Goal: Task Accomplishment & Management: Use online tool/utility

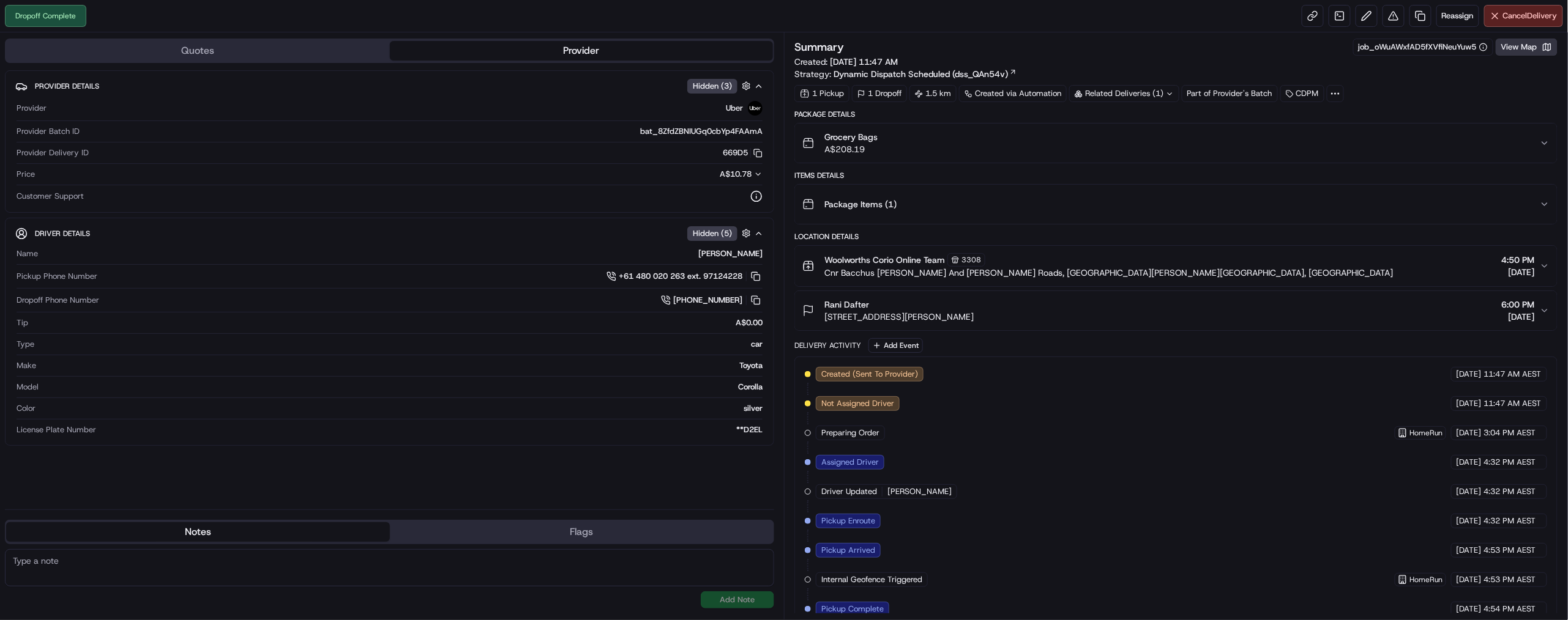
click at [1495, 56] on button "View Map" at bounding box center [1526, 47] width 62 height 17
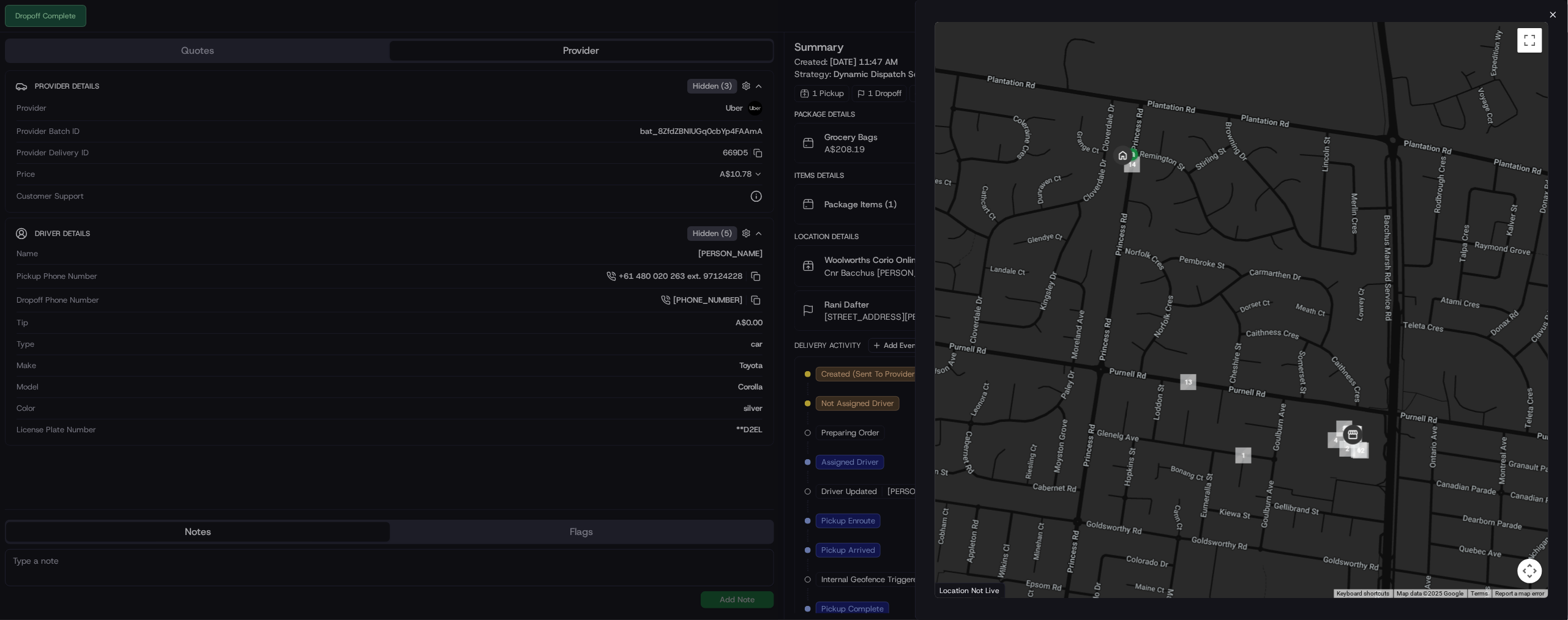
click at [1548, 18] on icon "button" at bounding box center [1553, 15] width 10 height 10
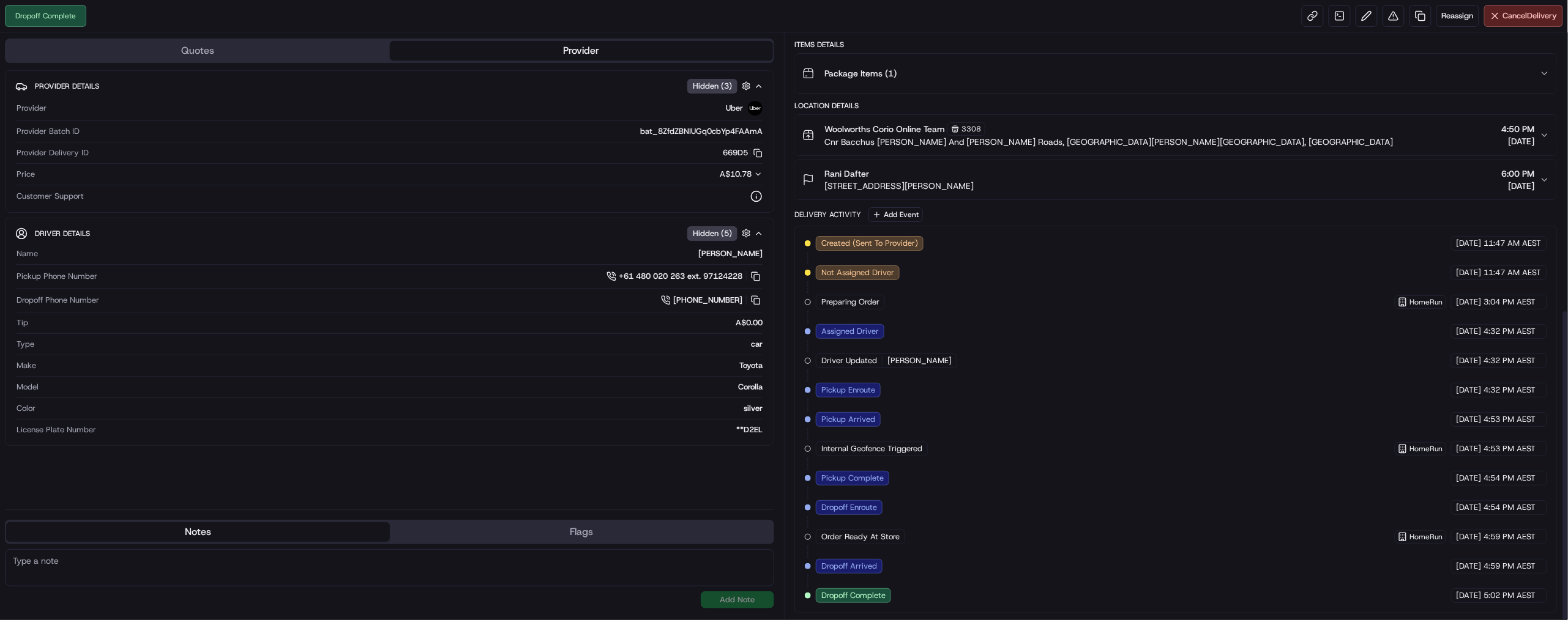
scroll to position [515, 0]
click at [1409, 27] on link at bounding box center [1420, 16] width 22 height 22
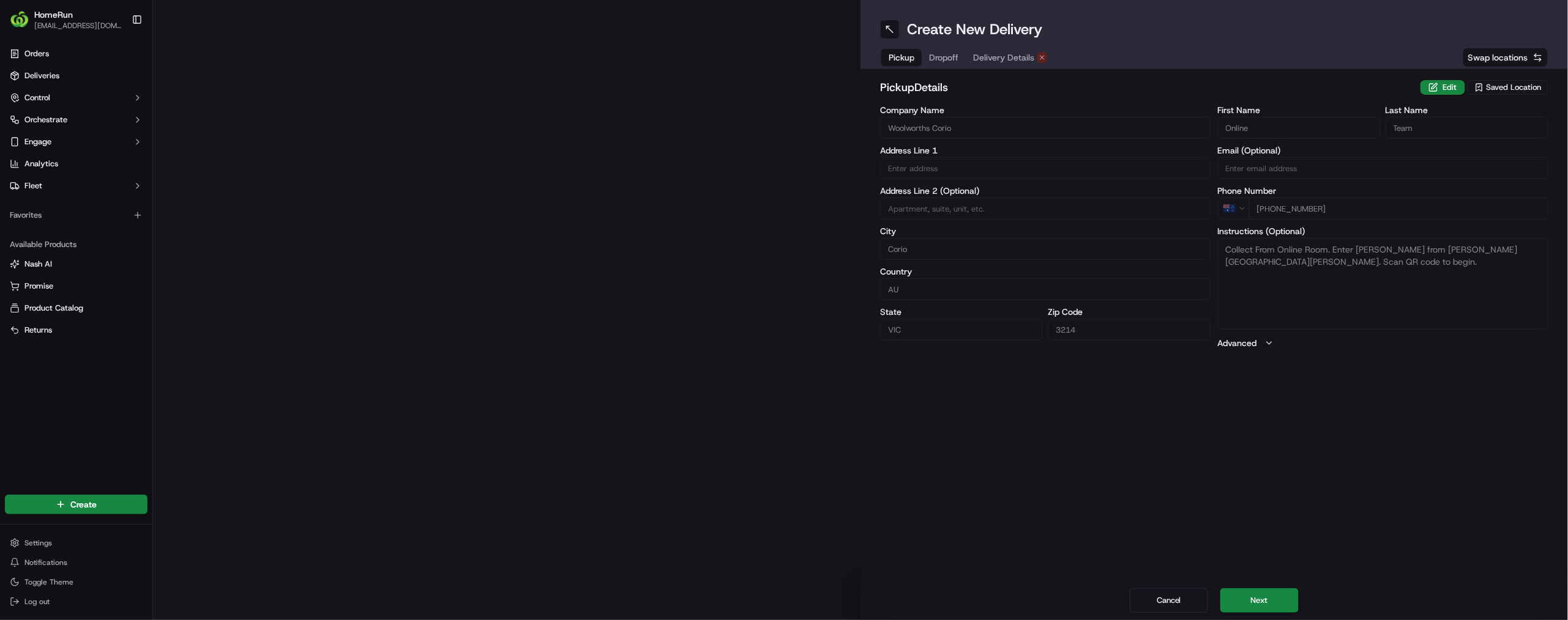
type input "Cnr Bacchus Marsh And Purnell Roads"
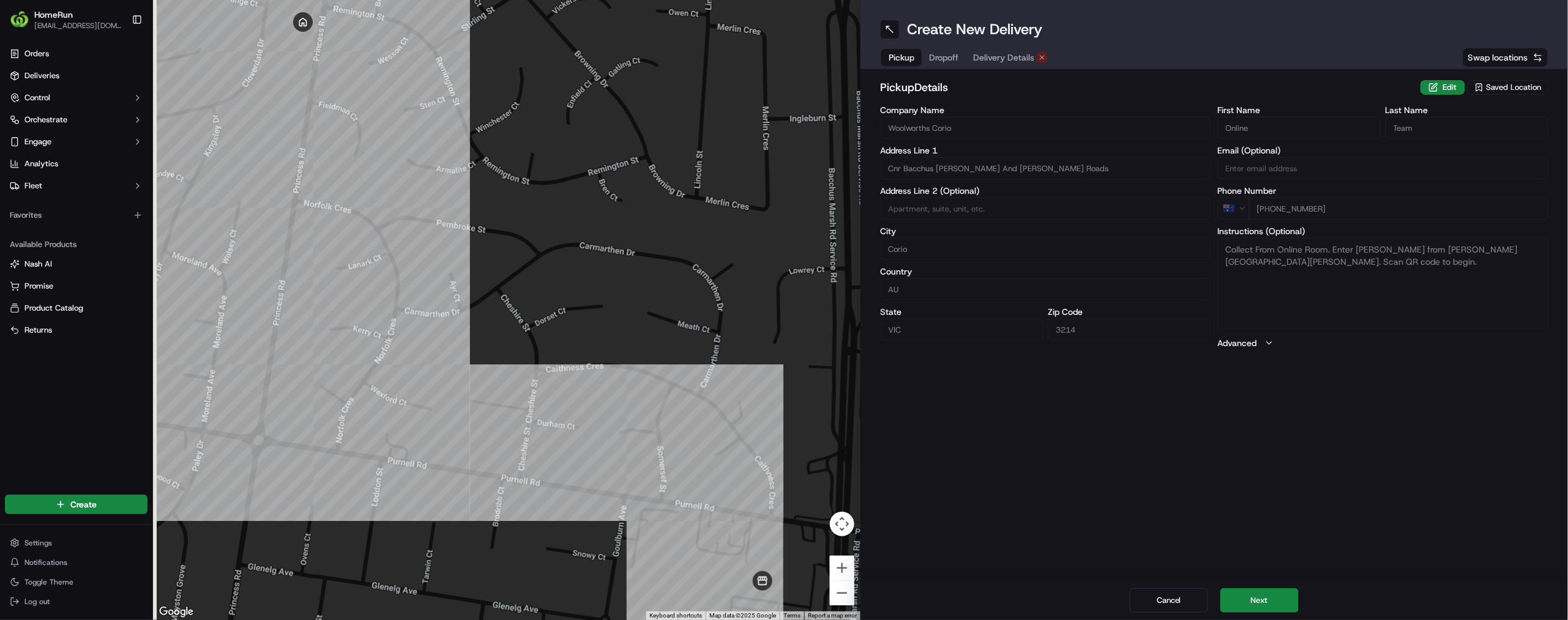
click at [1034, 63] on span "Delivery Details" at bounding box center [1004, 57] width 61 height 12
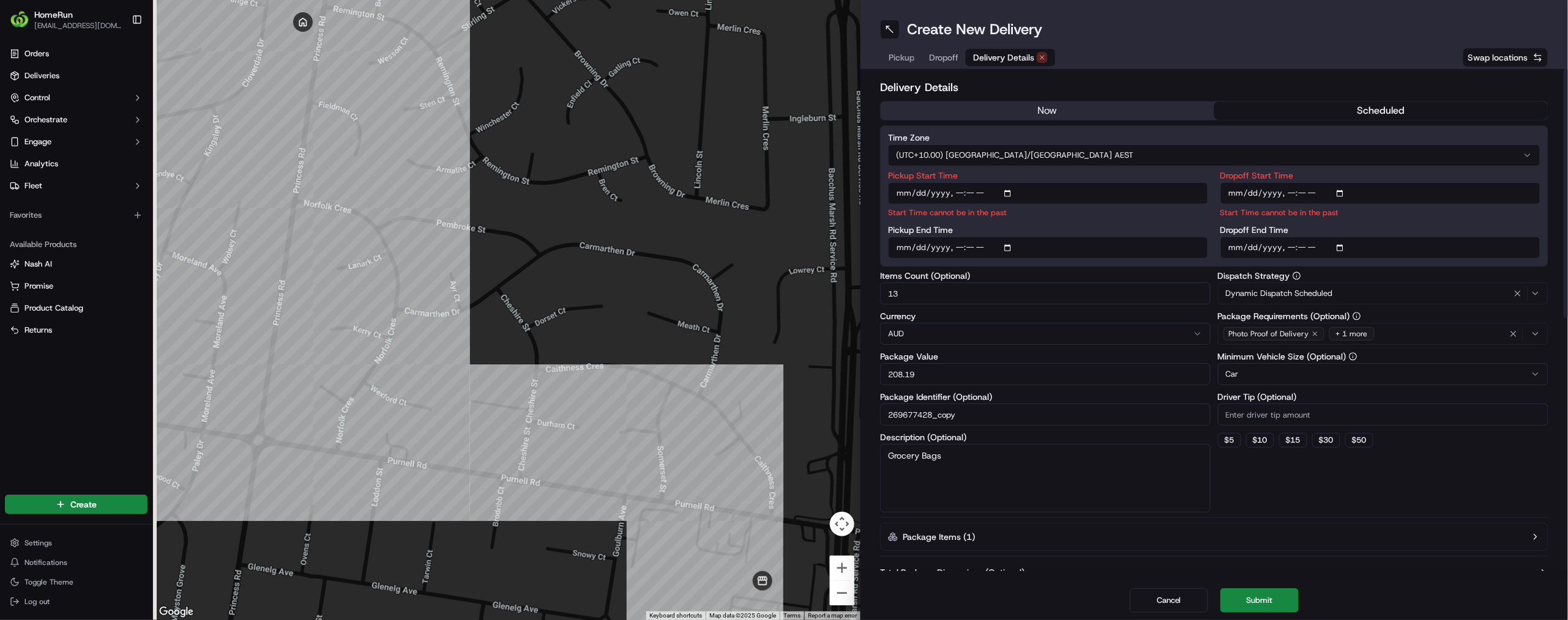
click at [1116, 204] on input "Pickup Start Time" at bounding box center [1048, 193] width 320 height 22
click at [1126, 204] on input "Pickup Start Time" at bounding box center [1048, 193] width 320 height 22
click at [1109, 204] on input "Pickup Start Time" at bounding box center [1048, 193] width 320 height 22
click at [1056, 204] on input "Pickup Start Time" at bounding box center [1048, 193] width 320 height 22
click at [1130, 120] on button "now" at bounding box center [1047, 110] width 334 height 18
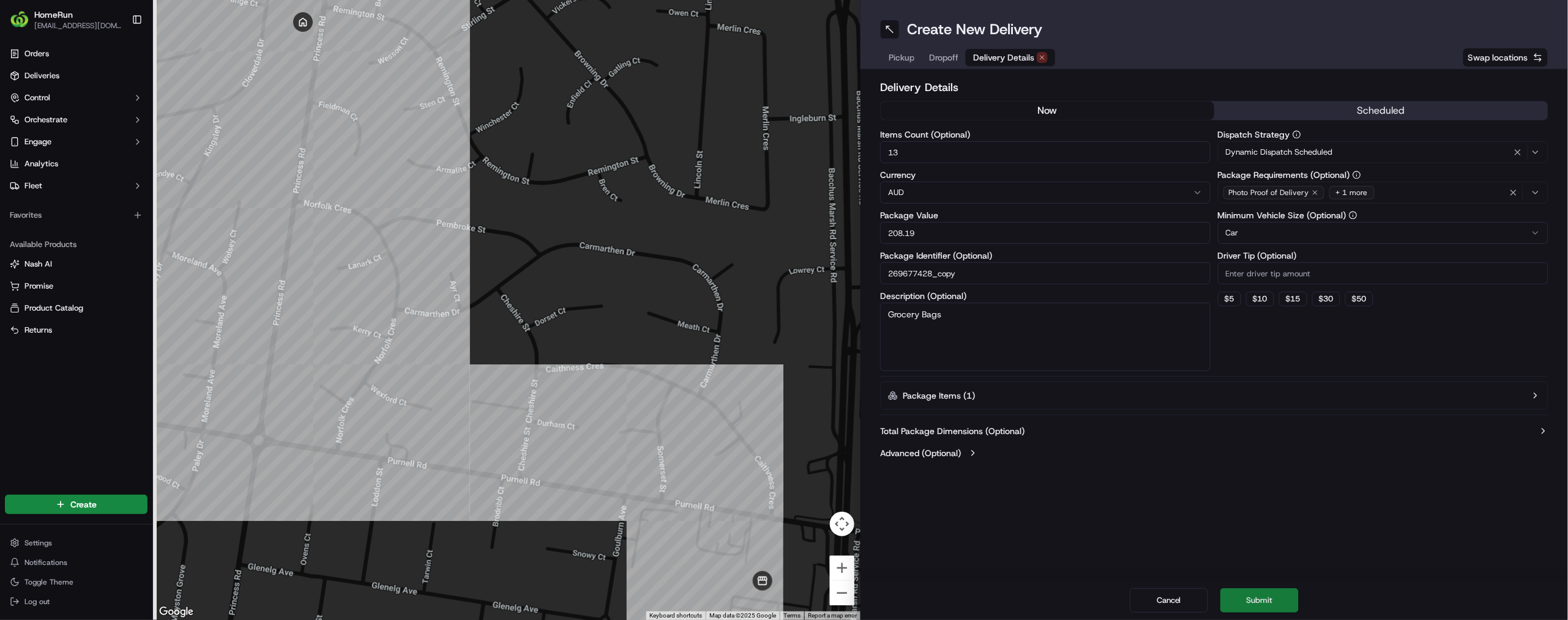
click at [1299, 588] on button "Submit" at bounding box center [1259, 600] width 78 height 25
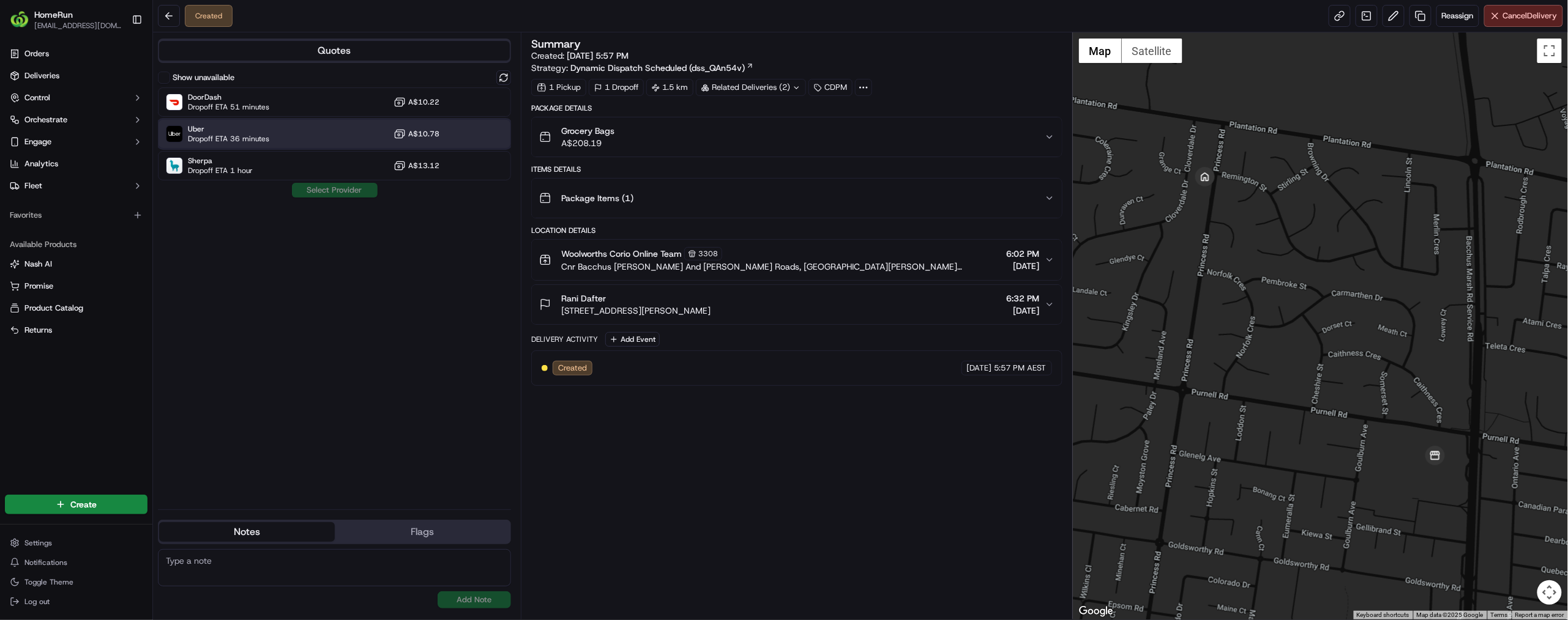
click at [269, 134] on span "Uber" at bounding box center [228, 129] width 82 height 10
click at [378, 198] on button "Assign Provider" at bounding box center [335, 190] width 87 height 15
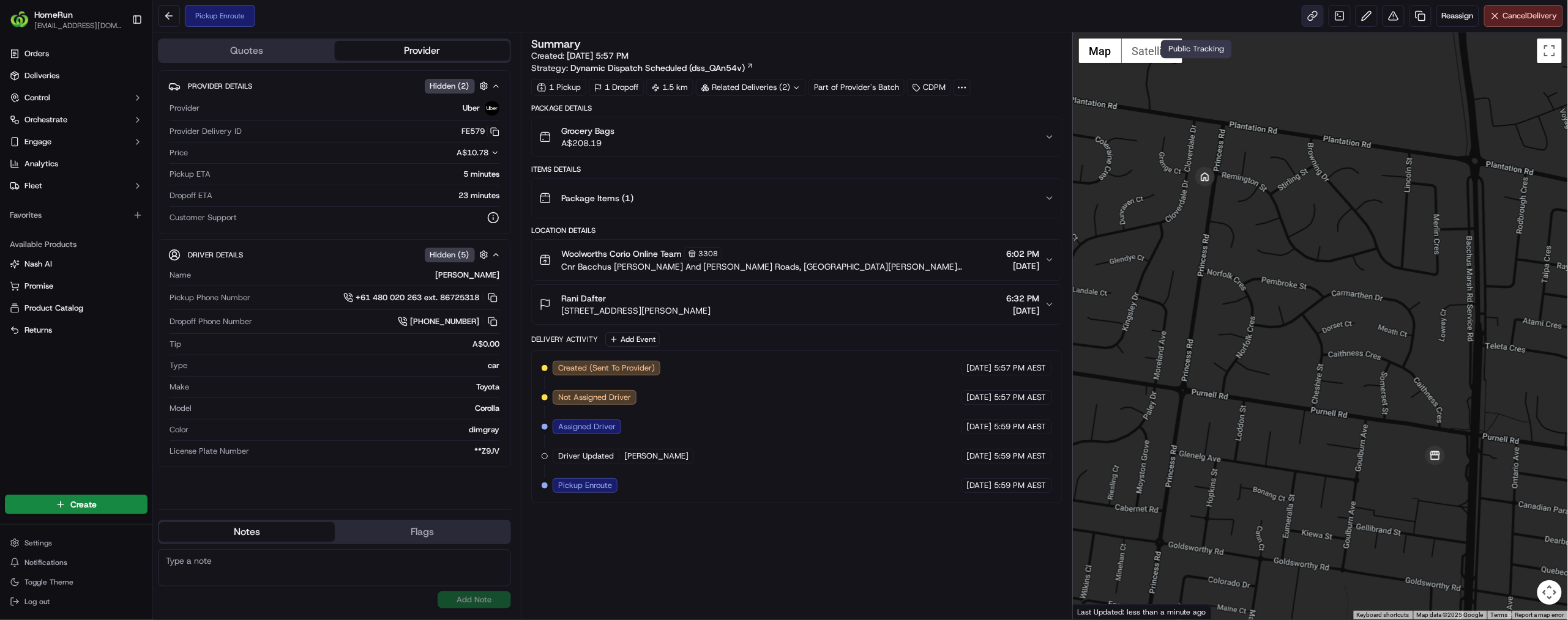
click at [1302, 27] on link at bounding box center [1313, 16] width 22 height 22
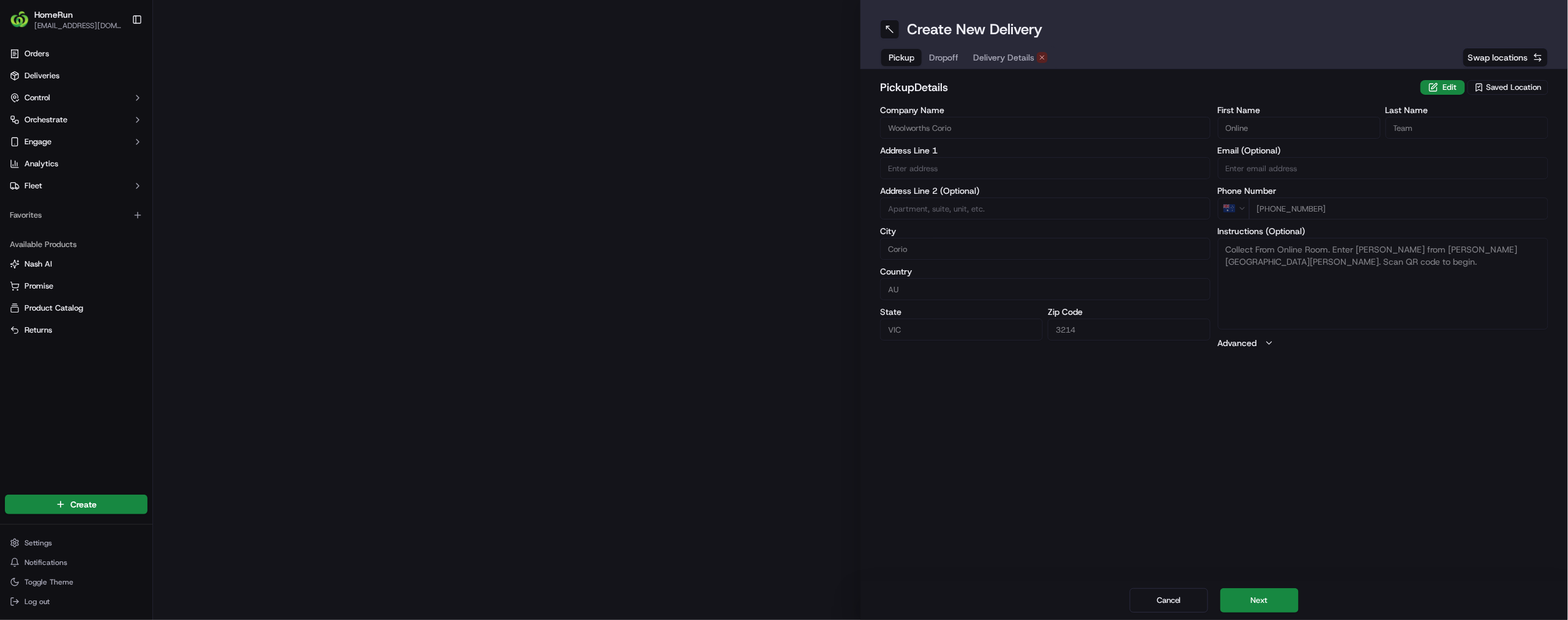
type input "Cnr Bacchus [PERSON_NAME] And [PERSON_NAME] Roads"
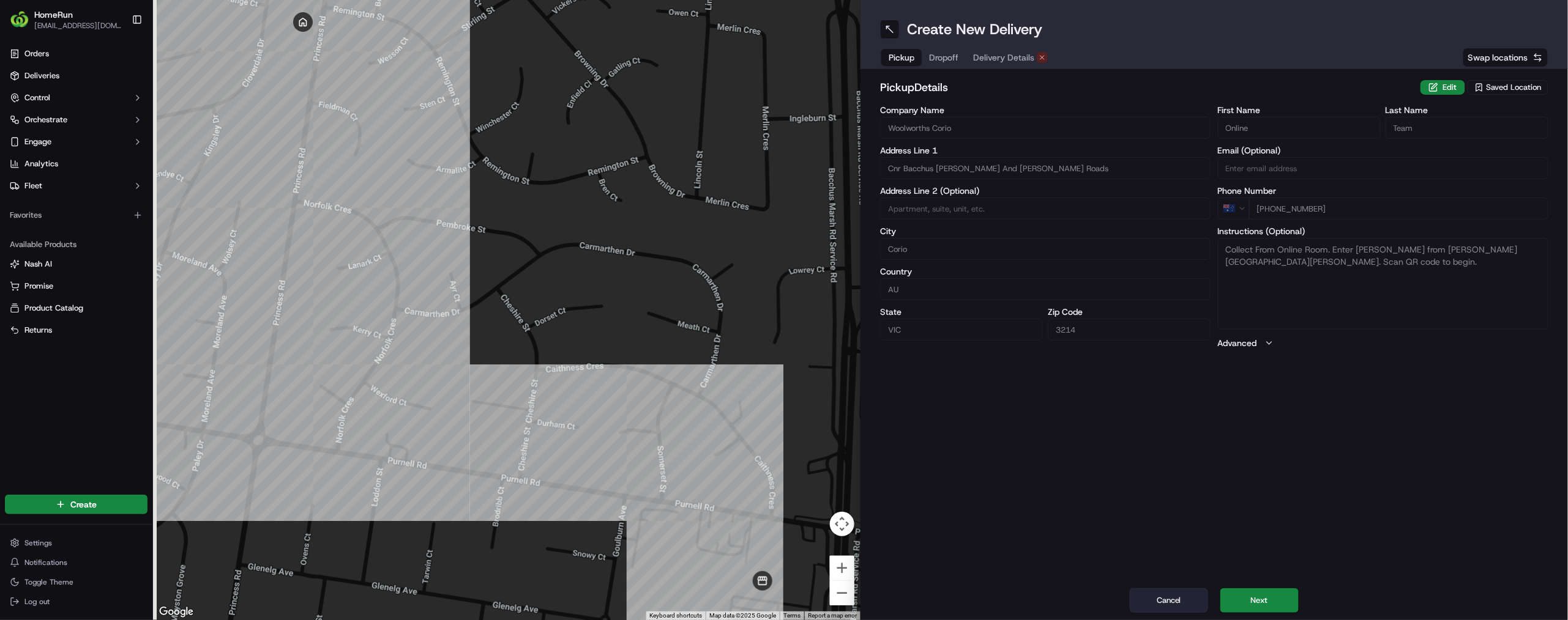
click at [1163, 588] on button "Cancel" at bounding box center [1168, 600] width 78 height 25
type input "+1"
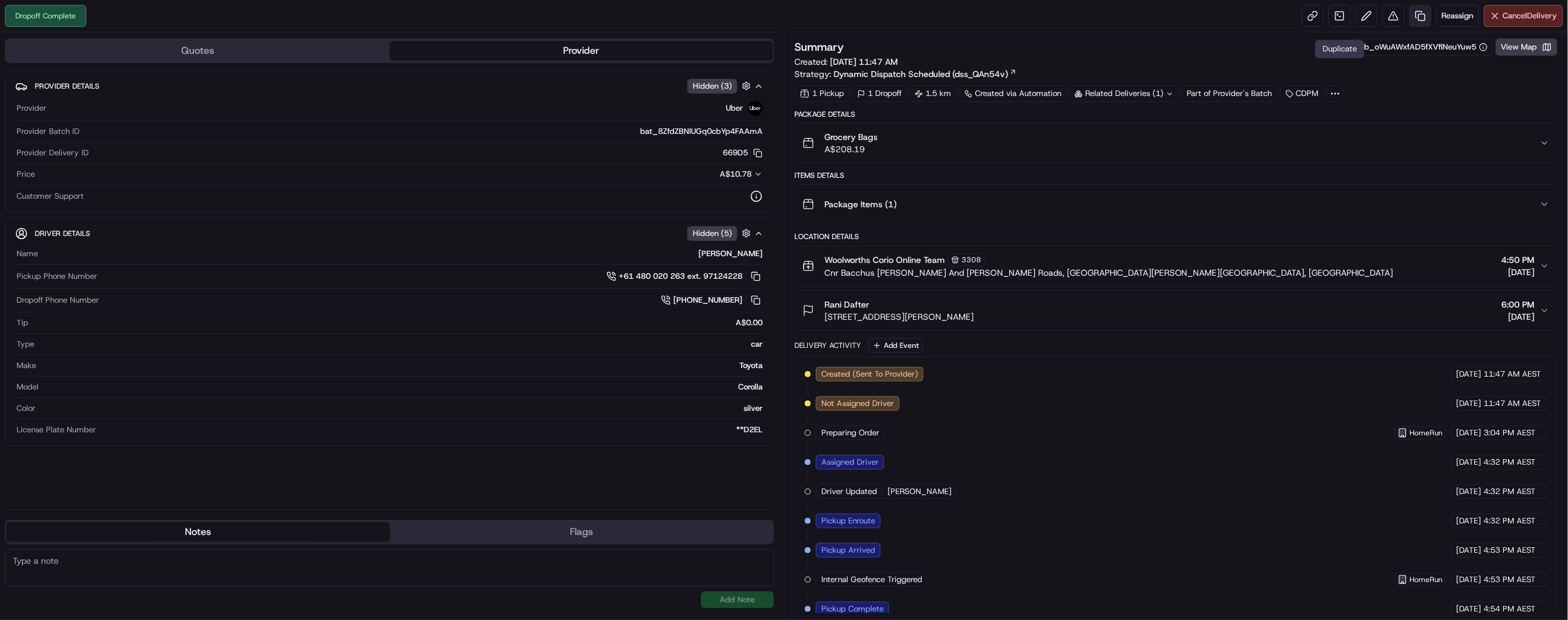
click at [1409, 27] on link at bounding box center [1420, 16] width 22 height 22
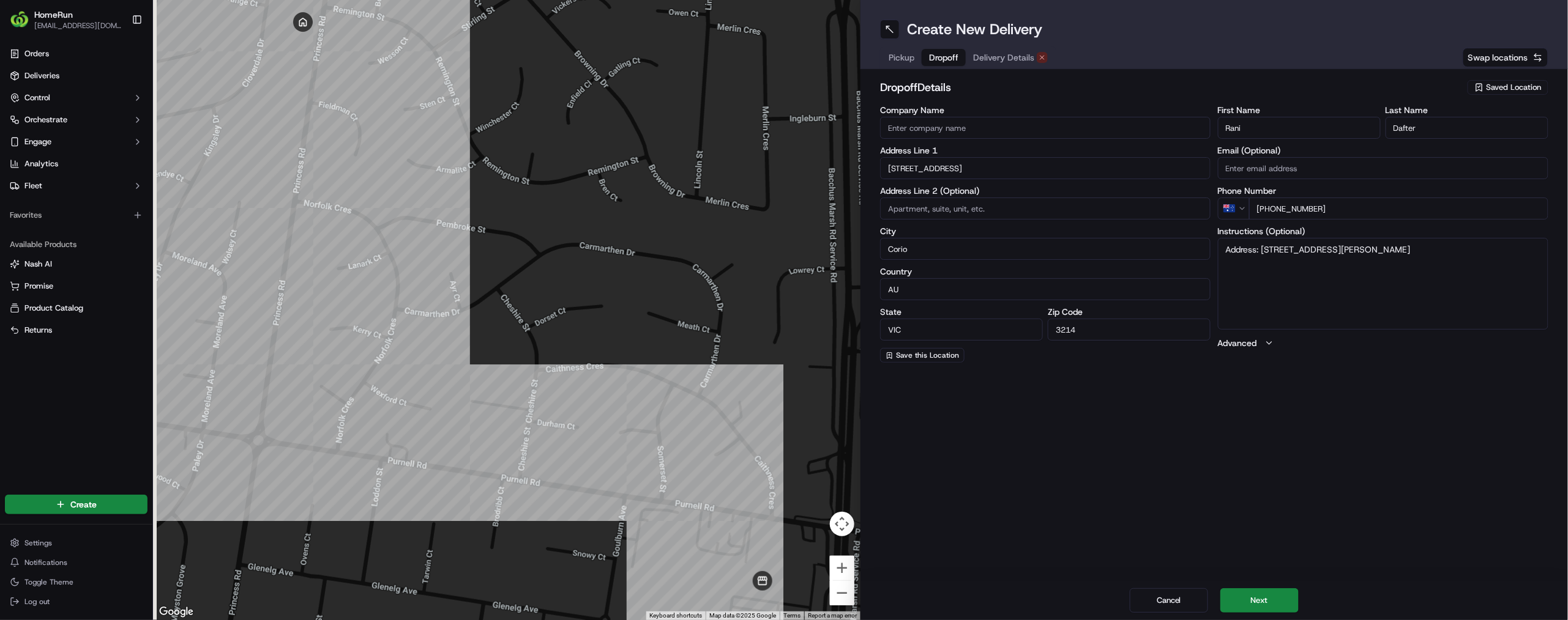
click at [958, 63] on span "Dropoff" at bounding box center [943, 57] width 30 height 12
click at [915, 63] on span "Pickup" at bounding box center [901, 57] width 26 height 12
click at [958, 63] on span "Dropoff" at bounding box center [943, 57] width 30 height 12
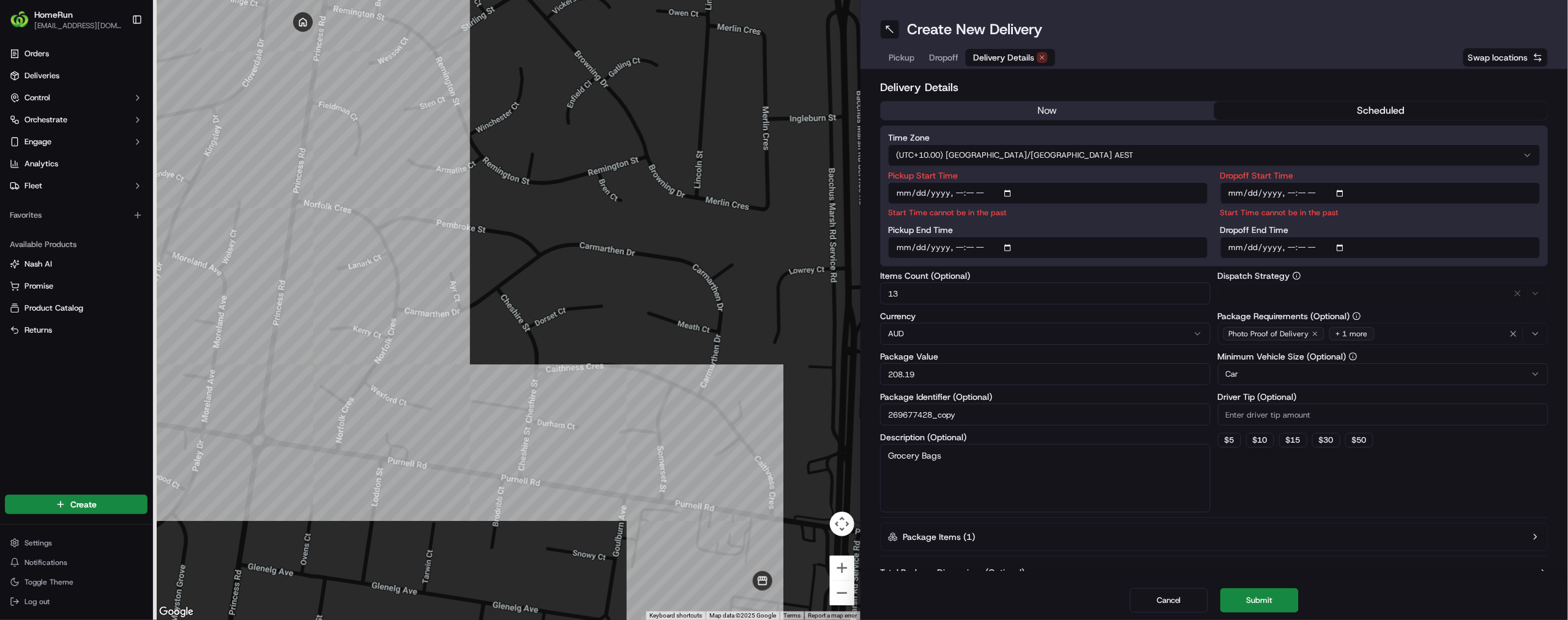
click at [1034, 63] on span "Delivery Details" at bounding box center [1004, 57] width 61 height 12
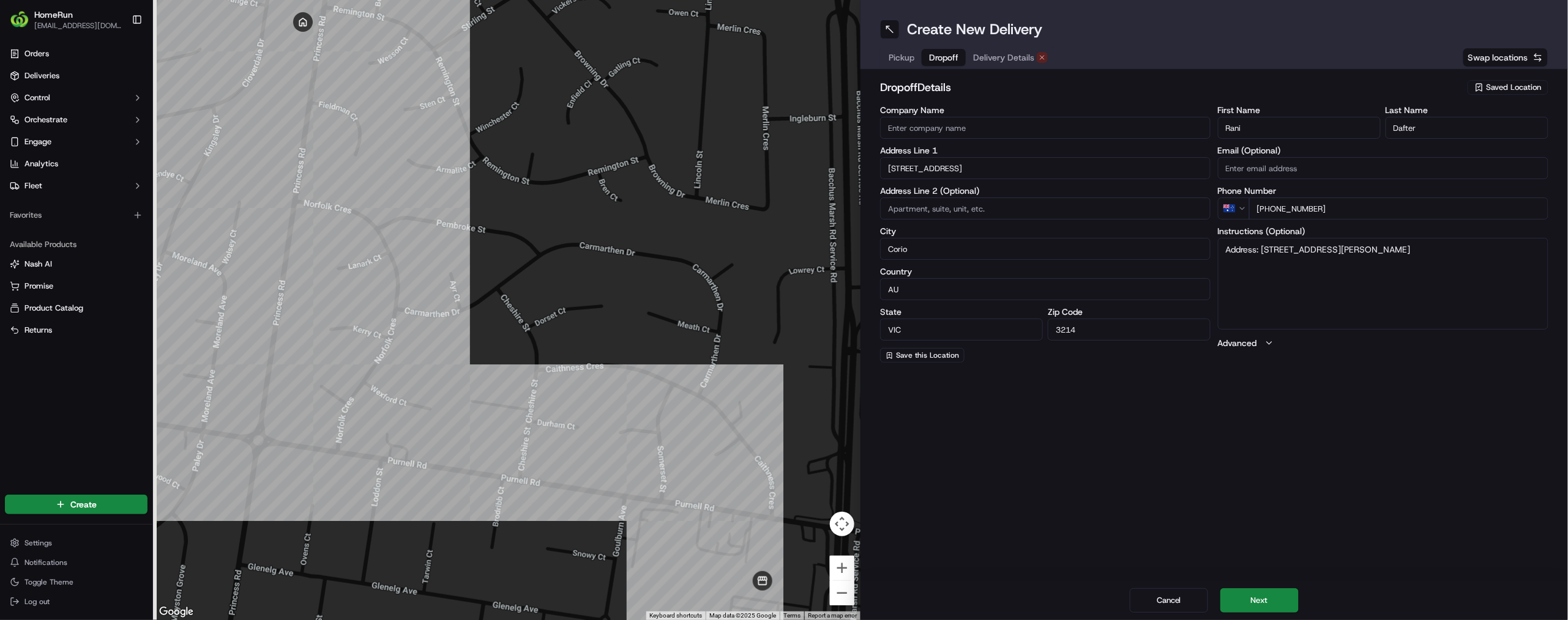
click at [958, 63] on span "Dropoff" at bounding box center [943, 57] width 30 height 12
click at [1164, 588] on button "Cancel" at bounding box center [1168, 600] width 78 height 25
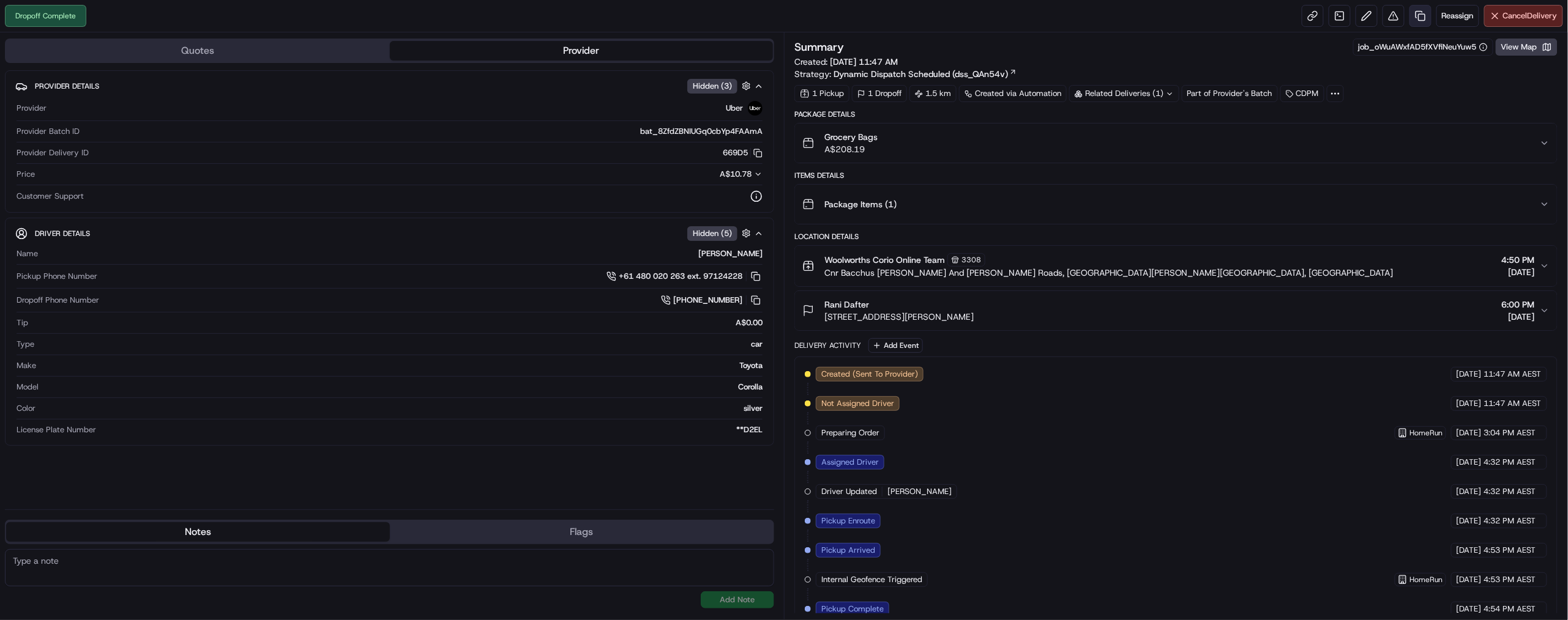
click at [1409, 23] on link at bounding box center [1420, 16] width 22 height 22
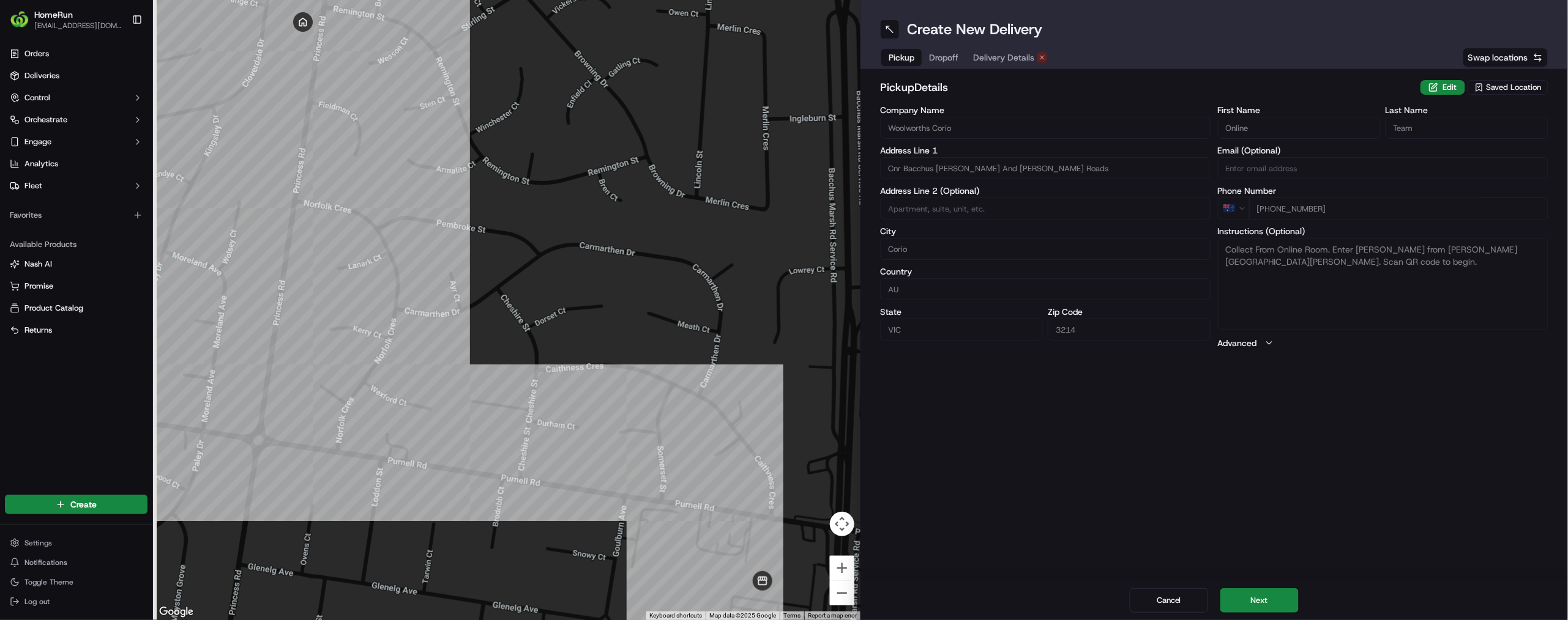
click at [958, 63] on span "Dropoff" at bounding box center [943, 57] width 30 height 12
click at [1034, 63] on span "Delivery Details" at bounding box center [1004, 57] width 61 height 12
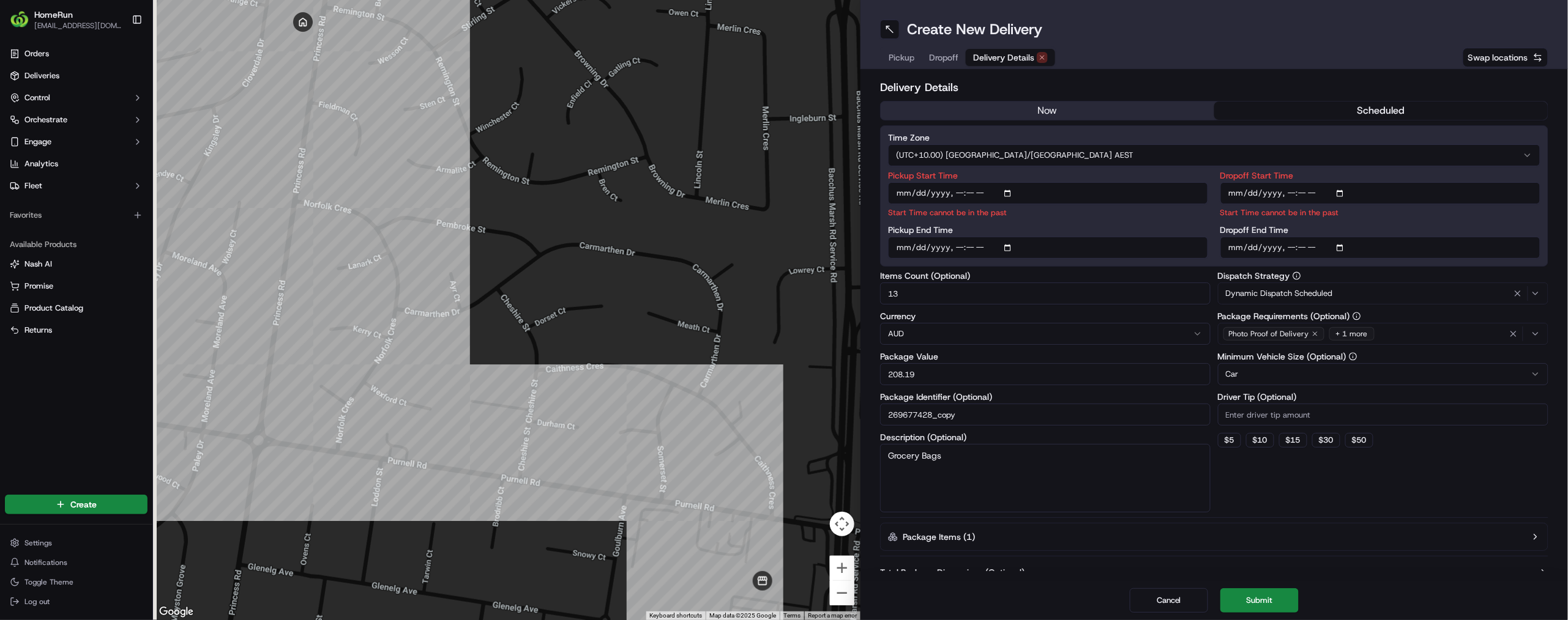
click at [958, 63] on span "Dropoff" at bounding box center [943, 57] width 30 height 12
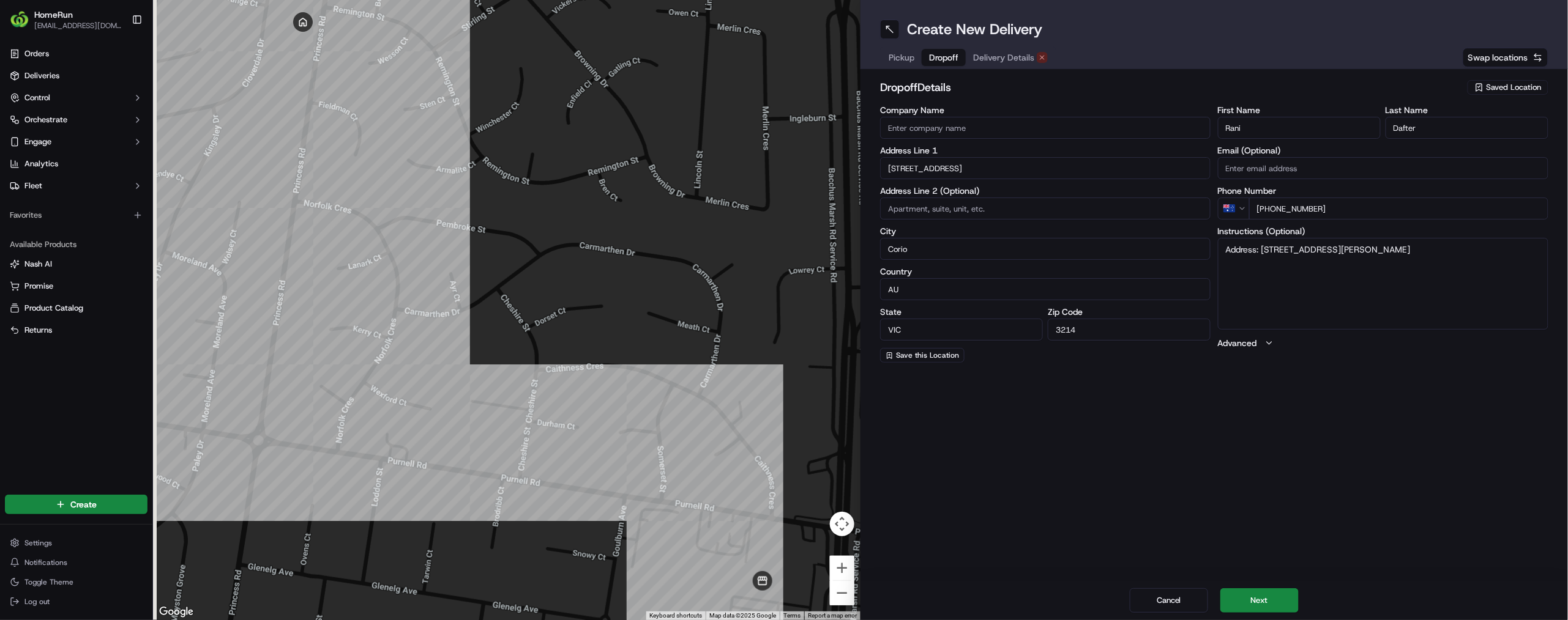
click at [1034, 63] on span "Delivery Details" at bounding box center [1004, 57] width 61 height 12
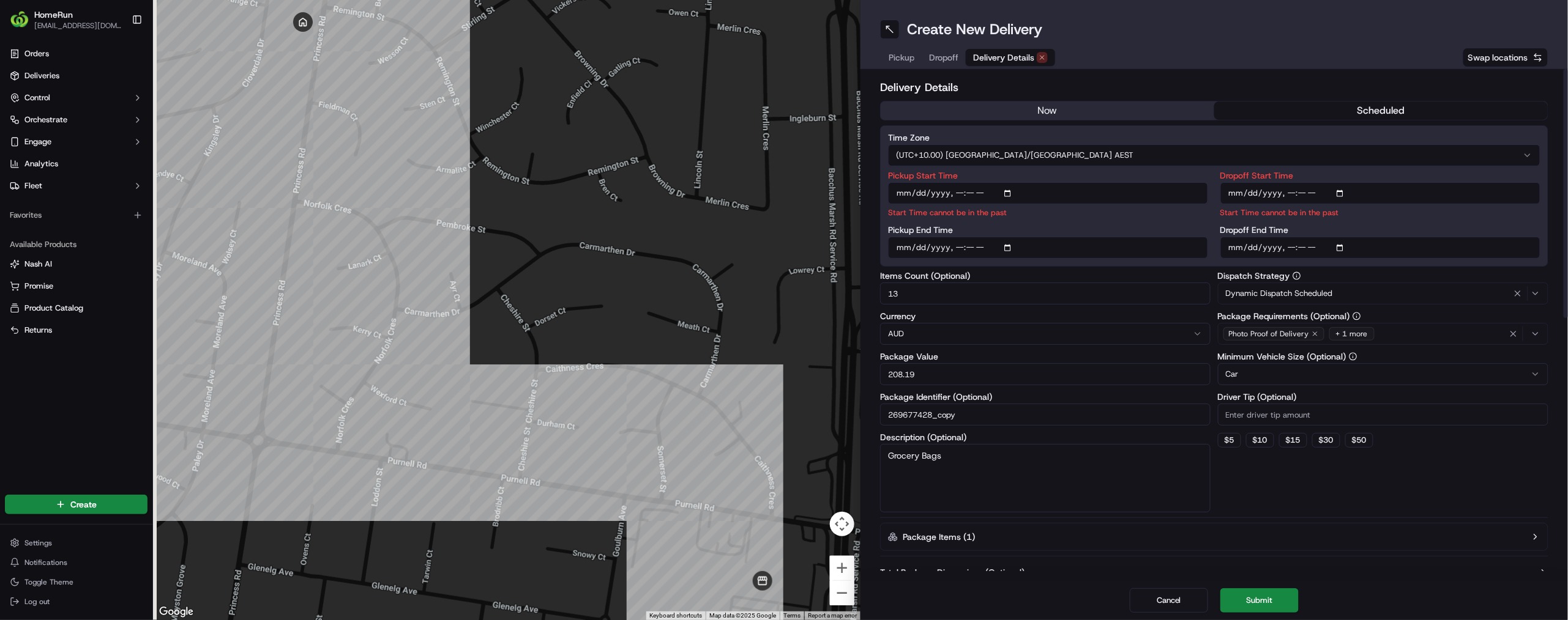
click at [1296, 120] on button "scheduled" at bounding box center [1380, 110] width 334 height 18
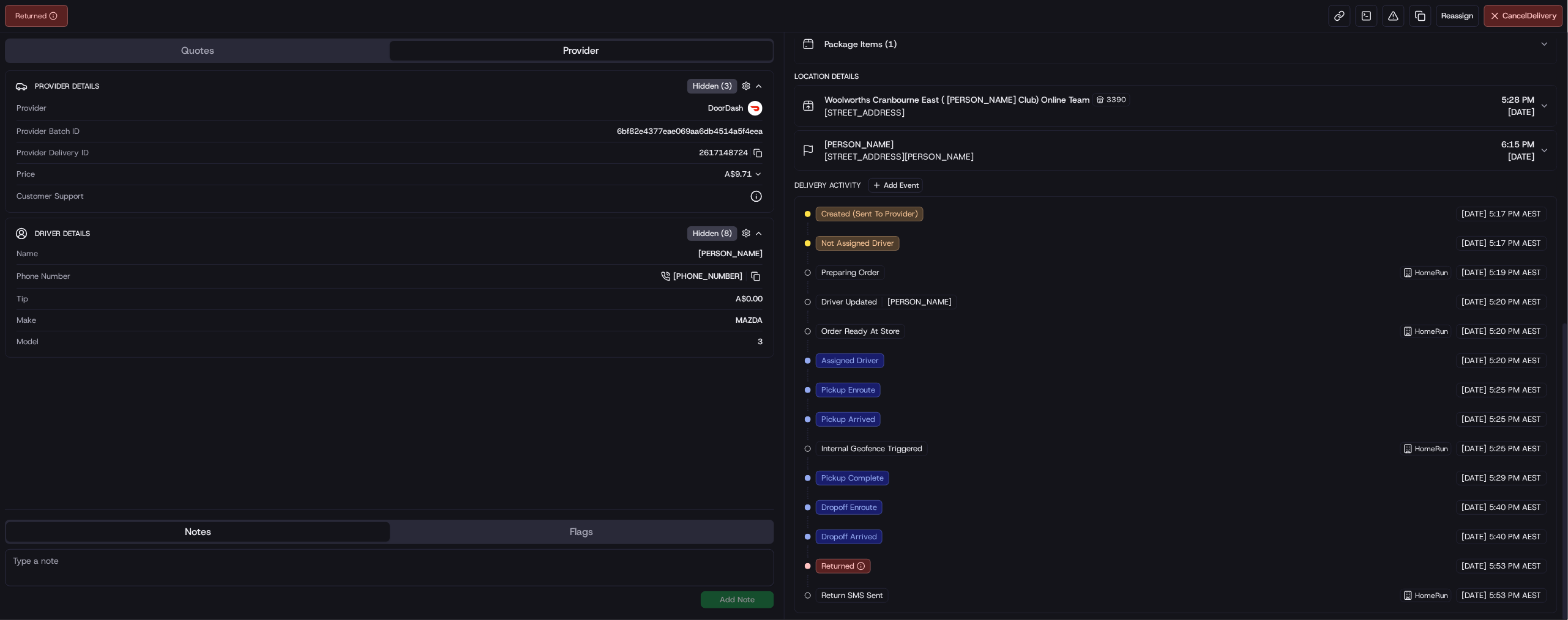
scroll to position [558, 0]
click at [854, 561] on span "Returned" at bounding box center [838, 566] width 33 height 11
click at [898, 553] on body "Returned Reassign Cancel Delivery Quotes Provider Provider Details Hidden ( 3 )…" at bounding box center [784, 310] width 1568 height 620
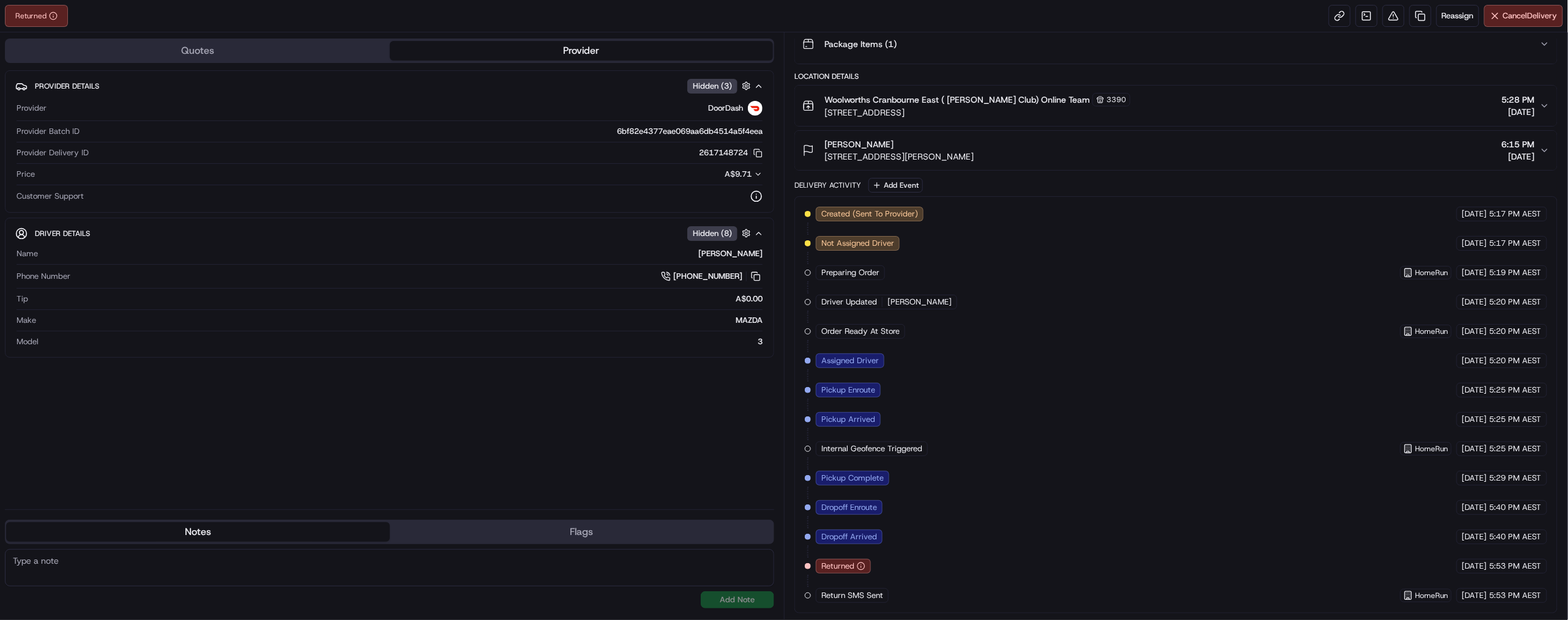
click at [1188, 554] on div "Created (Sent To Provider) DoorDash 16/09/2025 5:17 PM AEST Not Assigned Driver…" at bounding box center [1176, 404] width 742 height 396
click at [854, 561] on span "Returned" at bounding box center [838, 566] width 33 height 11
click at [807, 576] on div "Created (Sent To Provider) DoorDash 16/09/2025 5:17 PM AEST Not Assigned Driver…" at bounding box center [1176, 404] width 763 height 417
click at [877, 502] on span "Dropoff Enroute" at bounding box center [850, 507] width 56 height 11
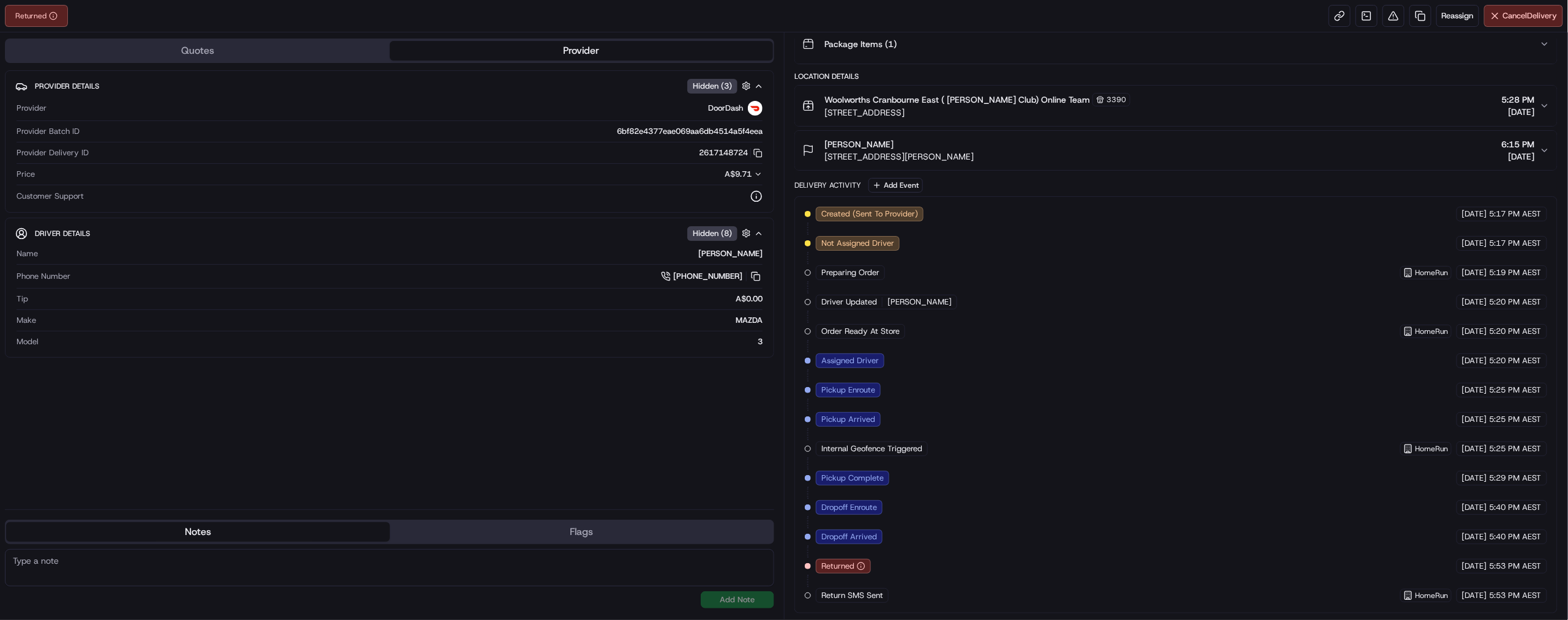
click at [877, 531] on span "Dropoff Arrived" at bounding box center [850, 536] width 56 height 11
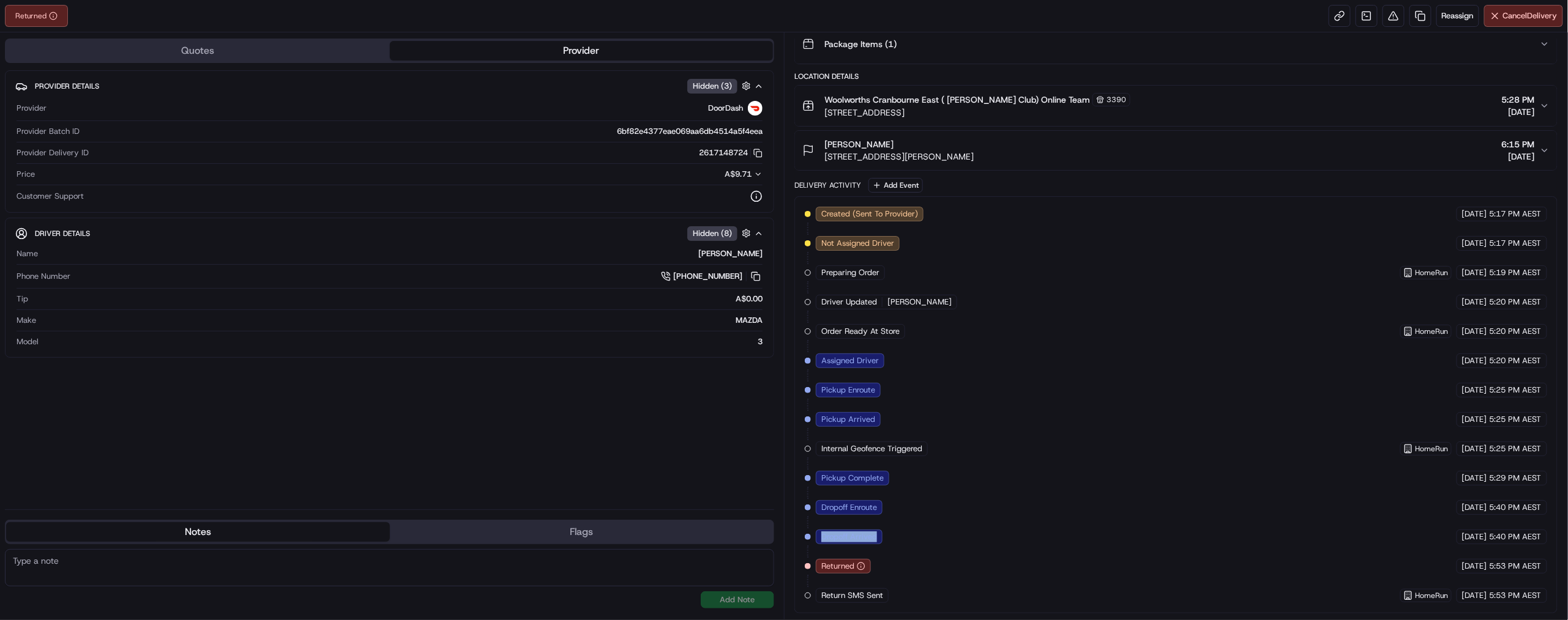
click at [877, 531] on span "Dropoff Arrived" at bounding box center [850, 536] width 56 height 11
click at [877, 502] on span "Dropoff Enroute" at bounding box center [850, 507] width 56 height 11
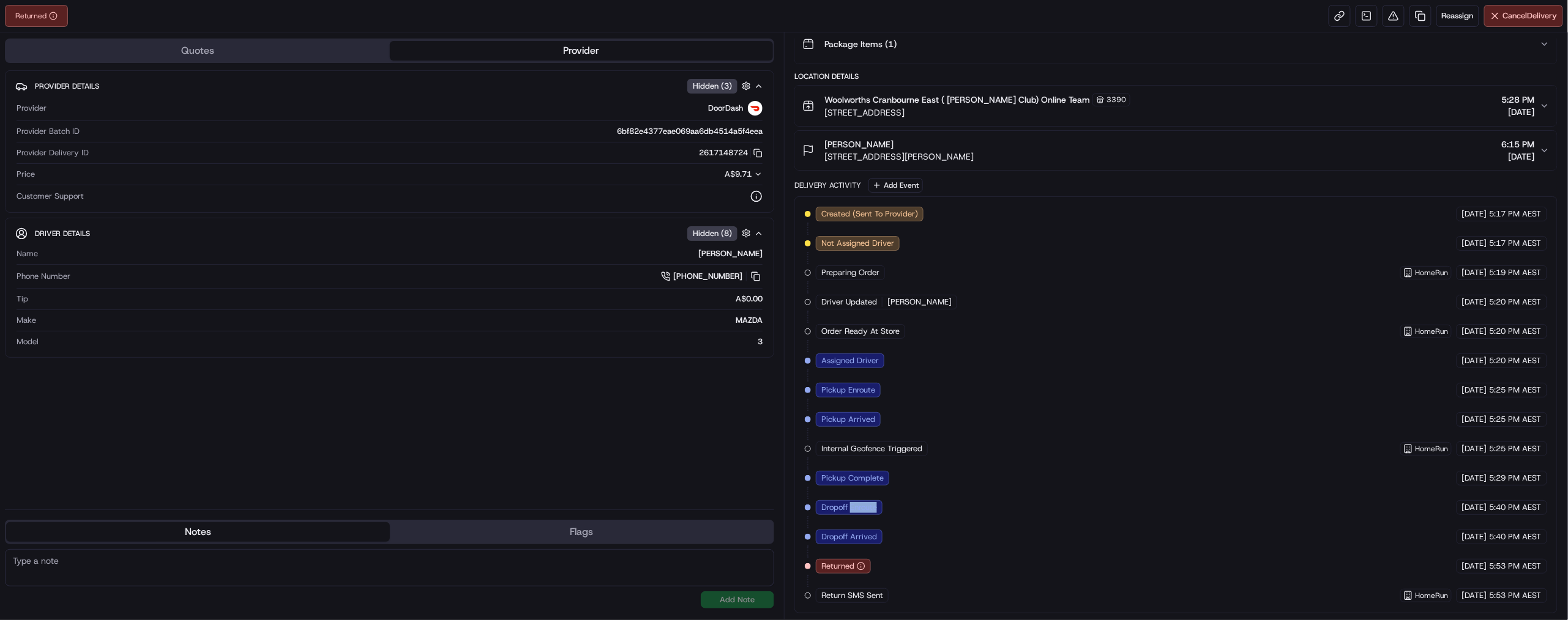
click at [877, 502] on span "Dropoff Enroute" at bounding box center [850, 507] width 56 height 11
click at [883, 473] on span "Pickup Complete" at bounding box center [853, 478] width 63 height 11
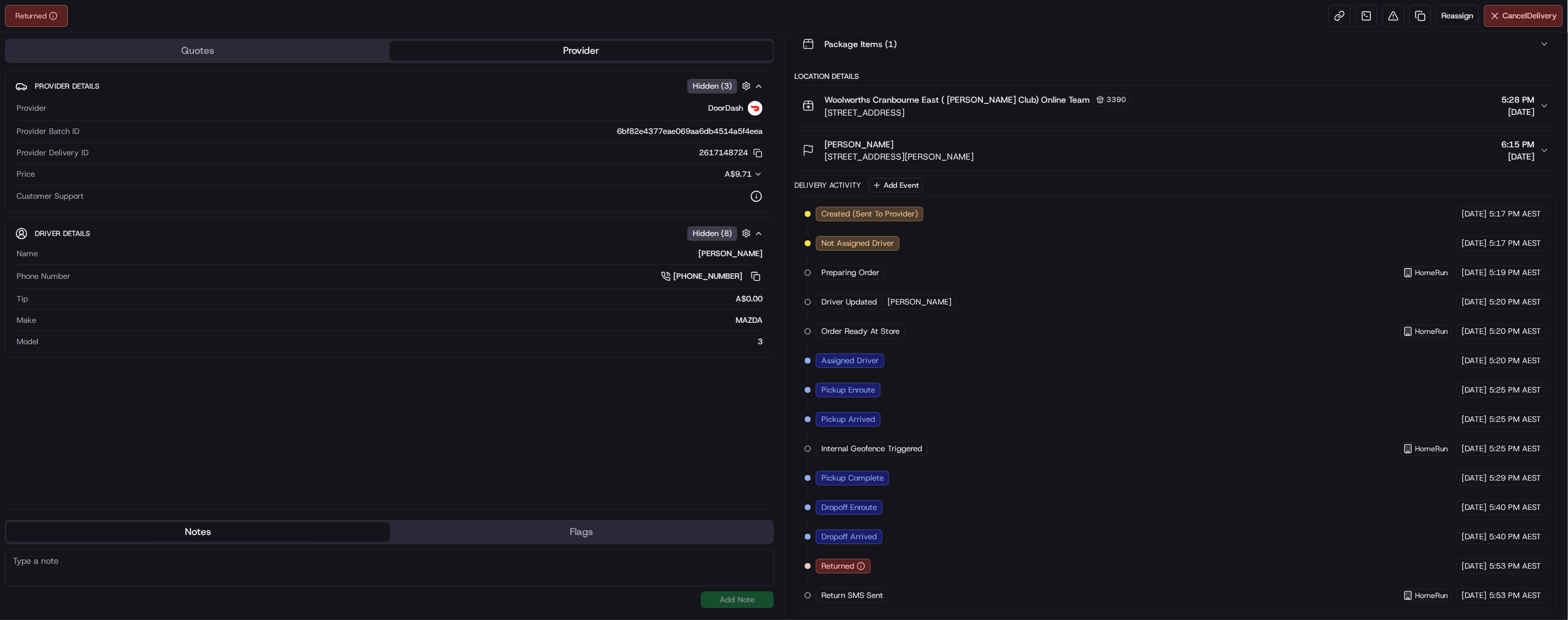
click at [875, 414] on span "Pickup Arrived" at bounding box center [848, 419] width 54 height 11
click at [883, 473] on span "Pickup Complete" at bounding box center [853, 478] width 63 height 11
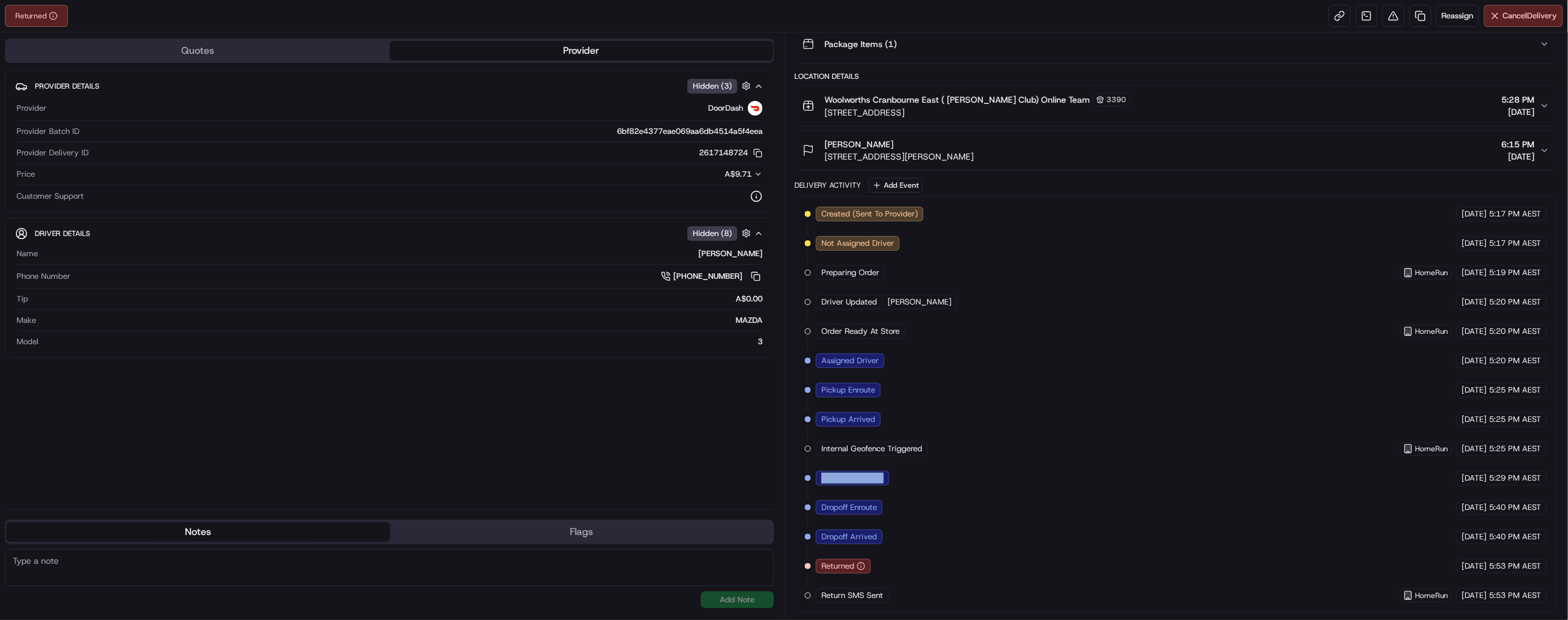
click at [883, 473] on span "Pickup Complete" at bounding box center [853, 478] width 63 height 11
click at [877, 502] on span "Dropoff Enroute" at bounding box center [850, 507] width 56 height 11
click at [877, 531] on span "Dropoff Arrived" at bounding box center [850, 536] width 56 height 11
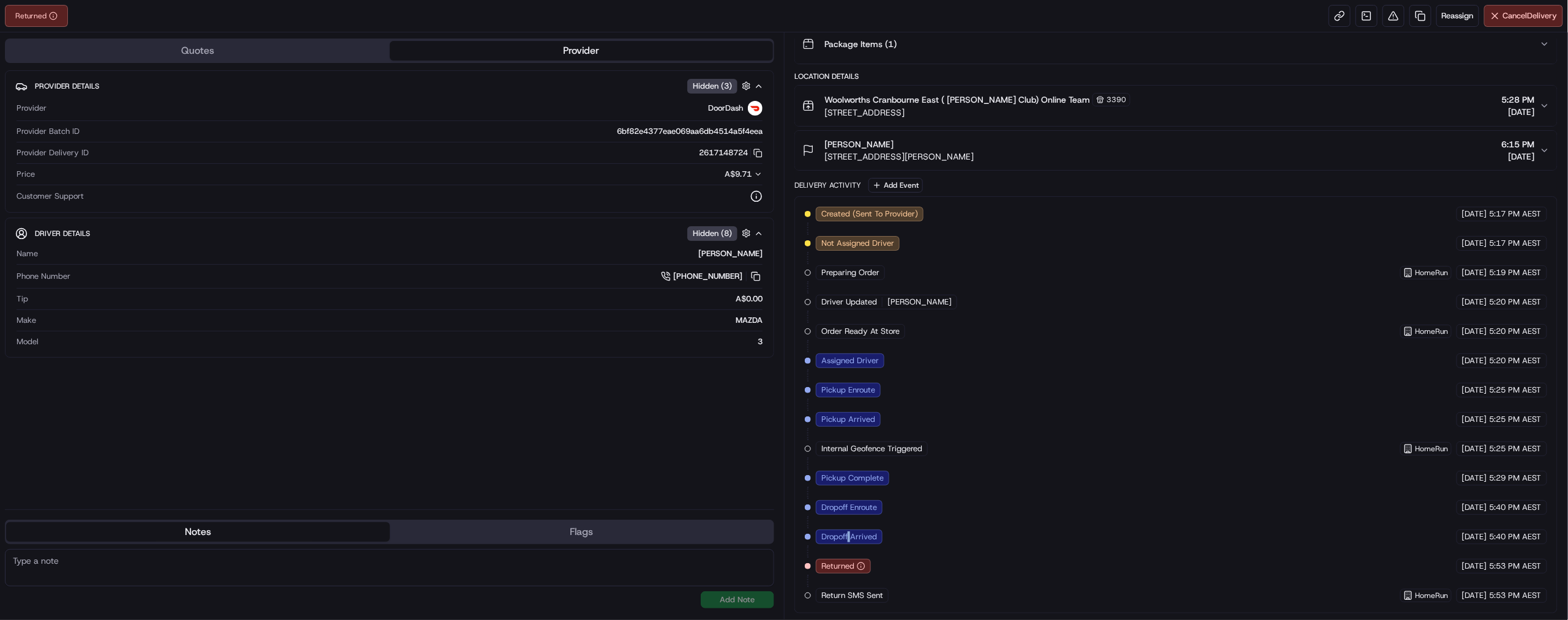
click at [877, 531] on span "Dropoff Arrived" at bounding box center [850, 536] width 56 height 11
click at [871, 559] on div "Returned" at bounding box center [843, 566] width 55 height 15
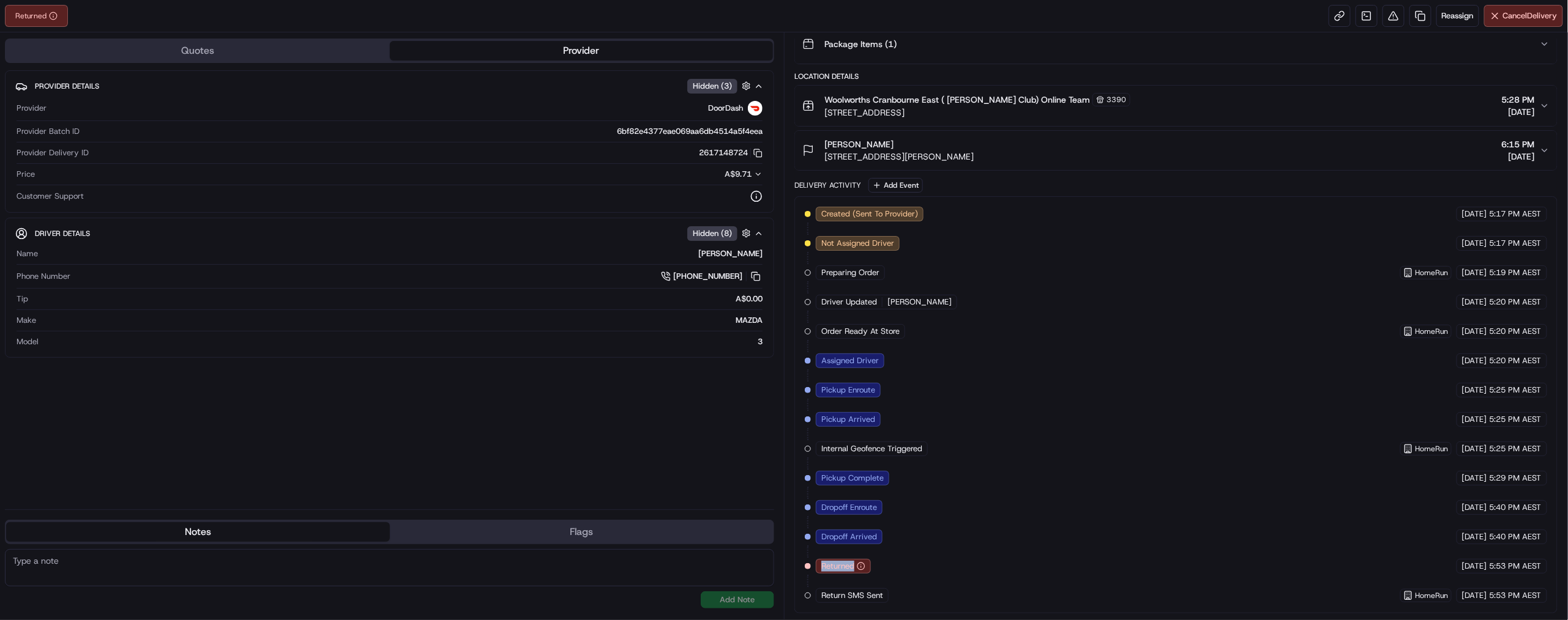
click at [864, 562] on circle "button" at bounding box center [860, 566] width 7 height 7
click at [854, 561] on span "Returned" at bounding box center [838, 566] width 33 height 11
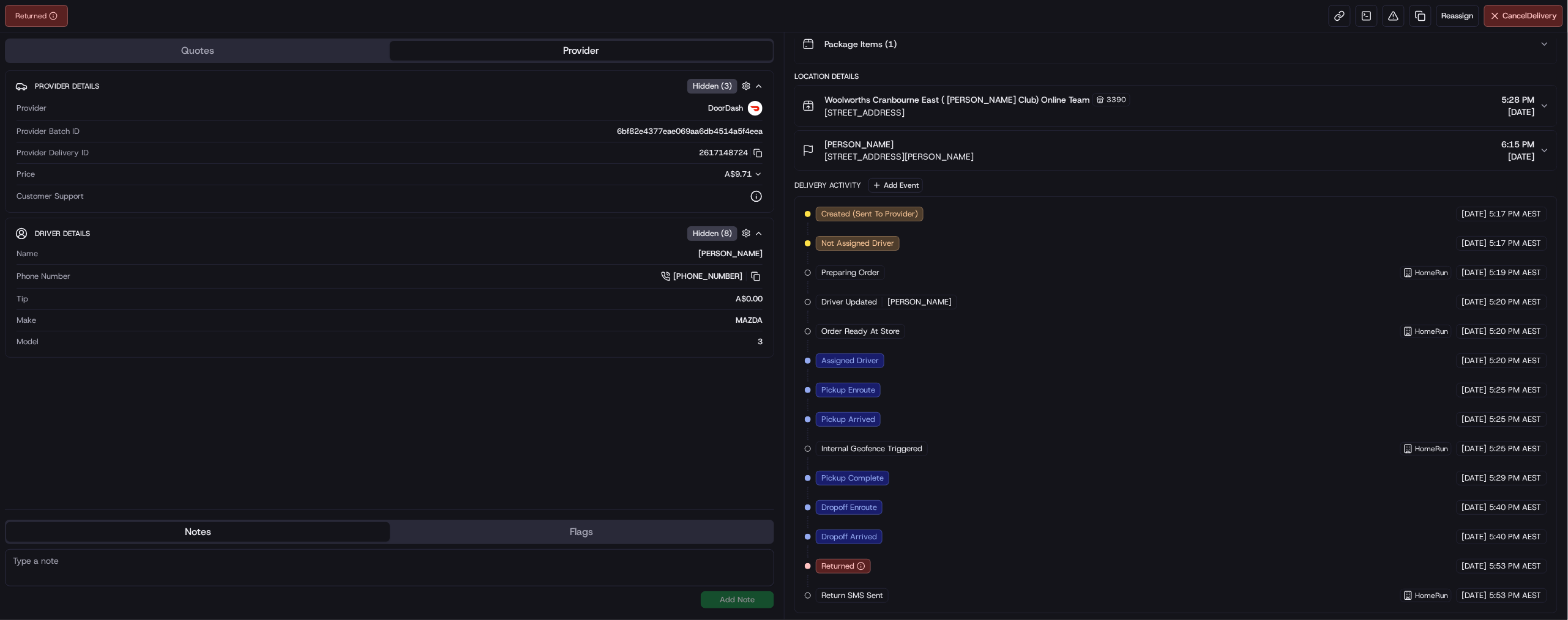
click at [865, 531] on span "Dropoff Arrived" at bounding box center [850, 536] width 56 height 11
click at [877, 502] on span "Dropoff Enroute" at bounding box center [850, 507] width 56 height 11
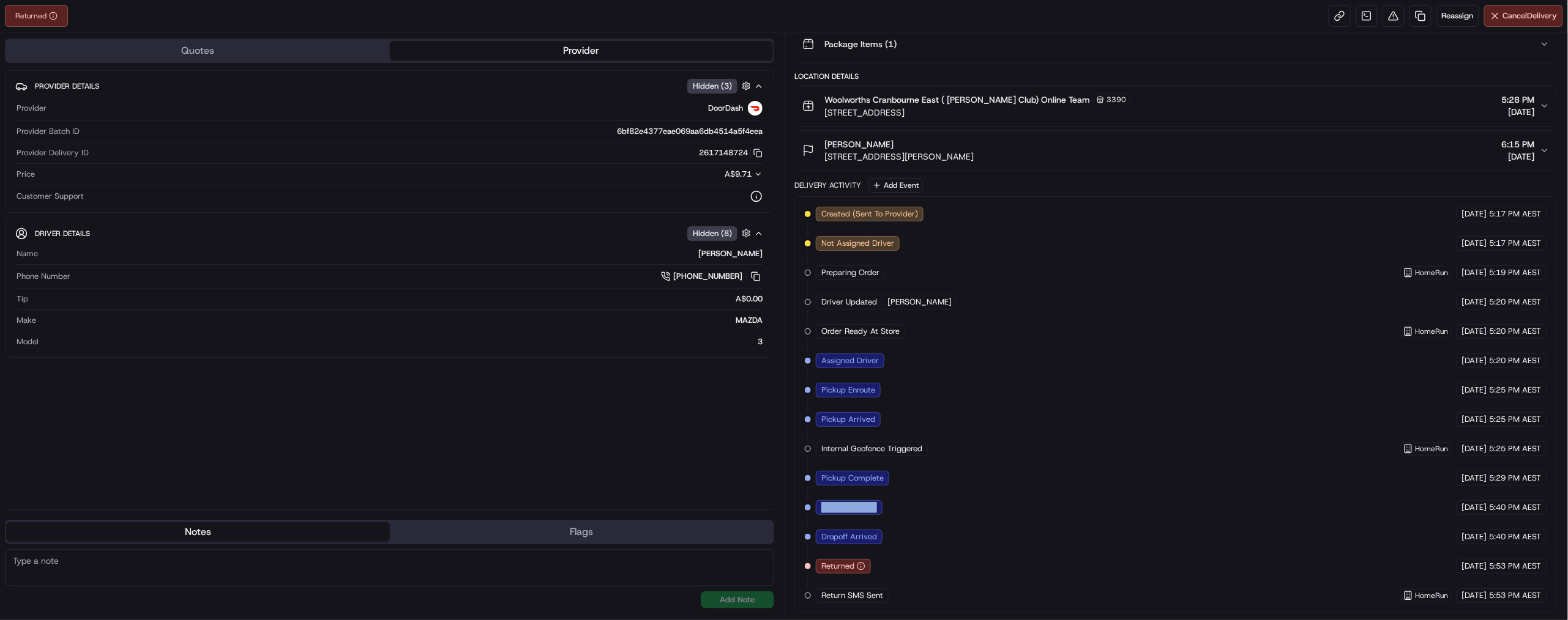
click at [877, 502] on span "Dropoff Enroute" at bounding box center [850, 507] width 56 height 11
click at [870, 473] on span "Pickup Complete" at bounding box center [853, 478] width 63 height 11
click at [876, 413] on div "Pickup Arrived" at bounding box center [848, 420] width 65 height 15
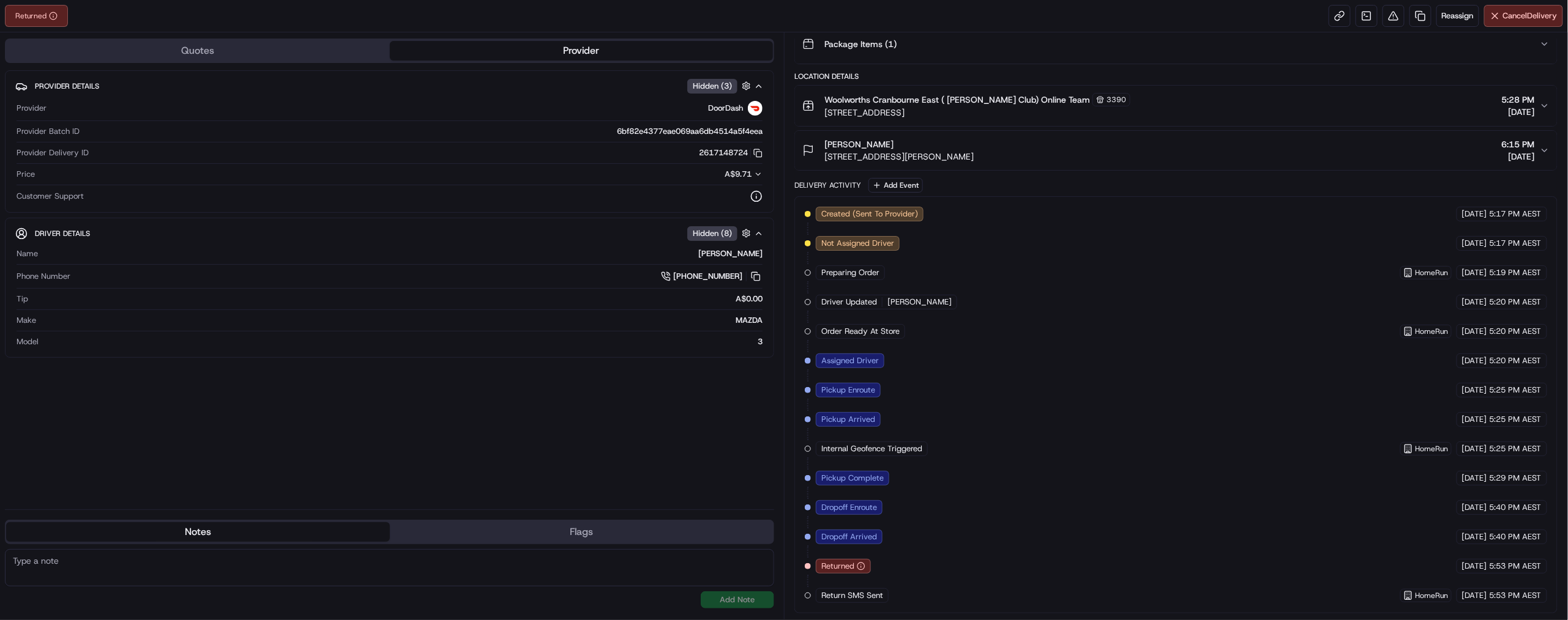
click at [875, 414] on span "Pickup Arrived" at bounding box center [848, 419] width 54 height 11
click at [870, 385] on span "Pickup Enroute" at bounding box center [848, 389] width 54 height 11
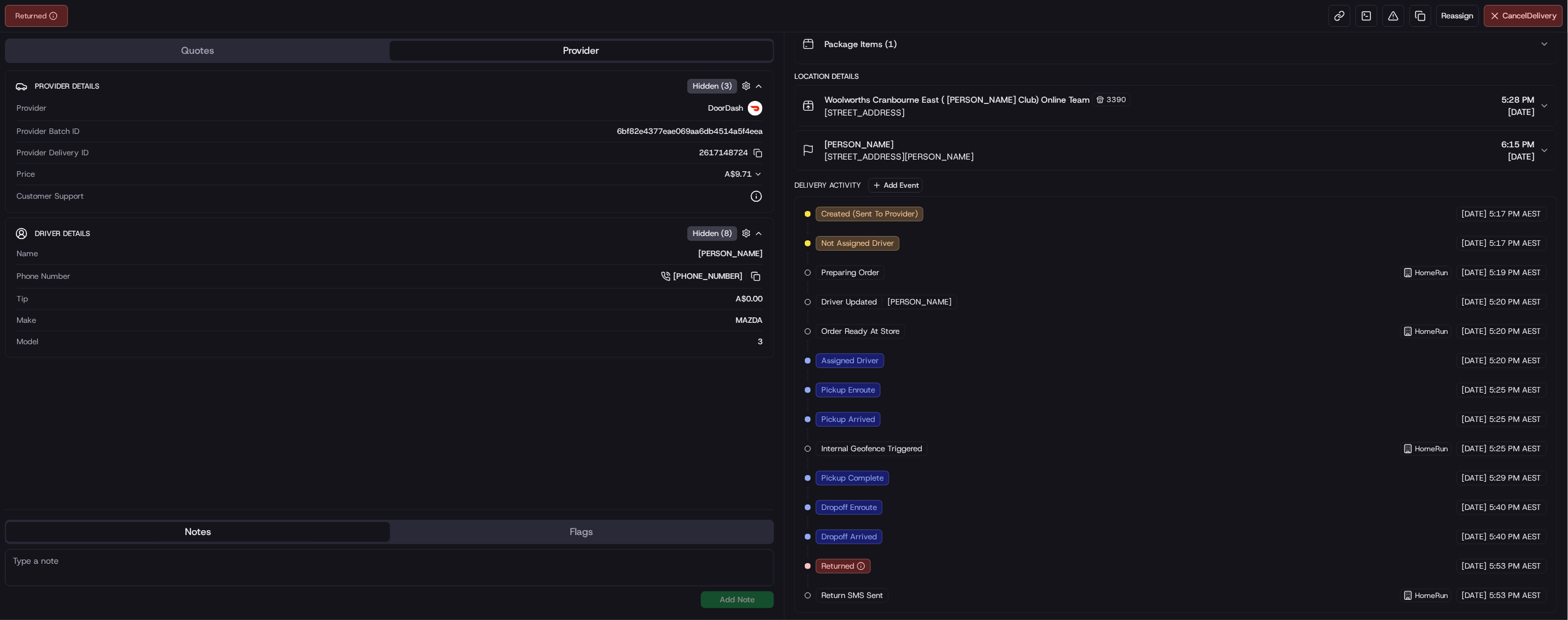
click at [876, 355] on span "Assigned Driver" at bounding box center [850, 360] width 58 height 11
click at [875, 385] on span "Pickup Enroute" at bounding box center [848, 389] width 54 height 11
click at [878, 355] on span "Assigned Driver" at bounding box center [850, 360] width 58 height 11
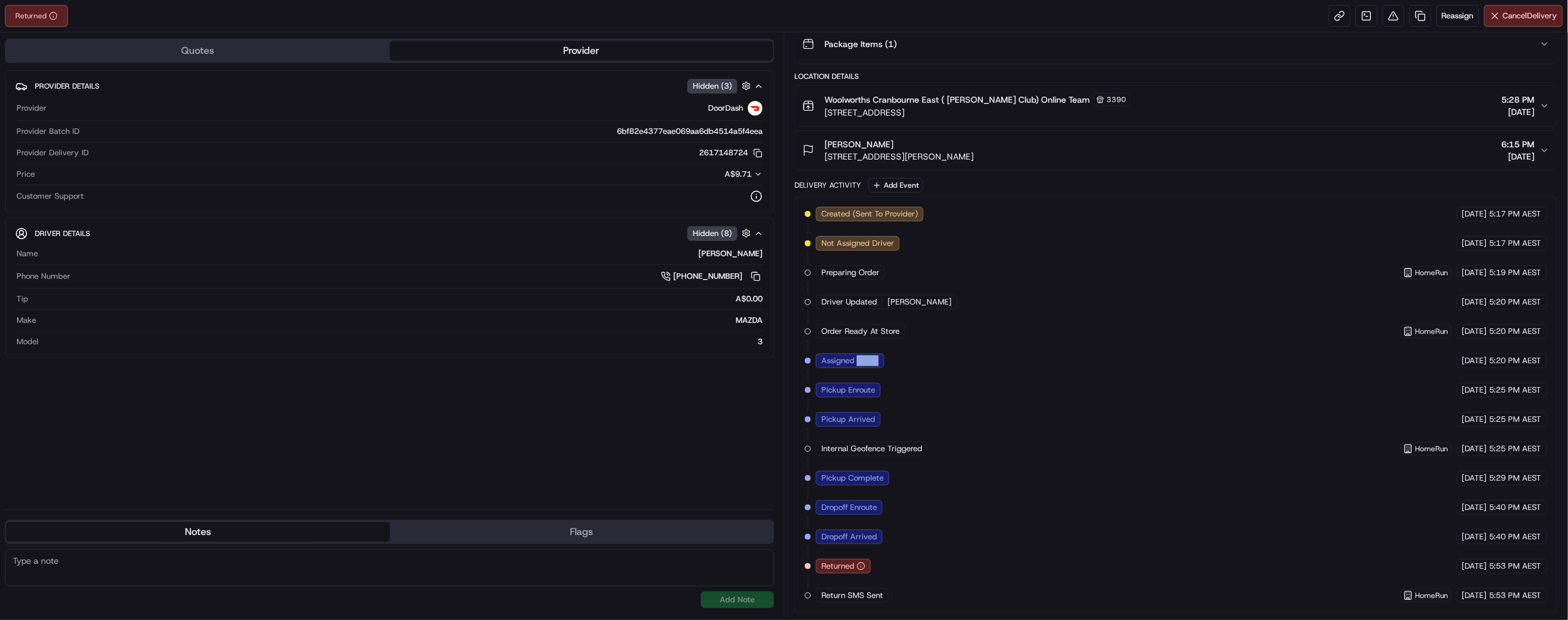
click at [878, 355] on span "Assigned Driver" at bounding box center [850, 360] width 58 height 11
click at [907, 319] on div "Created (Sent To Provider) DoorDash 16/09/2025 5:17 PM AEST Not Assigned Driver…" at bounding box center [1176, 404] width 742 height 396
click at [872, 383] on div "Pickup Enroute" at bounding box center [848, 390] width 65 height 15
click at [869, 383] on div "Pickup Enroute" at bounding box center [848, 390] width 65 height 15
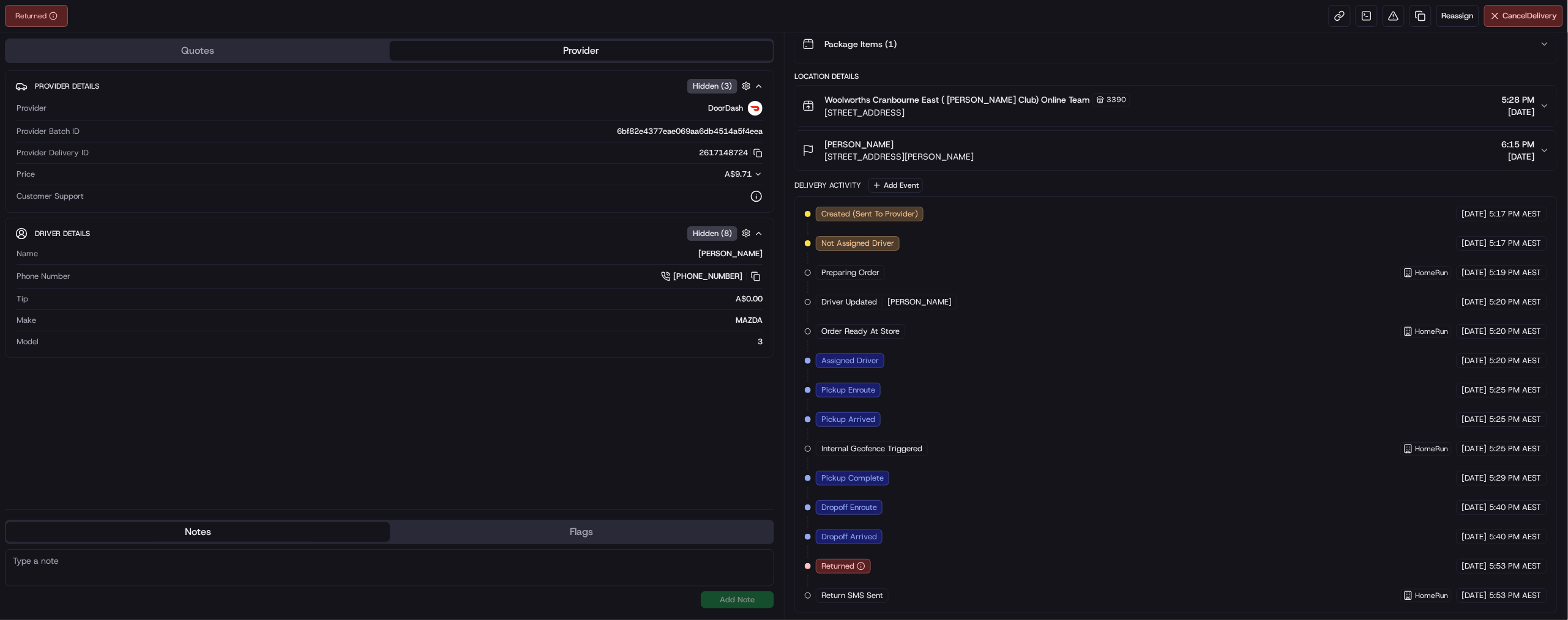
click at [867, 385] on span "Pickup Enroute" at bounding box center [848, 389] width 54 height 11
click at [875, 414] on span "Pickup Arrived" at bounding box center [848, 419] width 54 height 11
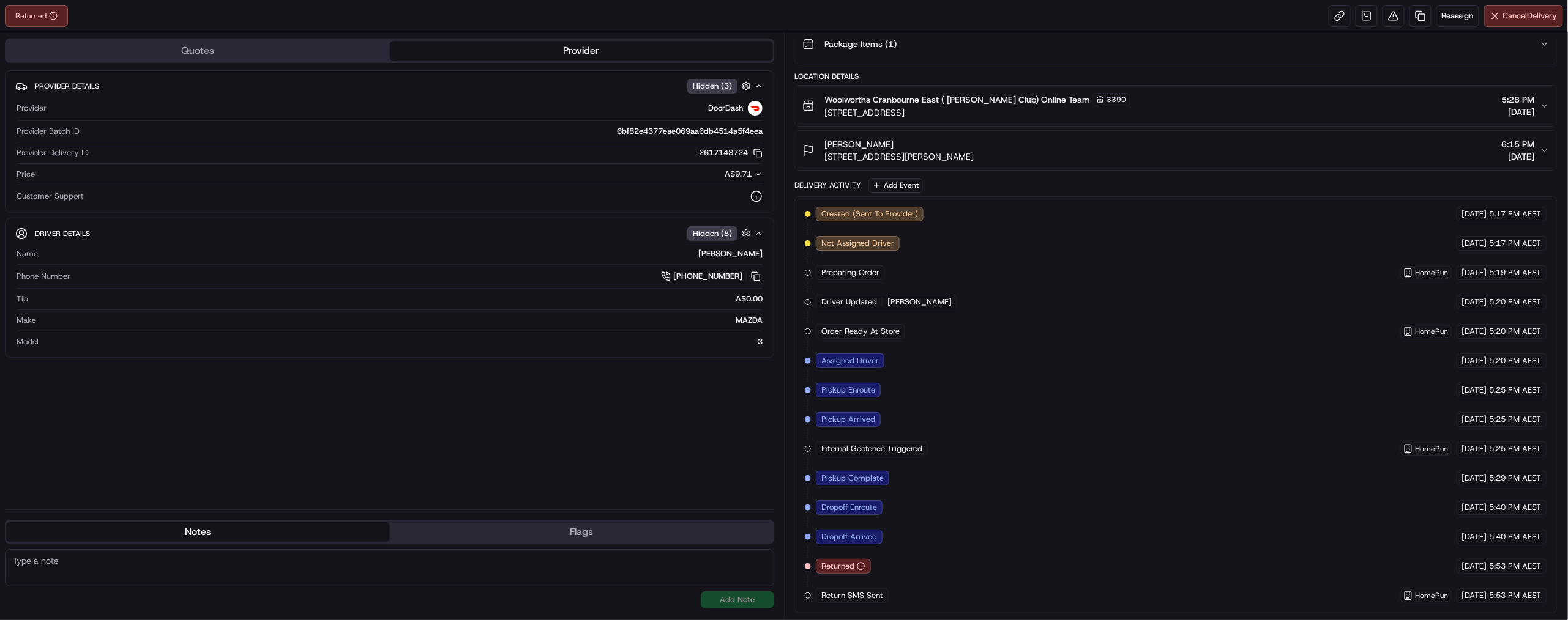
click at [887, 471] on div "Pickup Complete" at bounding box center [852, 478] width 73 height 15
click at [895, 482] on div "Created (Sent To Provider) DoorDash 16/09/2025 5:17 PM AEST Not Assigned Driver…" at bounding box center [1176, 404] width 742 height 396
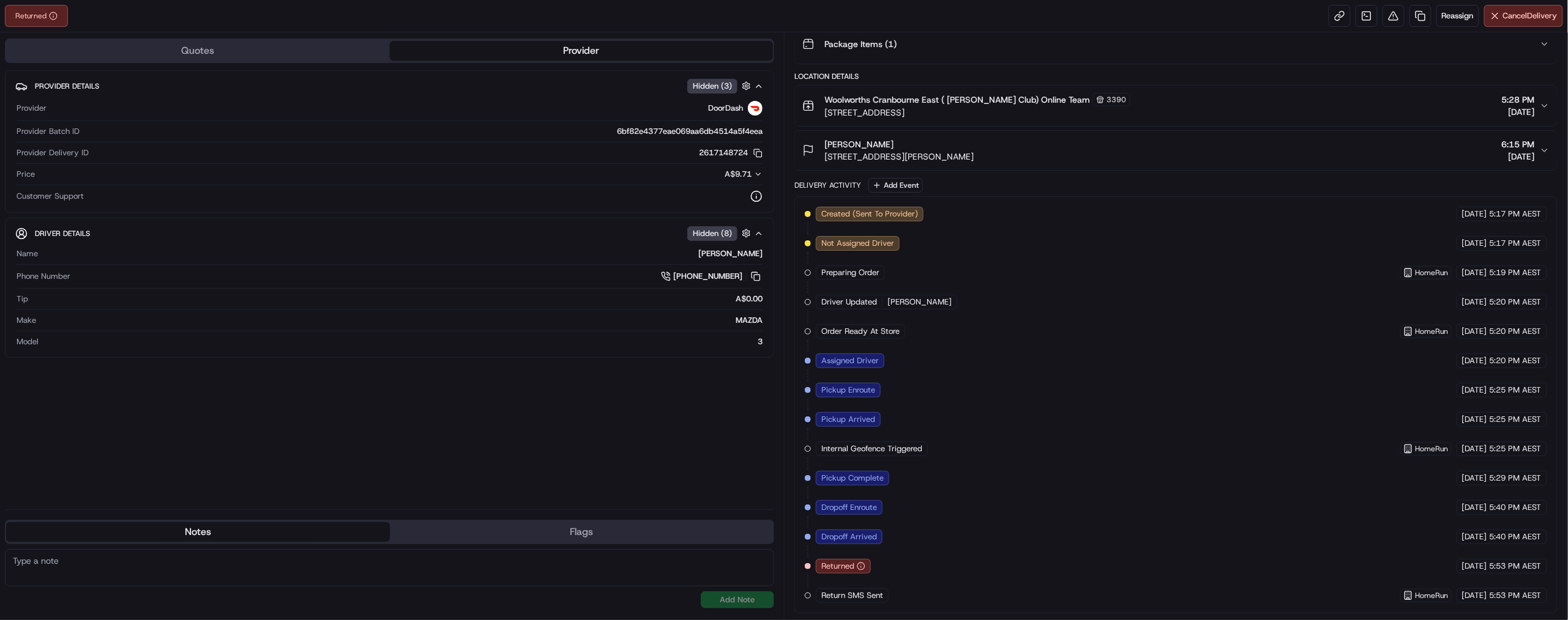
click at [877, 531] on span "Dropoff Arrived" at bounding box center [850, 536] width 56 height 11
click at [877, 502] on span "Dropoff Enroute" at bounding box center [850, 507] width 56 height 11
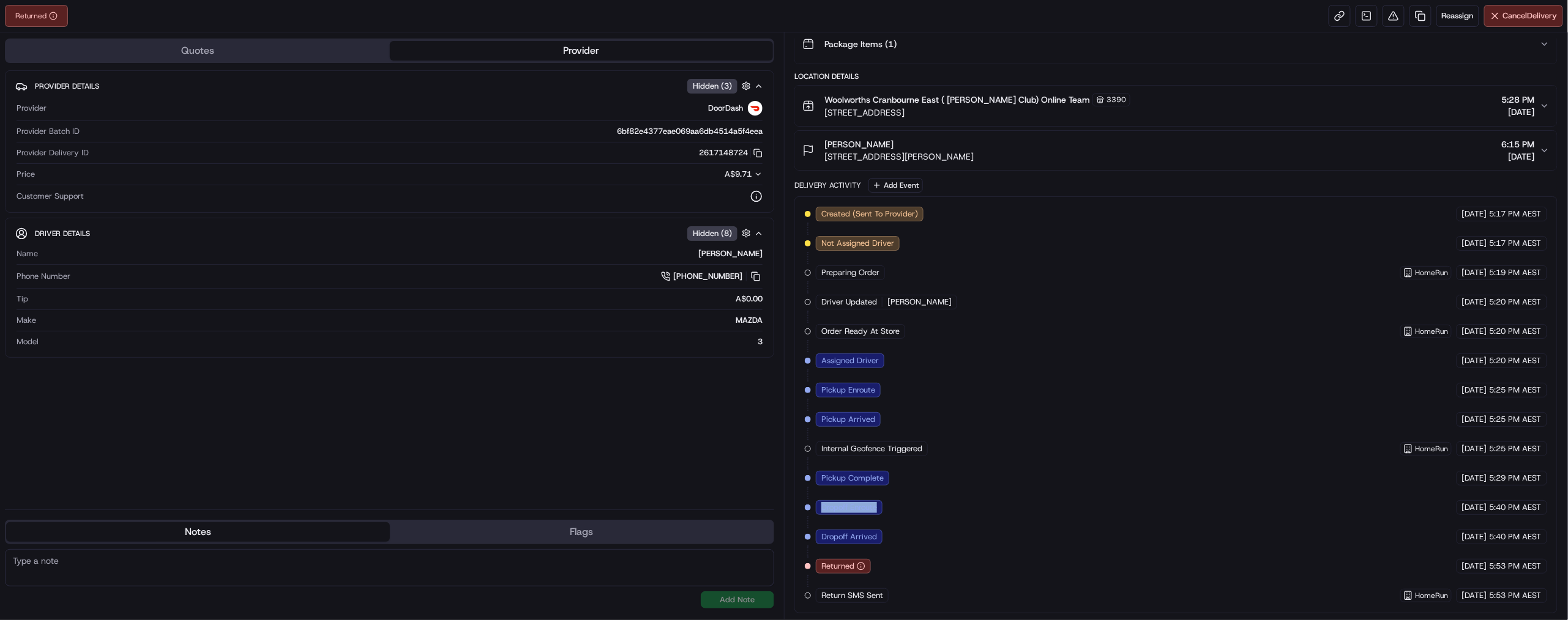
click at [877, 502] on span "Dropoff Enroute" at bounding box center [850, 507] width 56 height 11
click at [883, 473] on span "Pickup Complete" at bounding box center [853, 478] width 63 height 11
click at [875, 414] on span "Pickup Arrived" at bounding box center [848, 419] width 54 height 11
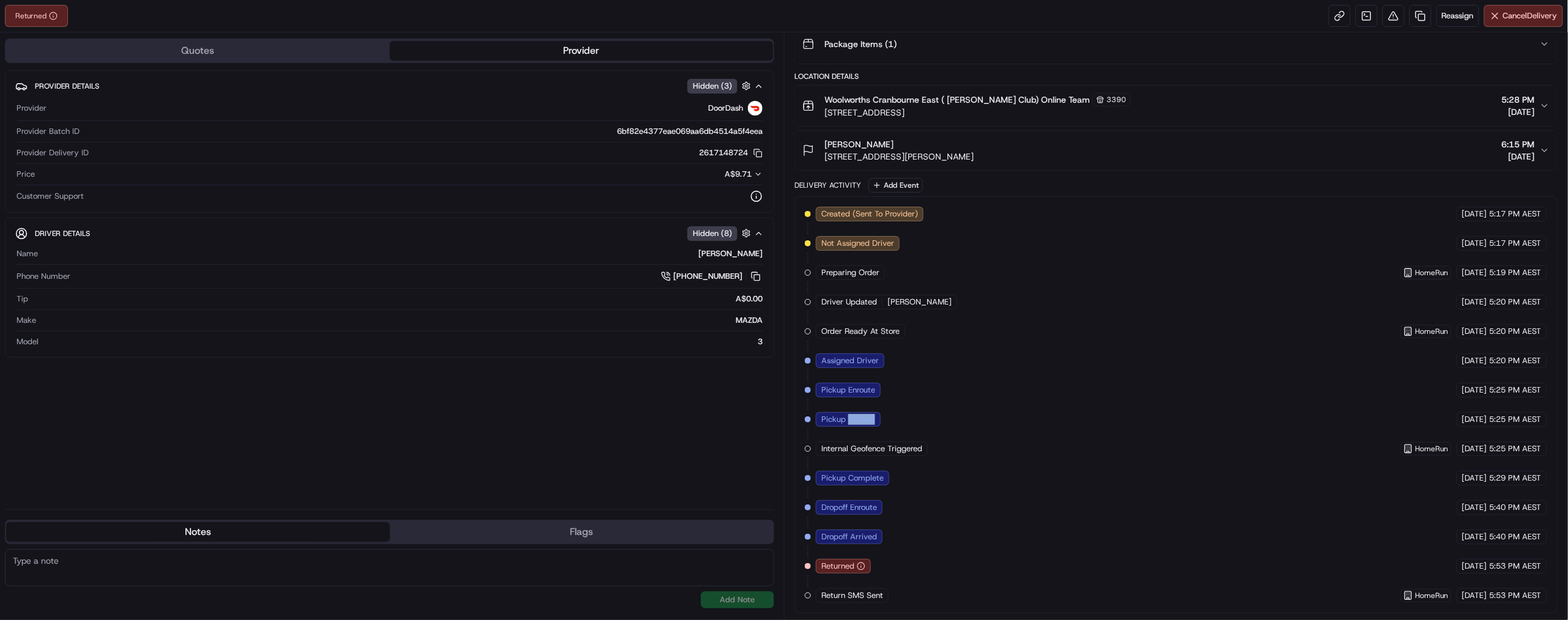
click at [875, 414] on span "Pickup Arrived" at bounding box center [848, 419] width 54 height 11
click at [854, 561] on span "Returned" at bounding box center [838, 566] width 33 height 11
click at [868, 531] on span "Dropoff Arrived" at bounding box center [850, 536] width 56 height 11
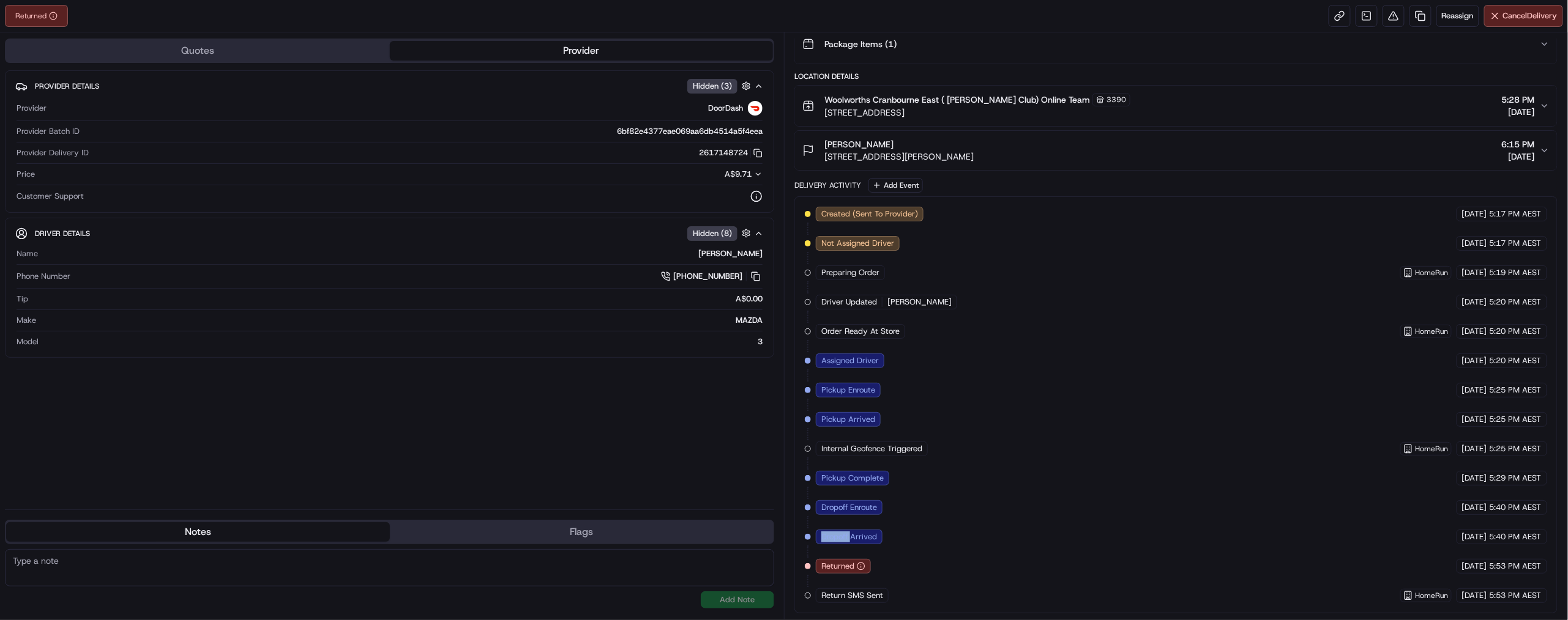
click at [868, 531] on span "Dropoff Arrived" at bounding box center [850, 536] width 56 height 11
click at [840, 561] on span "Returned" at bounding box center [838, 566] width 33 height 11
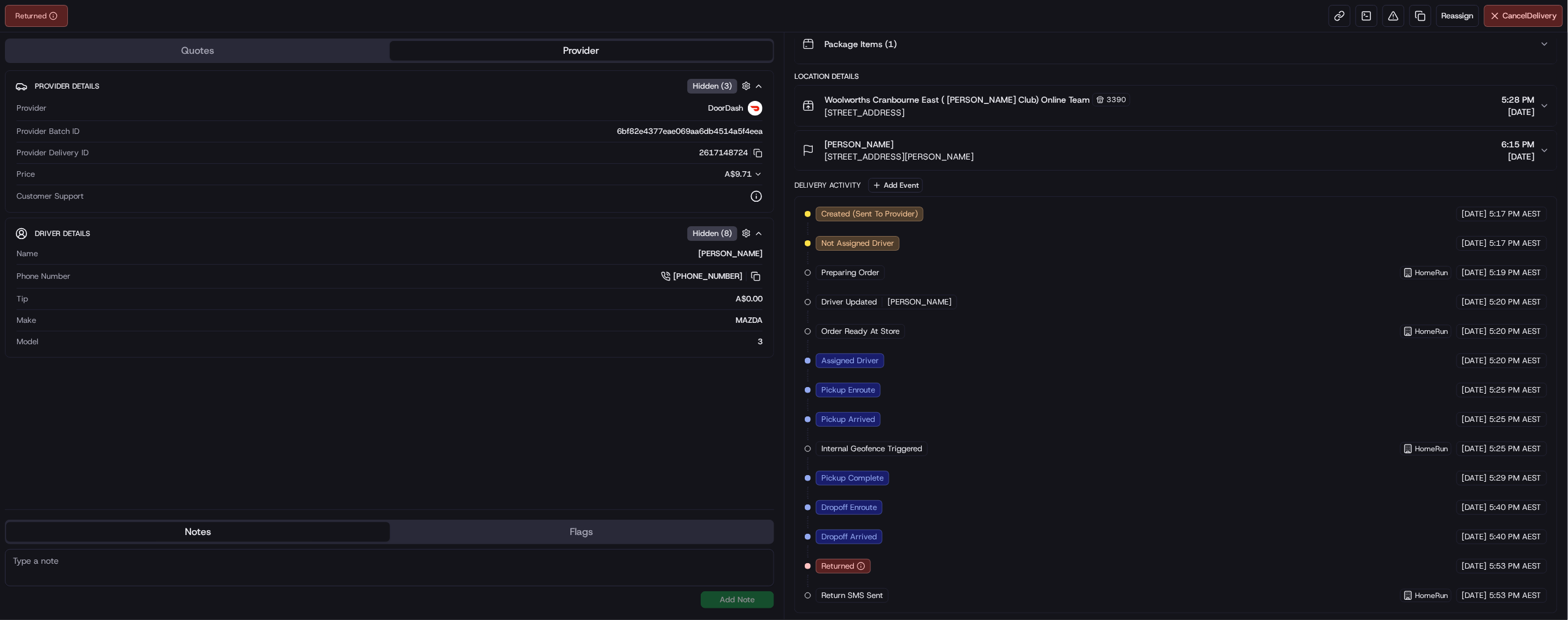
click at [877, 502] on span "Dropoff Enroute" at bounding box center [850, 507] width 56 height 11
click at [874, 473] on span "Pickup Complete" at bounding box center [853, 478] width 63 height 11
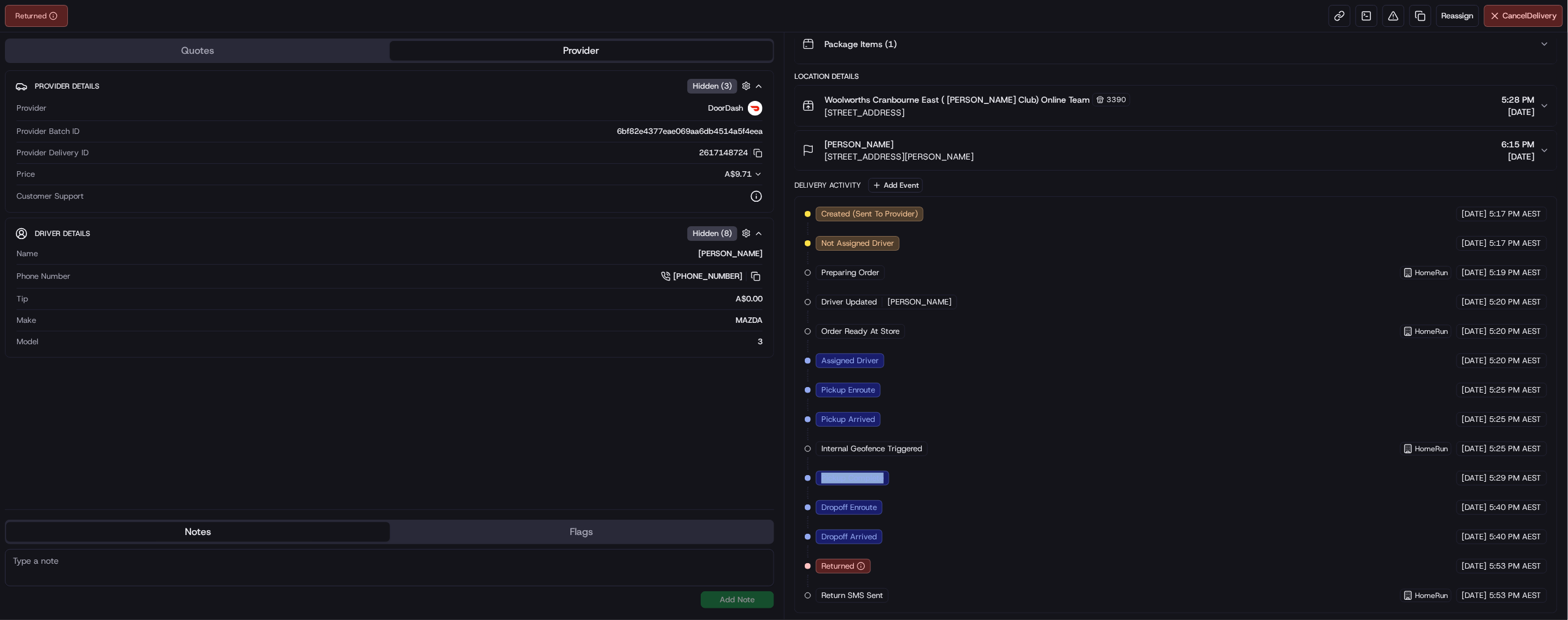
click at [874, 473] on span "Pickup Complete" at bounding box center [853, 478] width 63 height 11
click at [875, 414] on span "Pickup Arrived" at bounding box center [848, 419] width 54 height 11
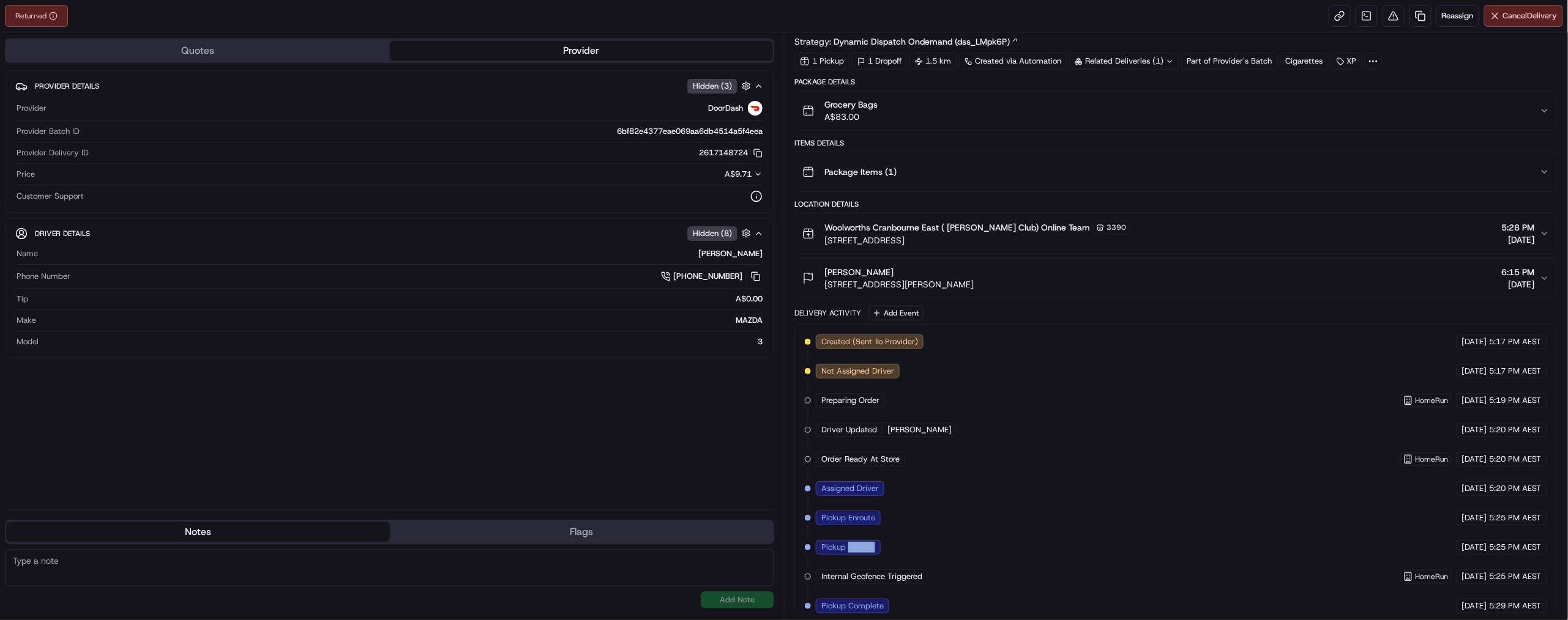
scroll to position [0, 0]
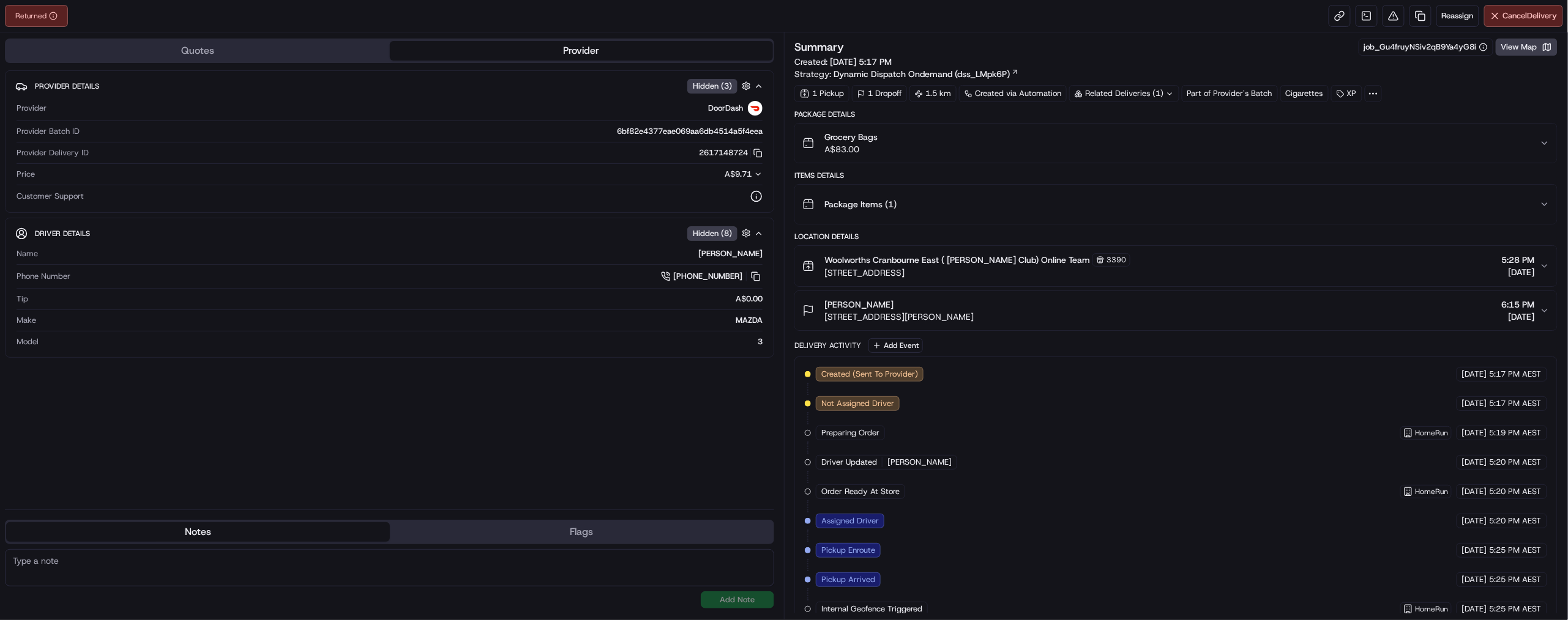
click at [892, 68] on span "16/09/2025 5:17 PM" at bounding box center [860, 61] width 62 height 11
click at [1004, 80] on div "Summary job_Gu4fruyNSiv2qB9Ya4yG8i View Map Created: 16/09/2025 5:17 PM Strateg…" at bounding box center [1176, 59] width 763 height 42
drag, startPoint x: 1023, startPoint y: 86, endPoint x: 879, endPoint y: 91, distance: 144.1
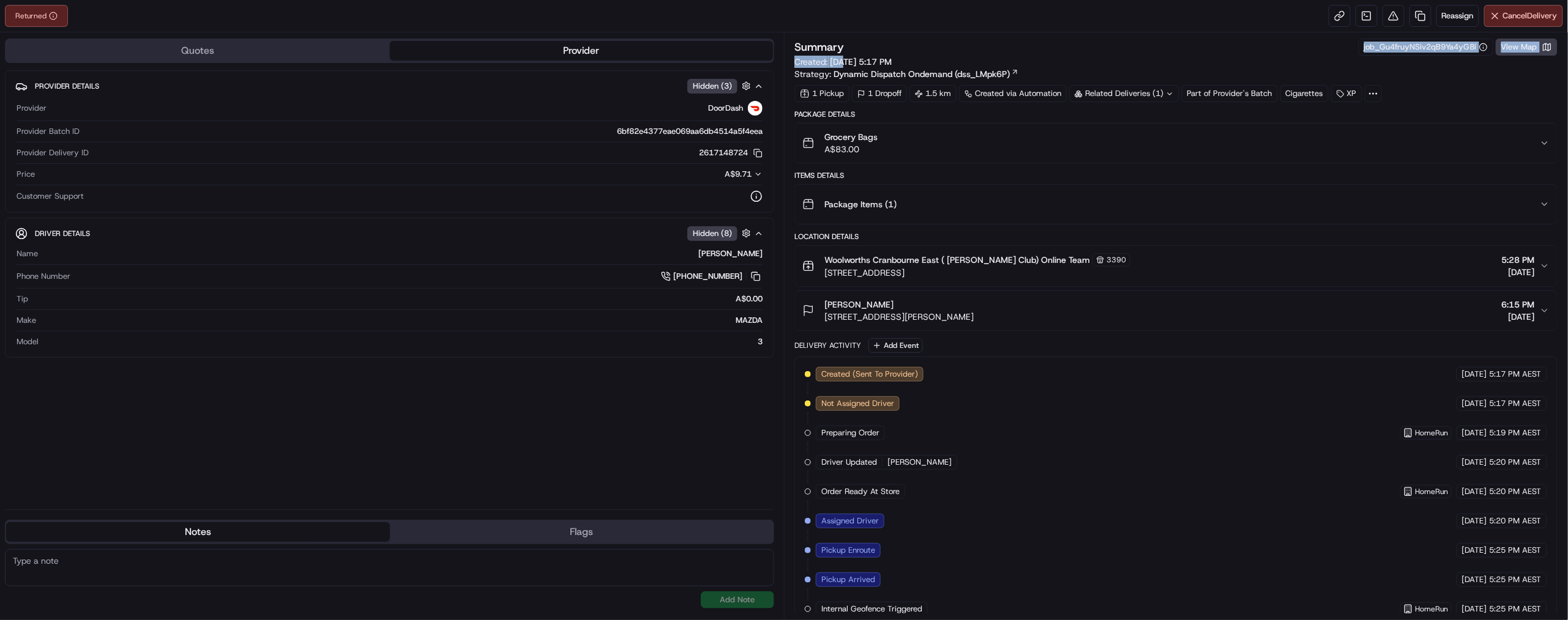
click at [879, 80] on div "Summary job_Gu4fruyNSiv2qB9Ya4yG8i View Map Created: 16/09/2025 5:17 PM Strateg…" at bounding box center [1176, 59] width 763 height 42
click at [892, 68] on span "16/09/2025 5:17 PM" at bounding box center [860, 61] width 62 height 11
click at [831, 53] on h3 "Summary" at bounding box center [819, 47] width 49 height 11
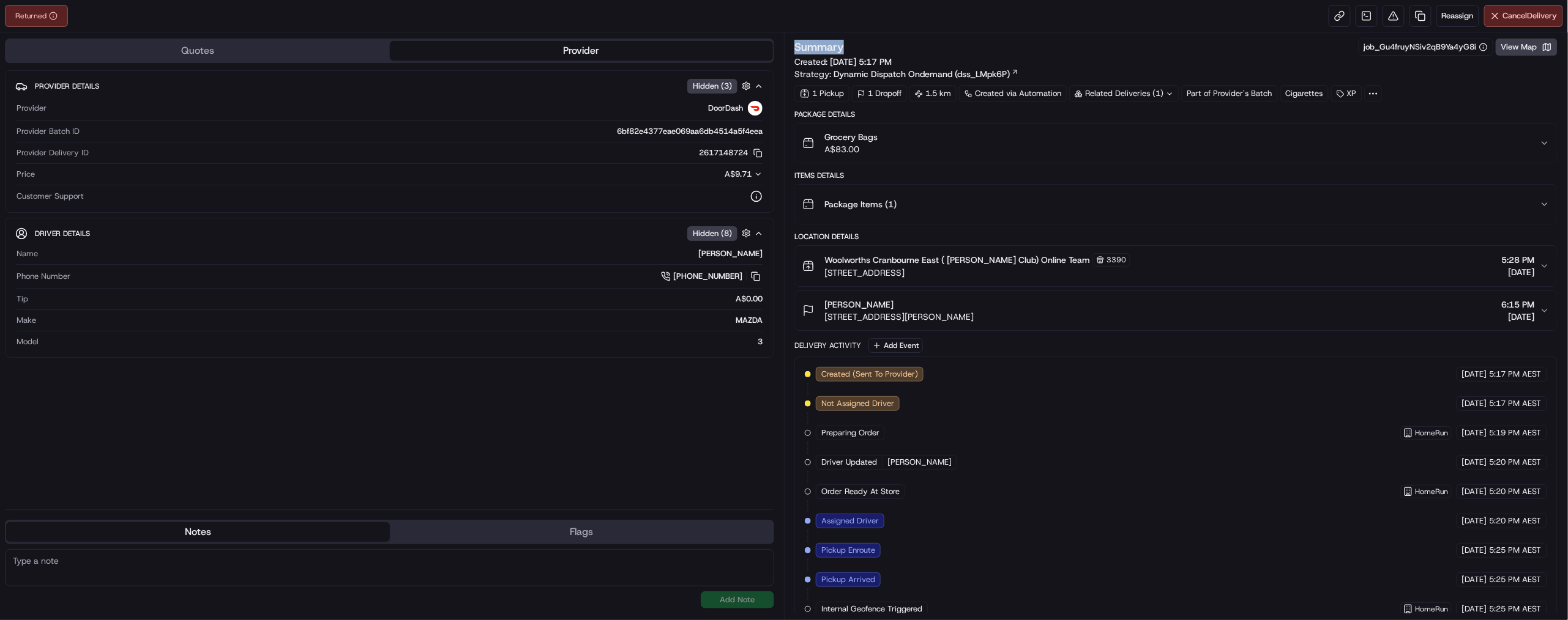
click at [831, 53] on h3 "Summary" at bounding box center [819, 47] width 49 height 11
click at [901, 56] on div "Summary job_Gu4fruyNSiv2qB9Ya4yG8i View Map" at bounding box center [1176, 47] width 763 height 17
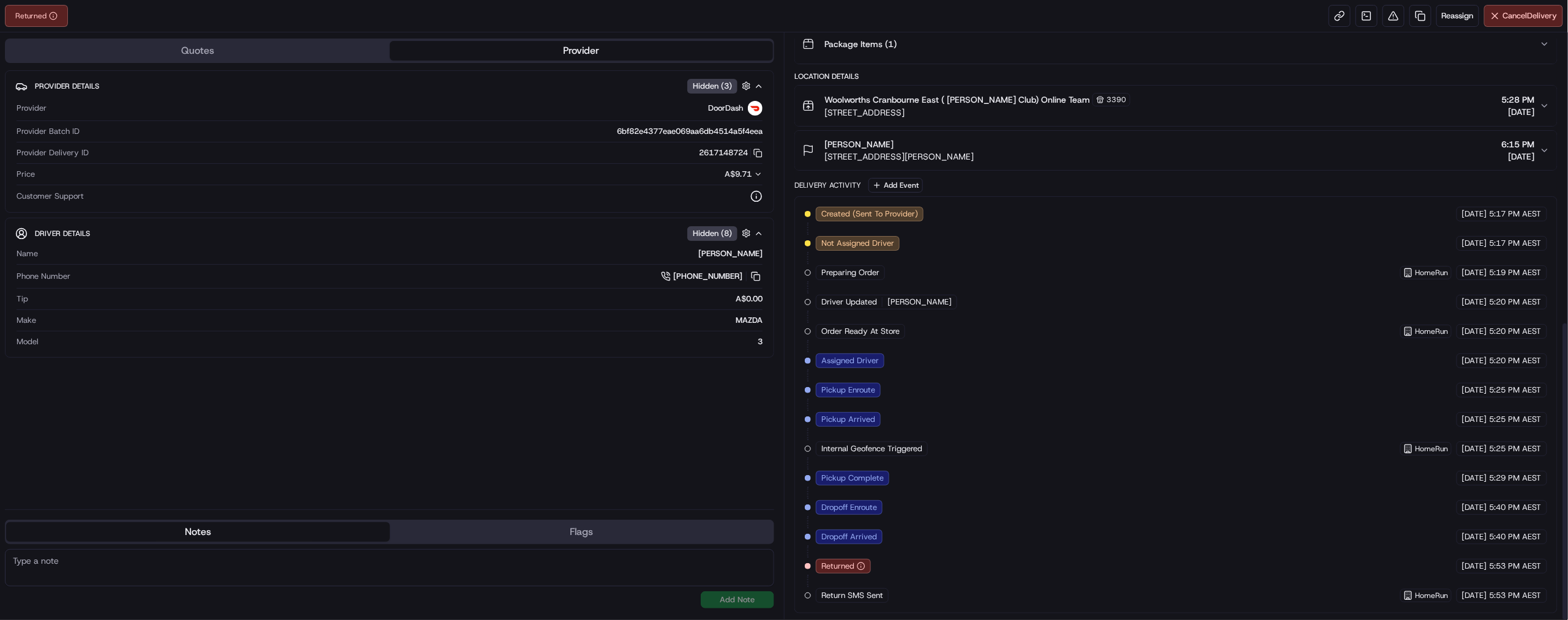
scroll to position [558, 0]
click at [1442, 21] on span "Reassign" at bounding box center [1458, 16] width 32 height 11
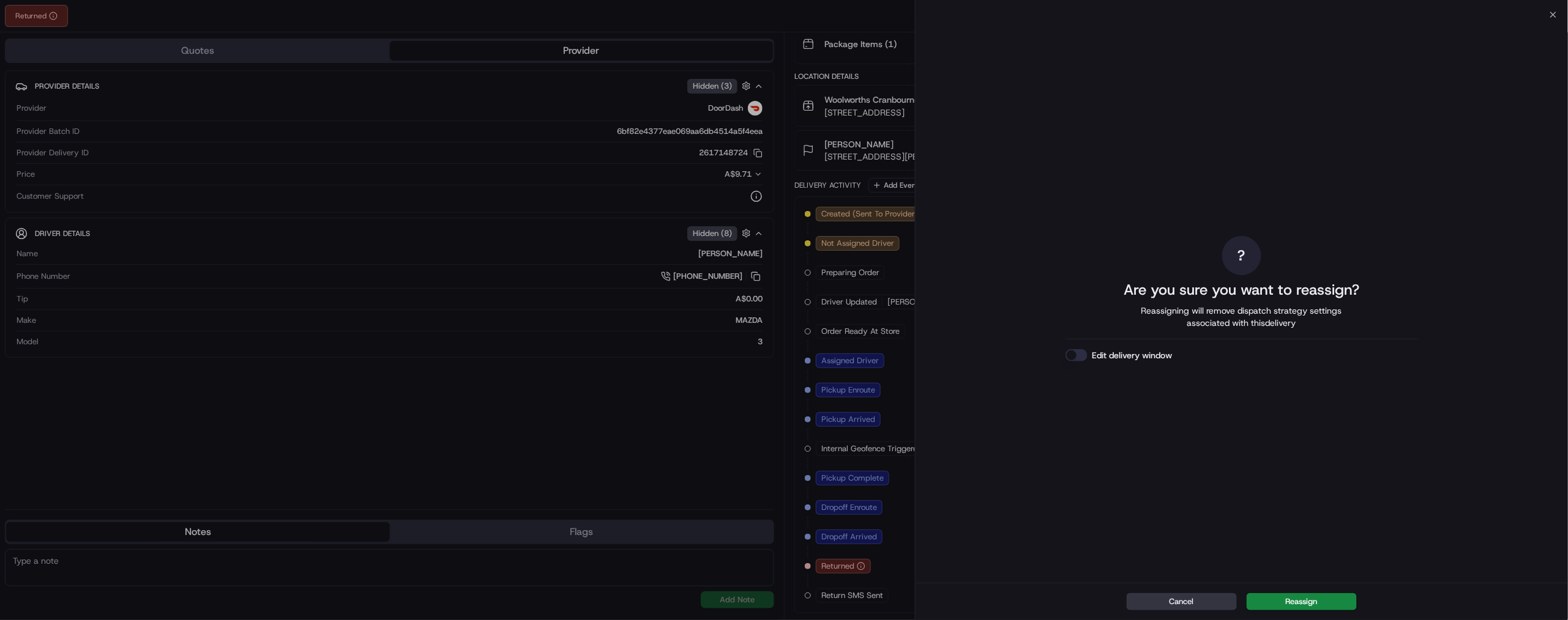
click at [1176, 598] on button "Cancel" at bounding box center [1182, 601] width 110 height 17
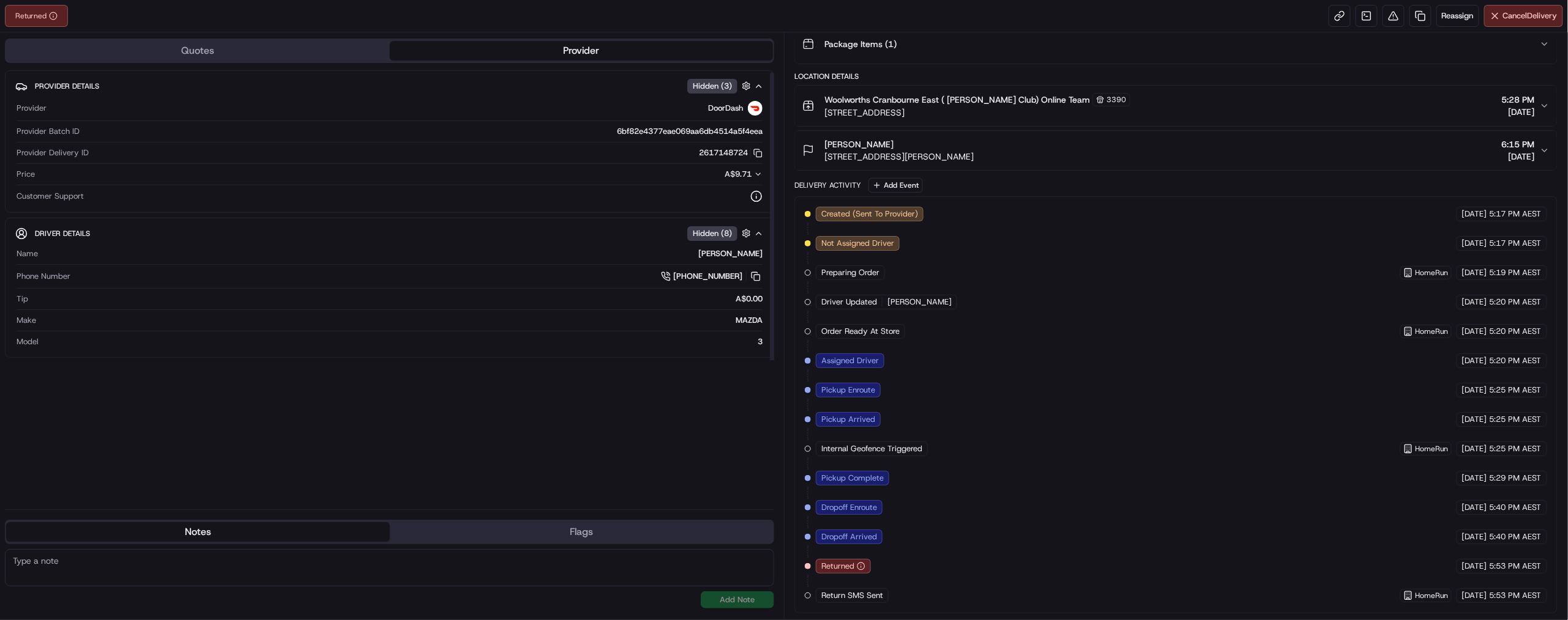
scroll to position [0, 0]
click at [536, 61] on button "Provider" at bounding box center [582, 51] width 384 height 20
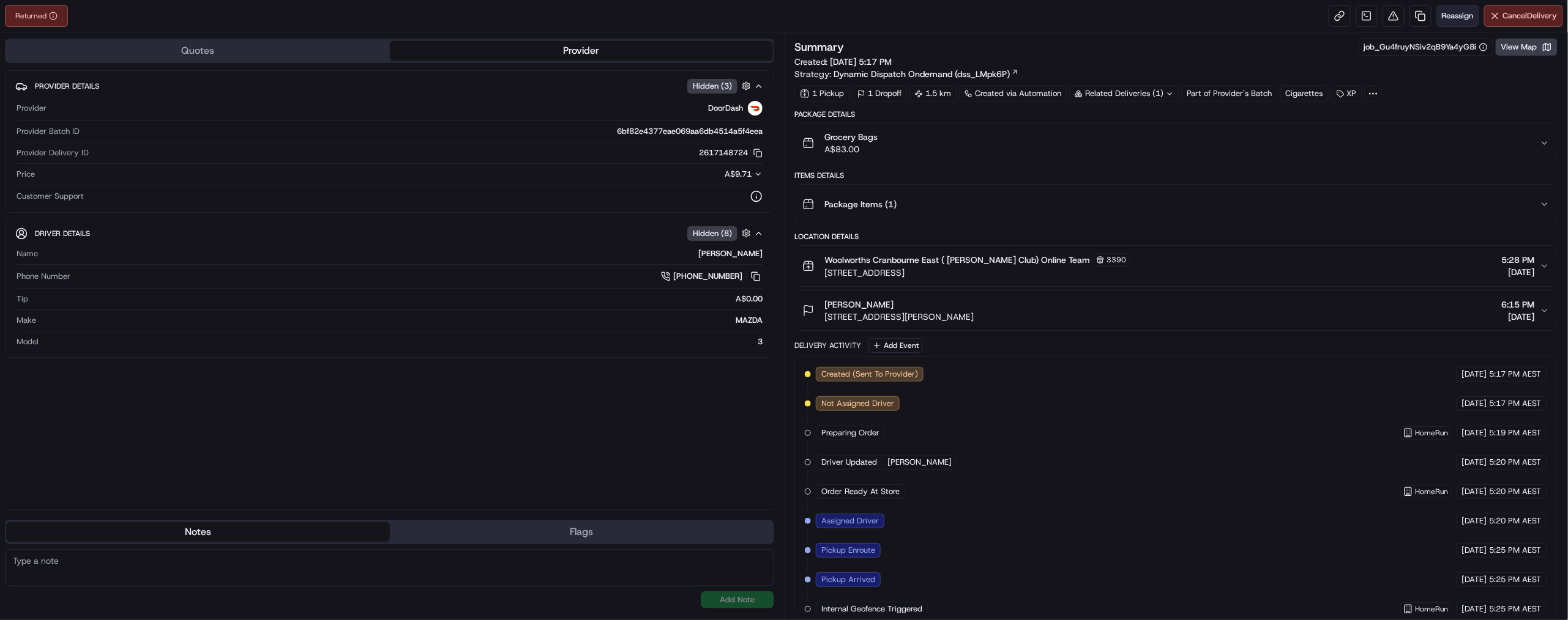
click at [1442, 18] on span "Reassign" at bounding box center [1458, 16] width 32 height 11
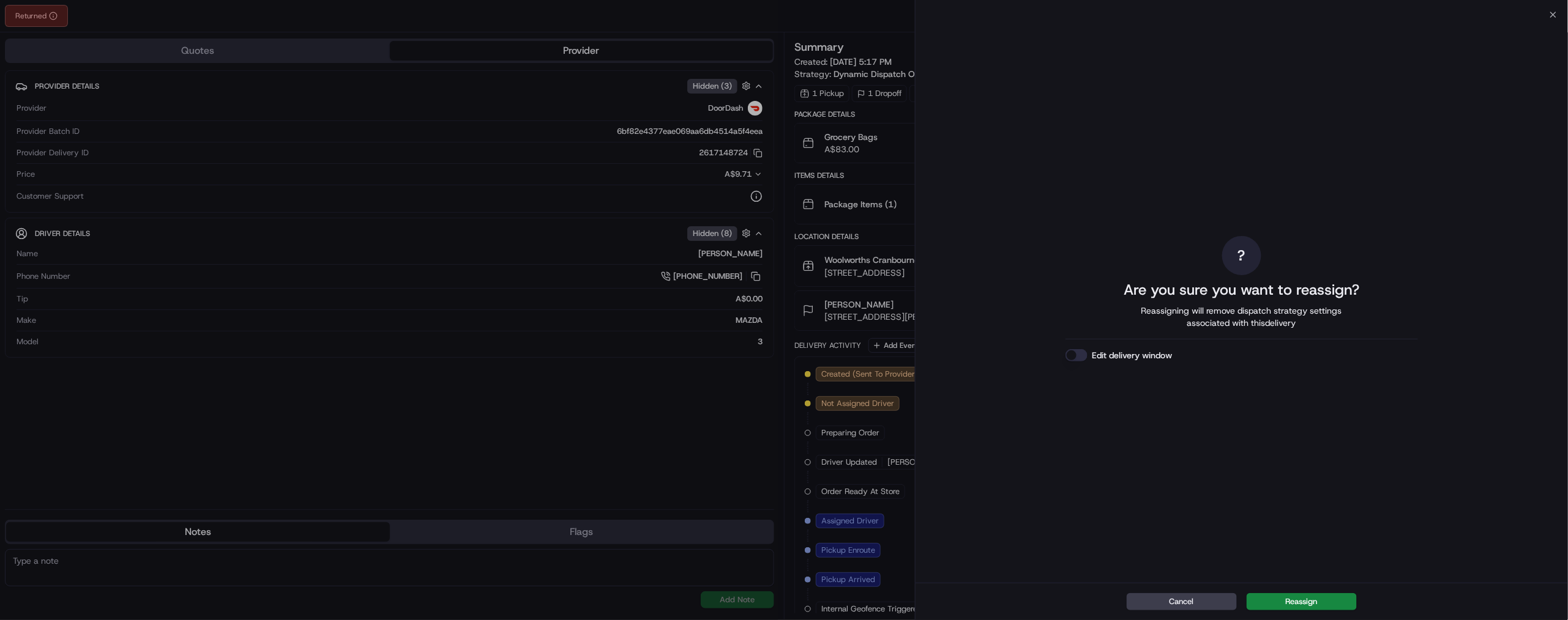
click at [1065, 361] on button "Edit delivery window" at bounding box center [1076, 355] width 22 height 12
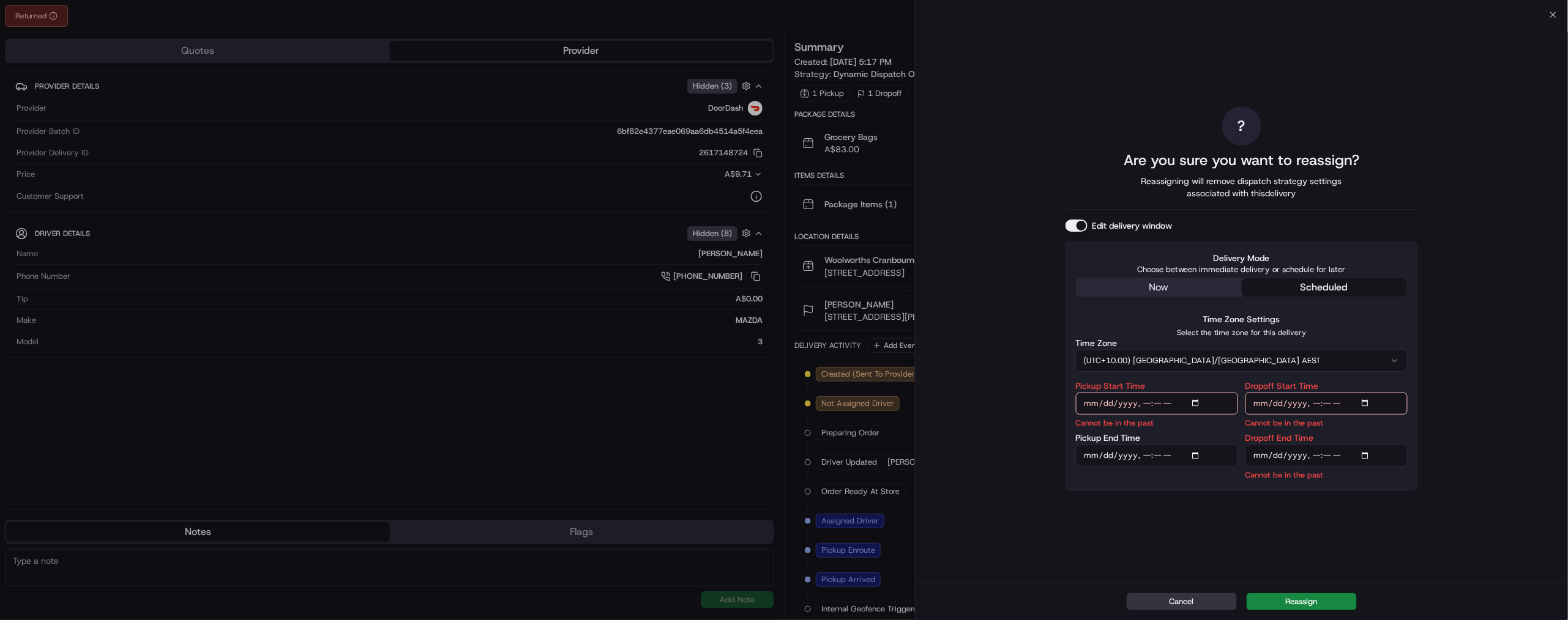
click at [1166, 593] on button "Cancel" at bounding box center [1182, 601] width 110 height 17
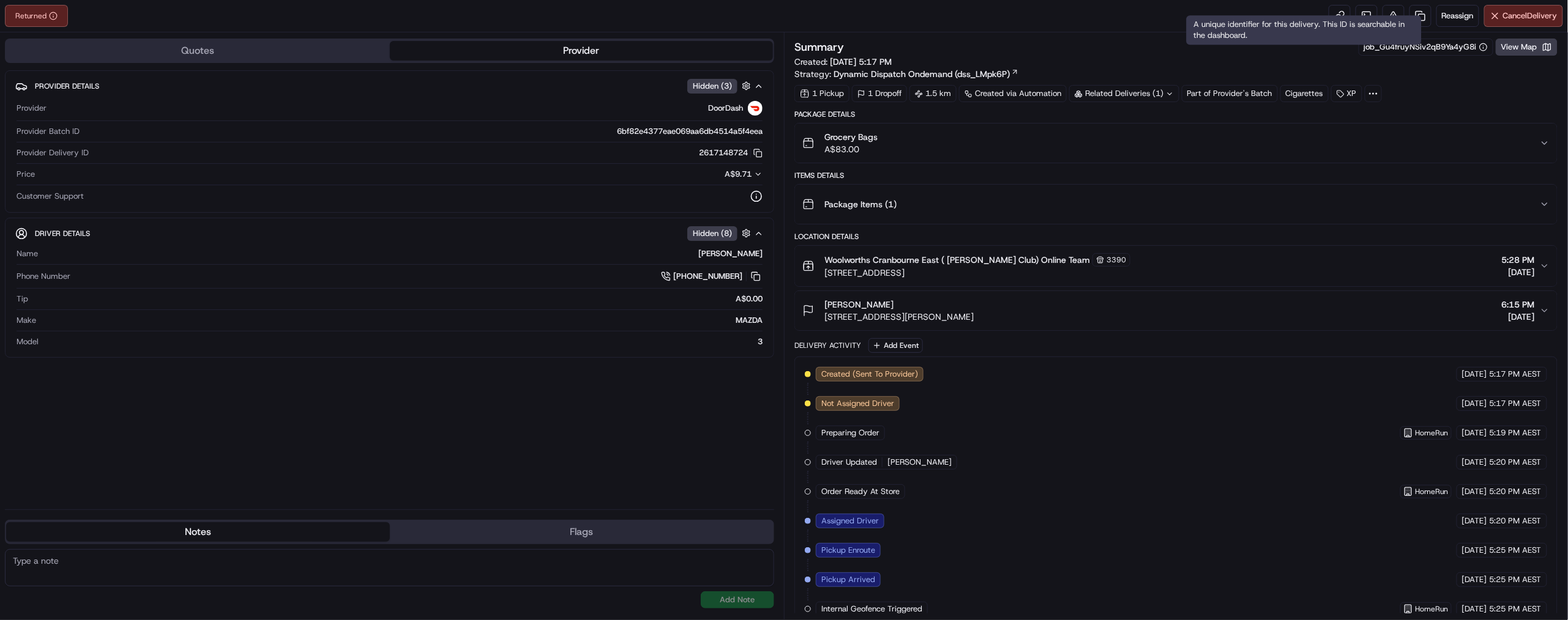
click at [1413, 21] on div "A unique identifier for this delivery. This ID is searchable in the dashboard. …" at bounding box center [1304, 30] width 235 height 30
click at [1442, 16] on span "Reassign" at bounding box center [1458, 16] width 32 height 11
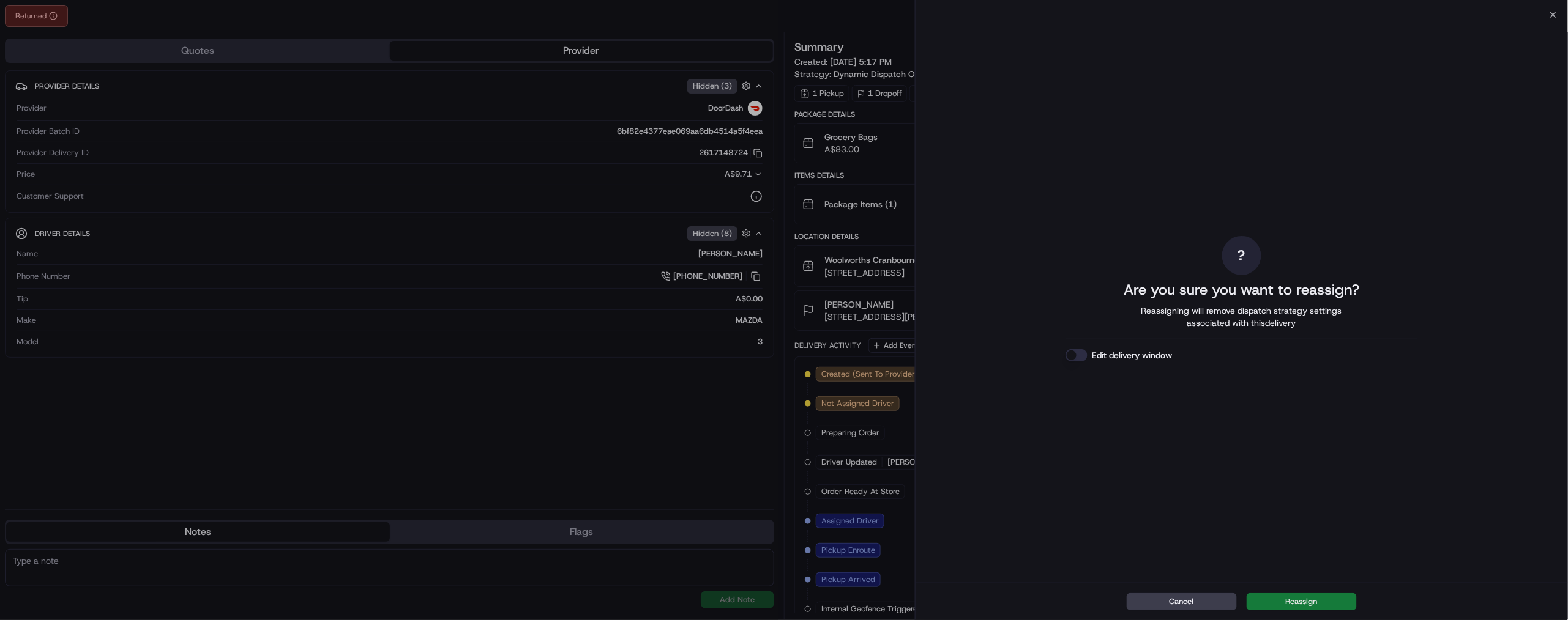
click at [1292, 594] on button "Reassign" at bounding box center [1302, 601] width 110 height 17
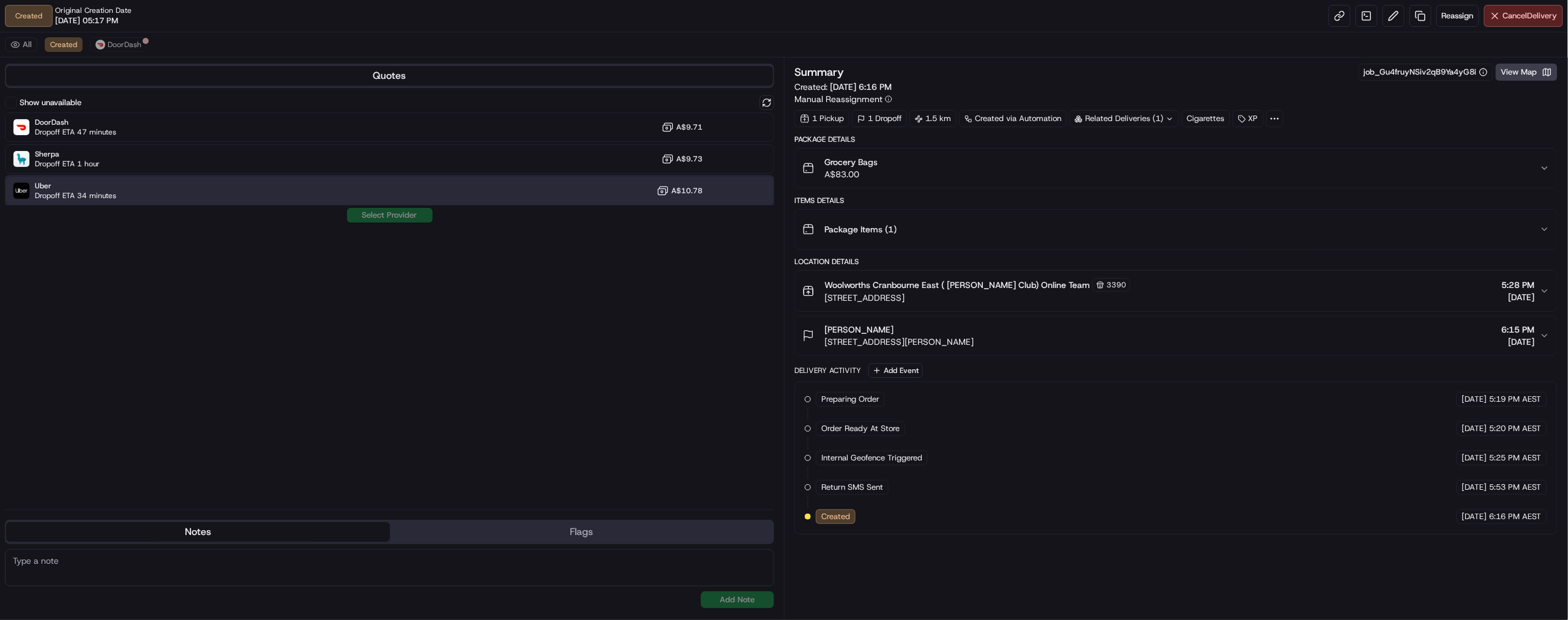
click at [159, 206] on div "Uber Dropoff ETA 34 minutes A$10.78" at bounding box center [390, 191] width 770 height 30
click at [399, 222] on button "Assign Provider" at bounding box center [389, 216] width 87 height 15
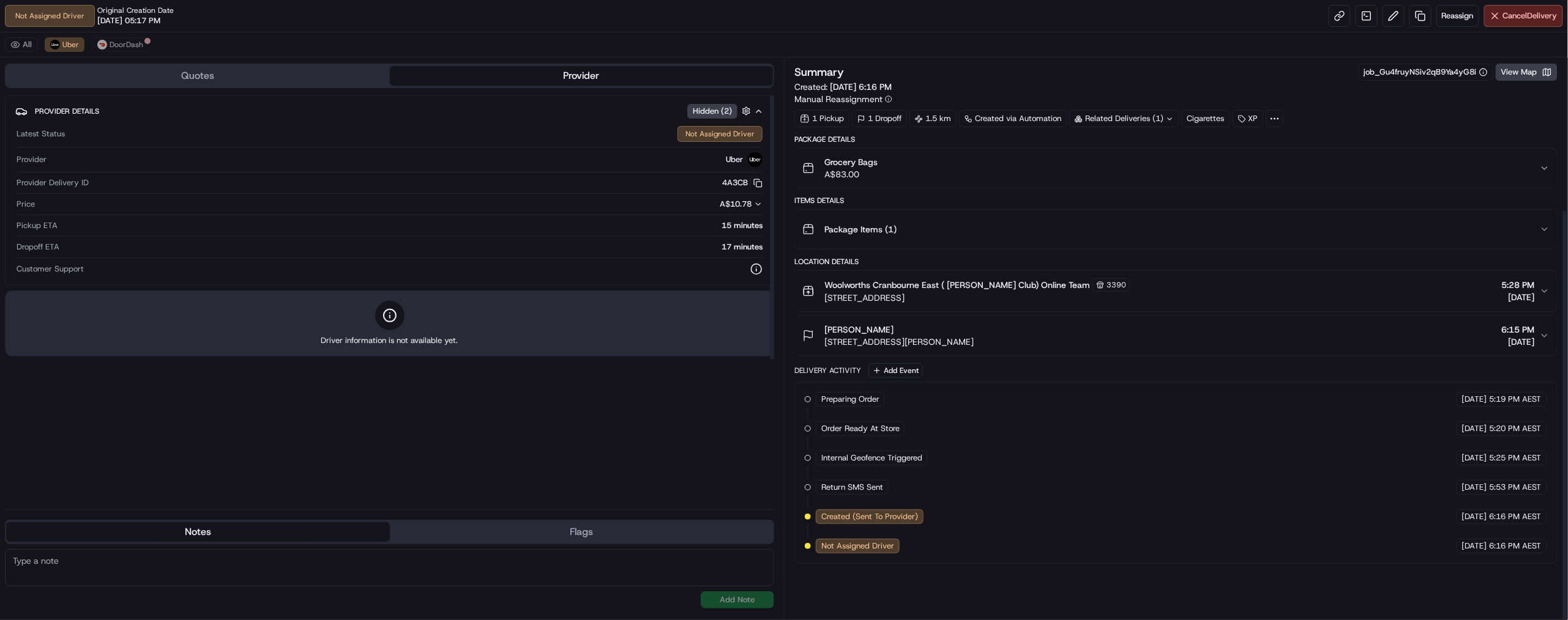
scroll to position [203, 0]
click at [47, 231] on span "Pickup ETA" at bounding box center [37, 225] width 41 height 11
click at [723, 231] on div "15 minutes" at bounding box center [413, 225] width 700 height 11
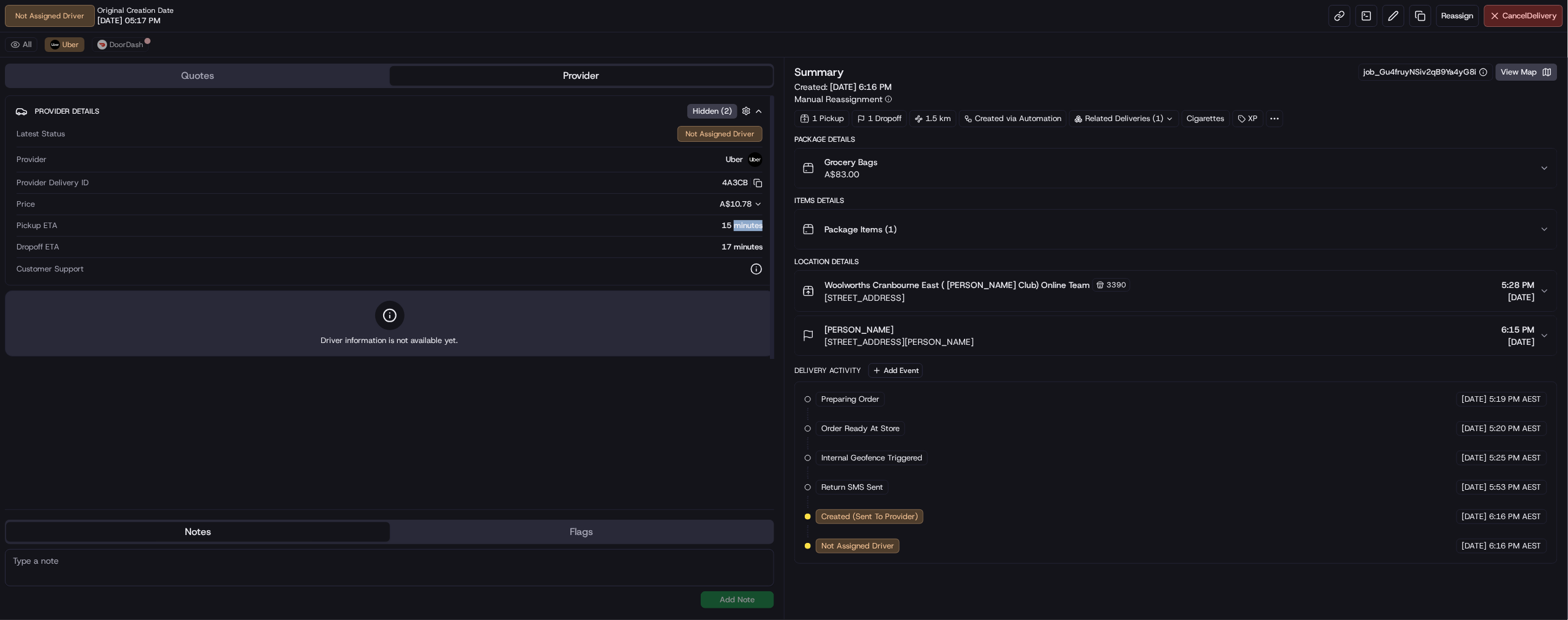
click at [723, 231] on div "15 minutes" at bounding box center [413, 225] width 700 height 11
click at [700, 253] on div "17 minutes" at bounding box center [413, 246] width 698 height 11
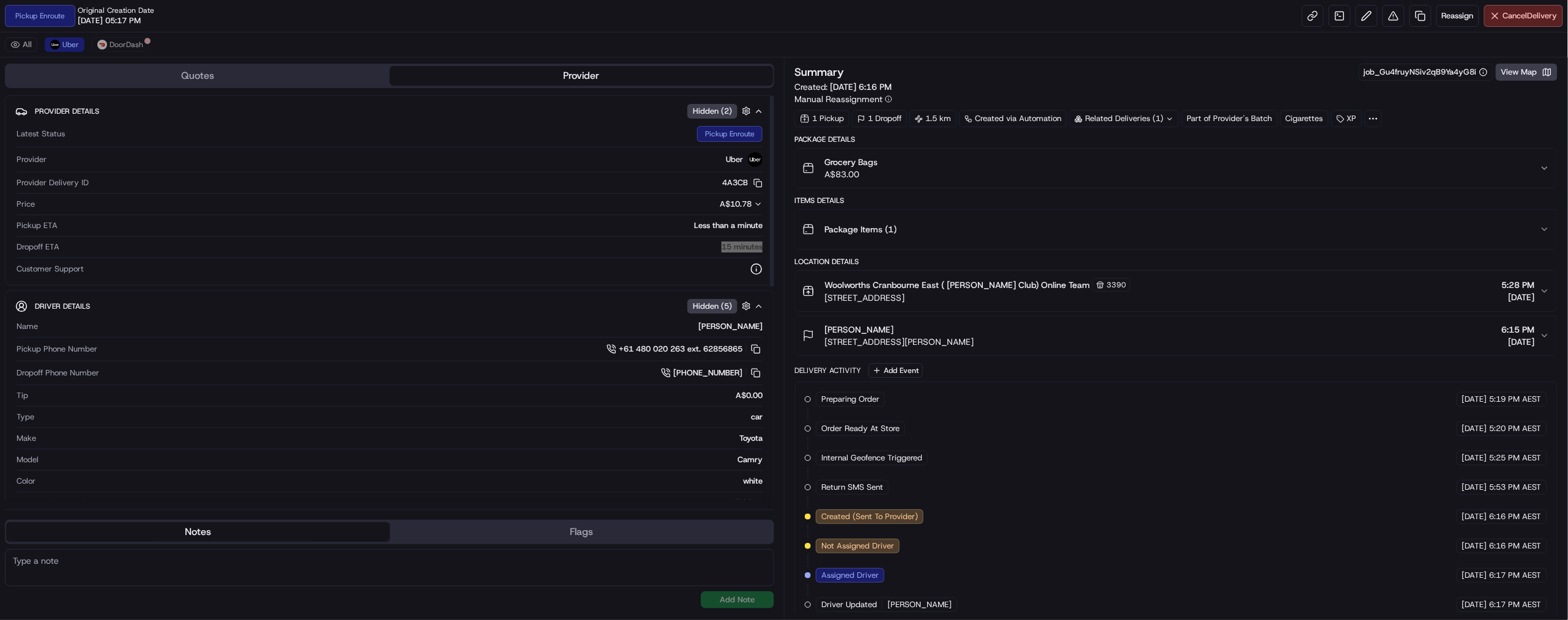
scroll to position [408, 0]
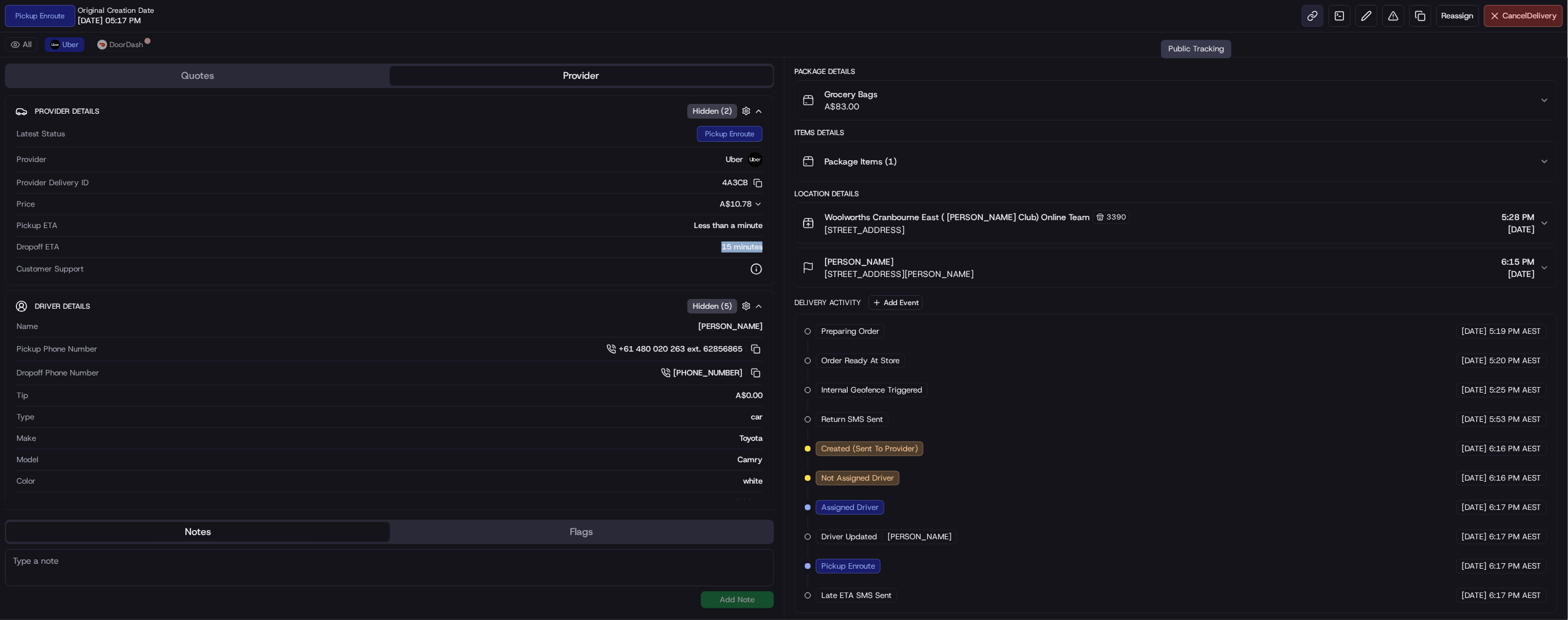
click at [1302, 27] on link at bounding box center [1313, 16] width 22 height 22
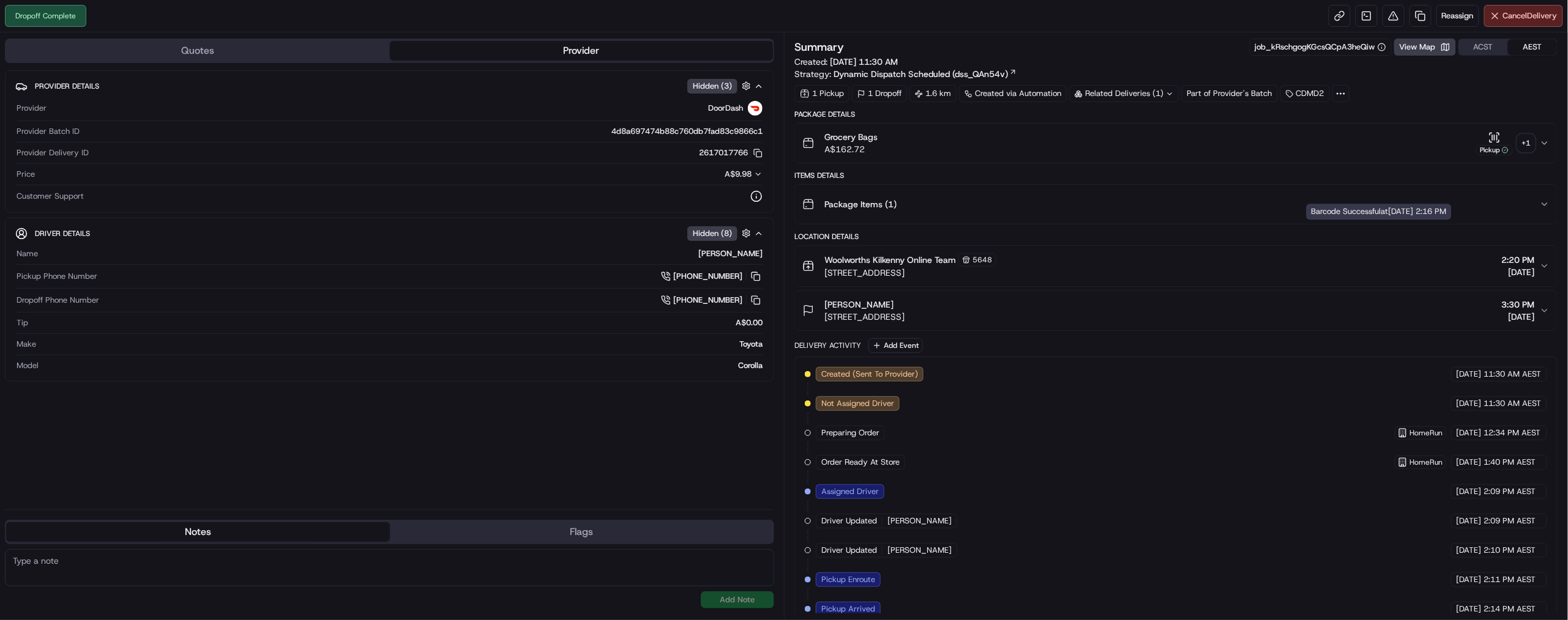
click at [1488, 144] on icon "button" at bounding box center [1494, 138] width 12 height 12
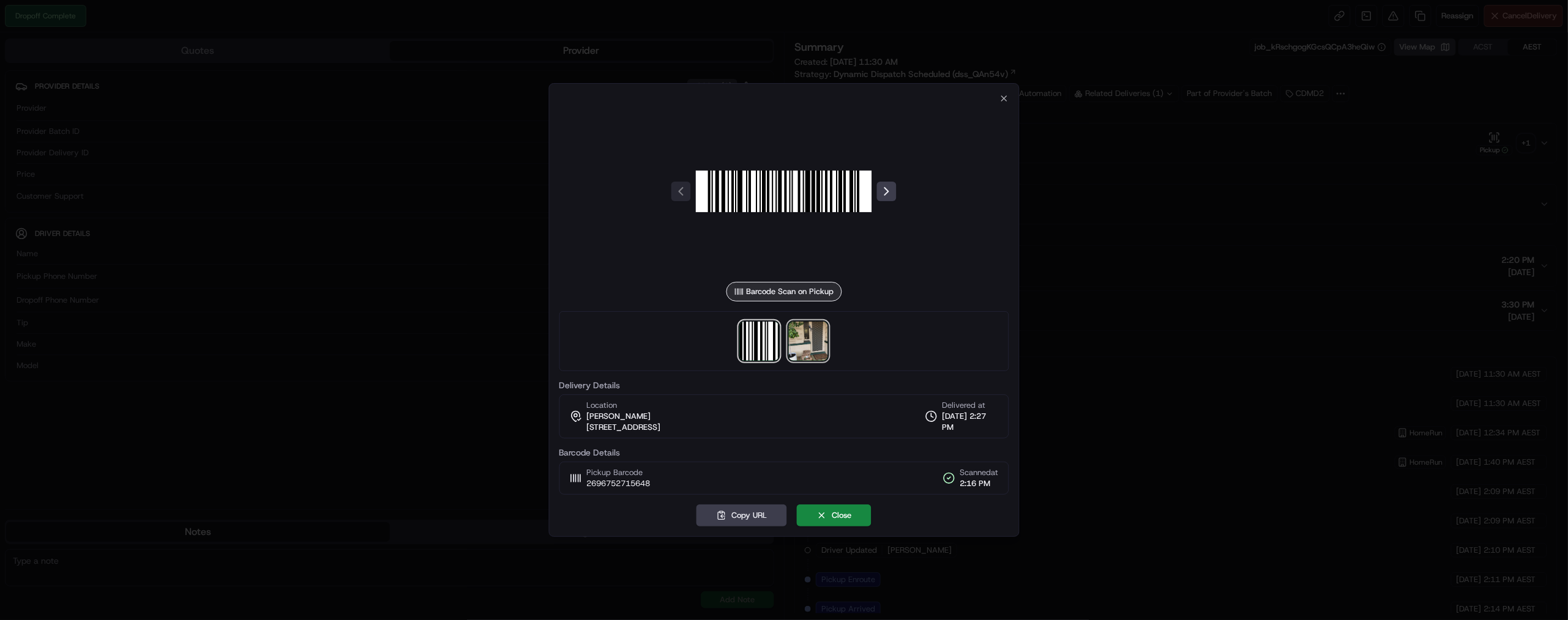
click at [811, 361] on img at bounding box center [808, 342] width 40 height 40
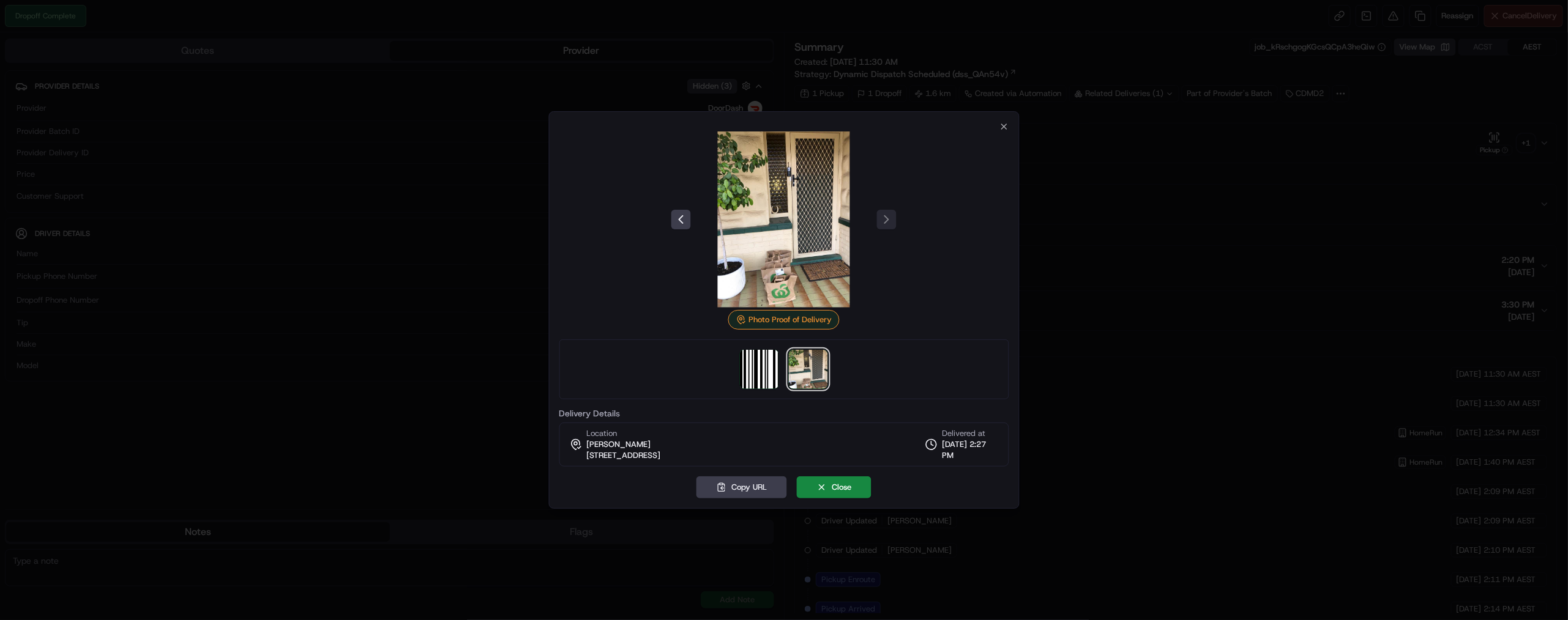
click at [770, 244] on img at bounding box center [784, 220] width 176 height 176
click at [999, 122] on icon "button" at bounding box center [1004, 127] width 10 height 10
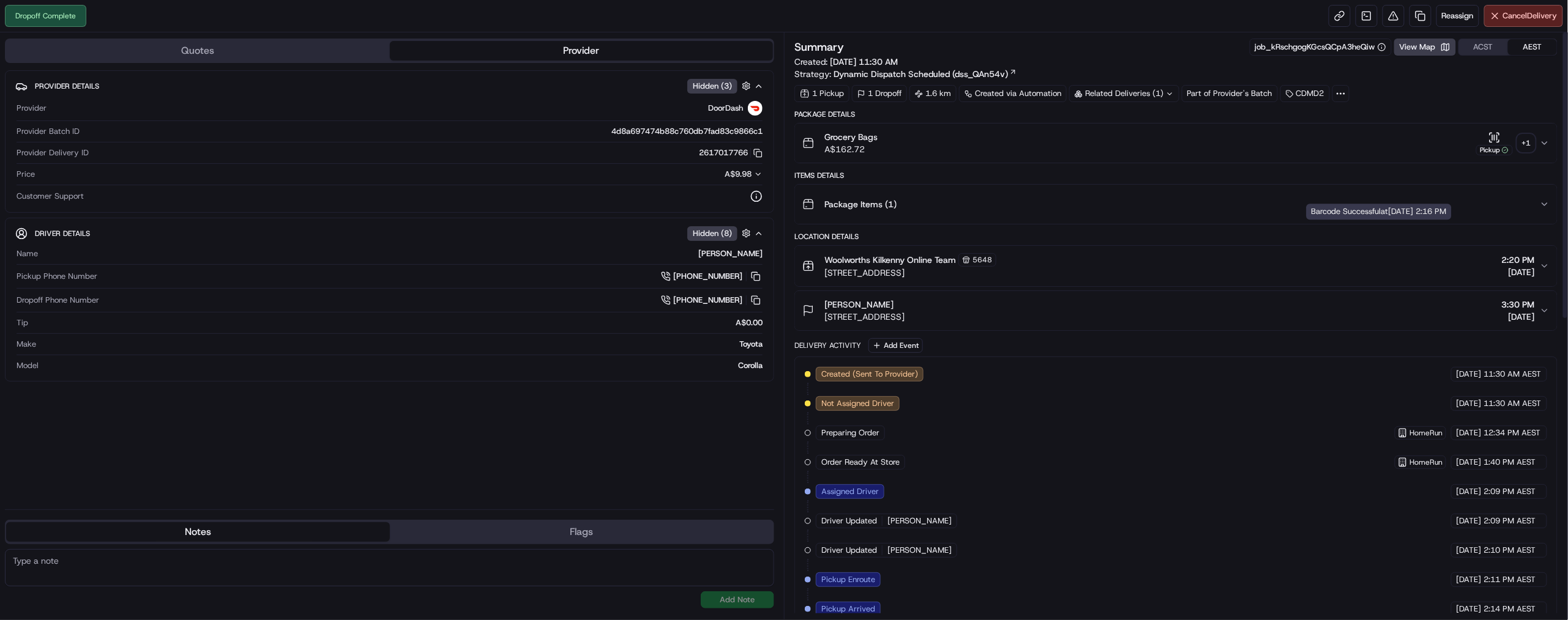
click at [1476, 156] on div "Pickup" at bounding box center [1494, 143] width 37 height 24
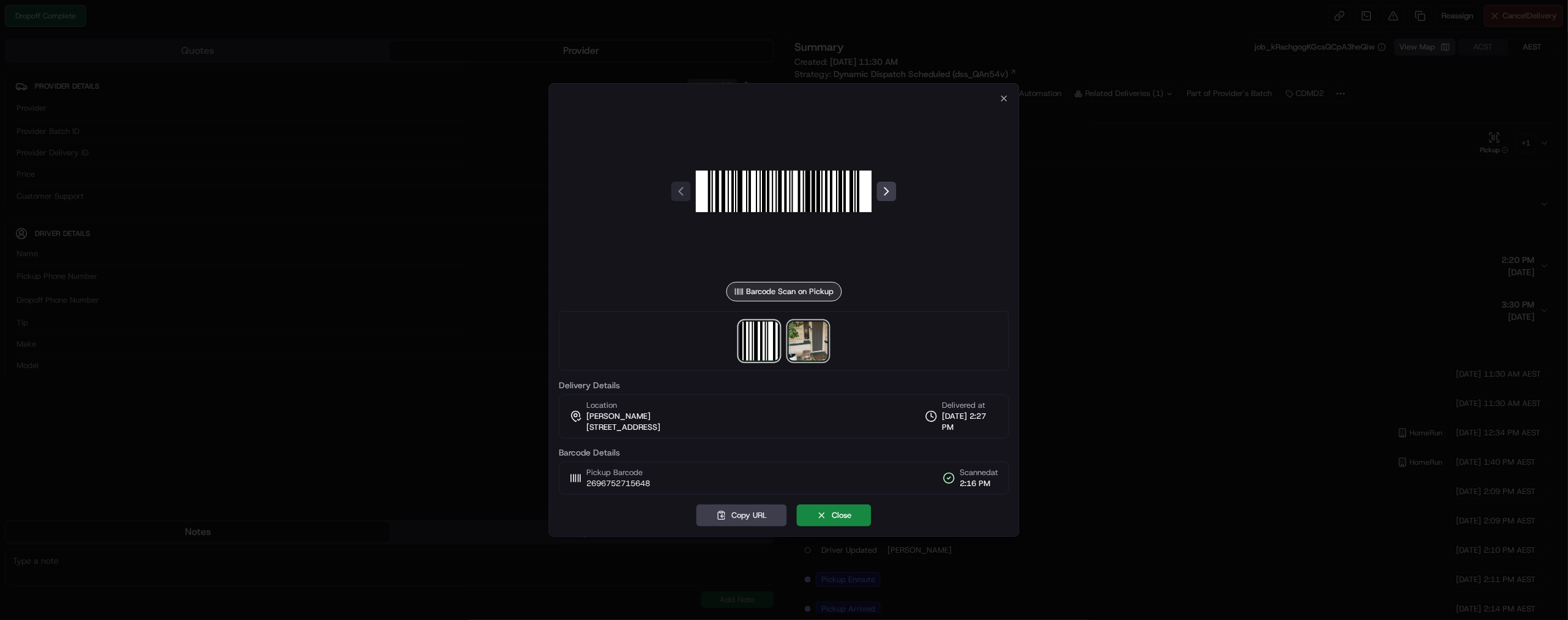
click at [816, 361] on img at bounding box center [808, 342] width 40 height 40
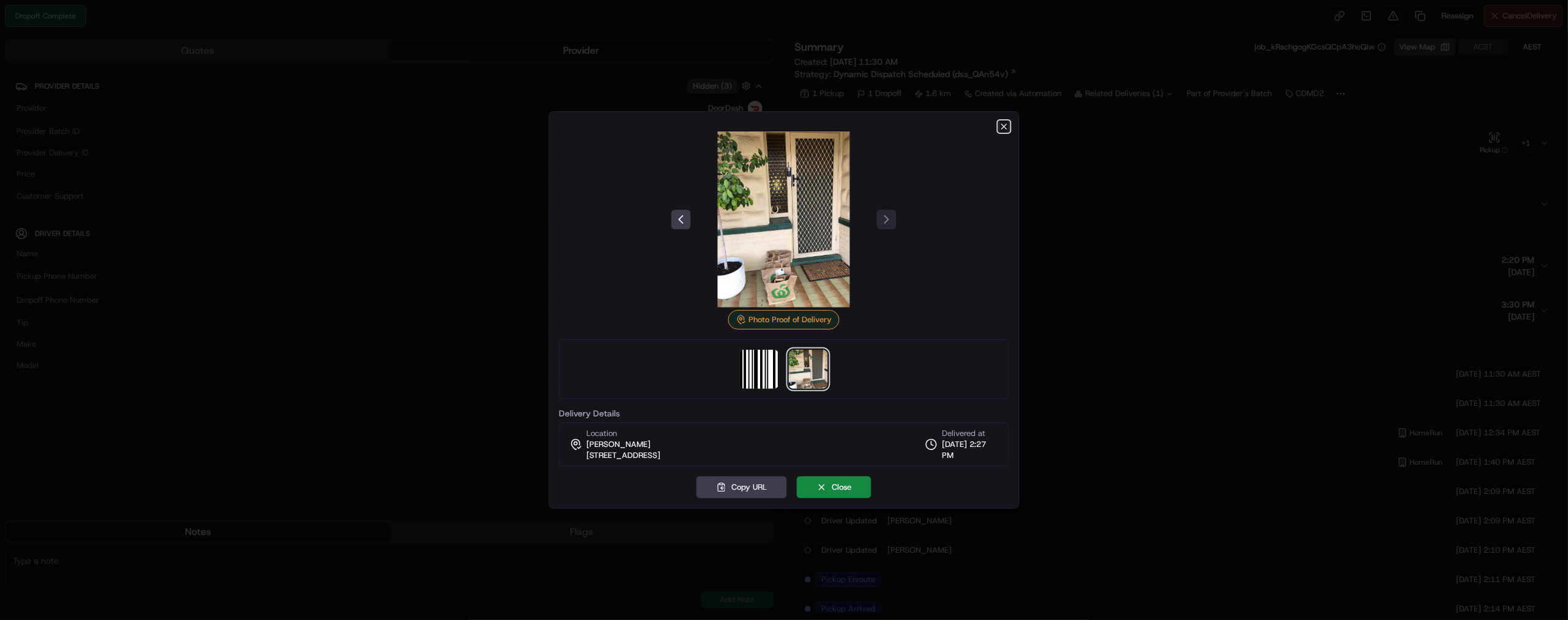
click at [999, 122] on icon "button" at bounding box center [1004, 127] width 10 height 10
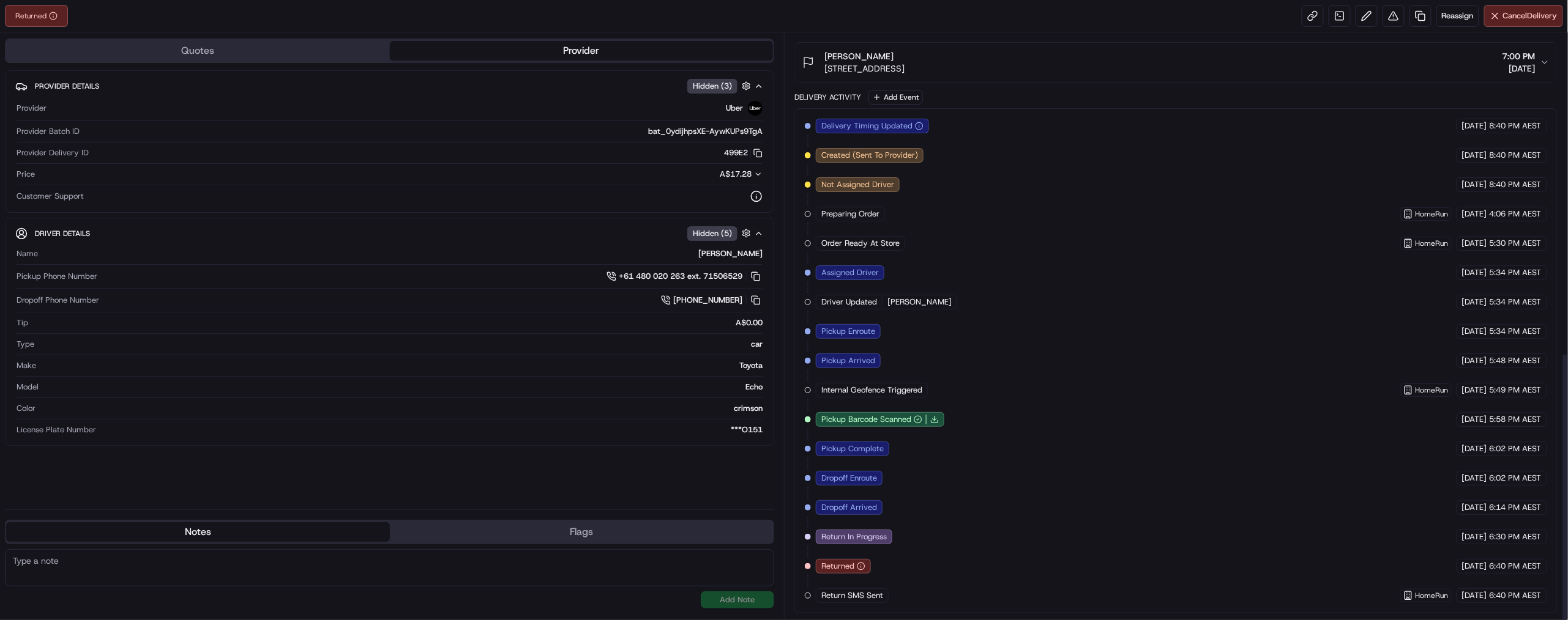
scroll to position [690, 0]
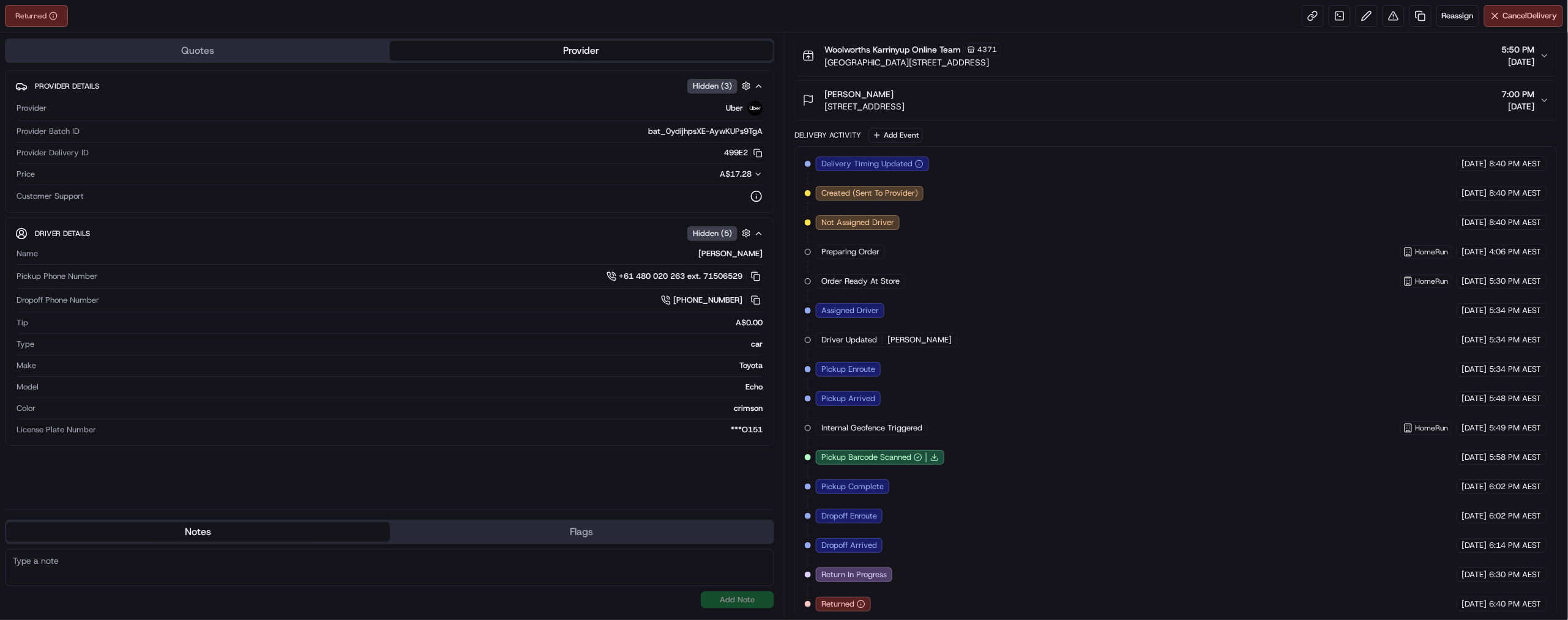
scroll to position [690, 0]
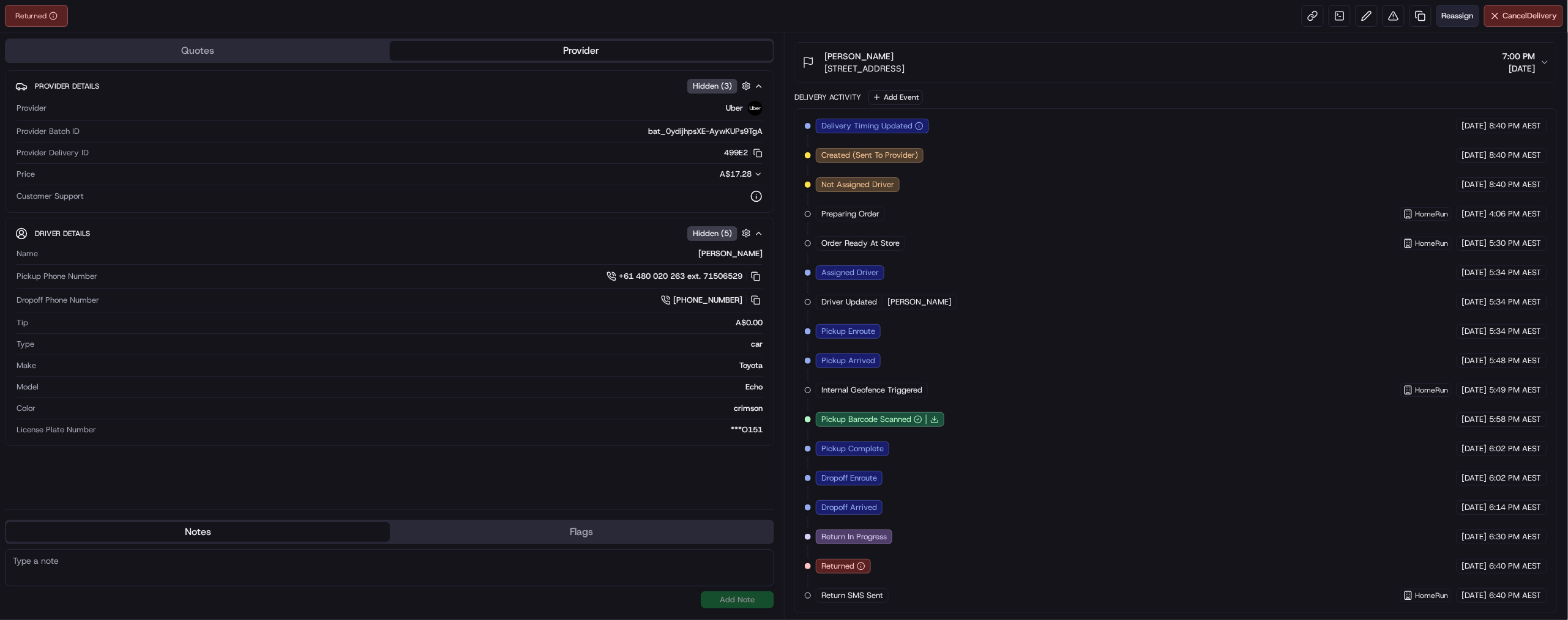
click at [1442, 21] on span "Reassign" at bounding box center [1458, 16] width 32 height 11
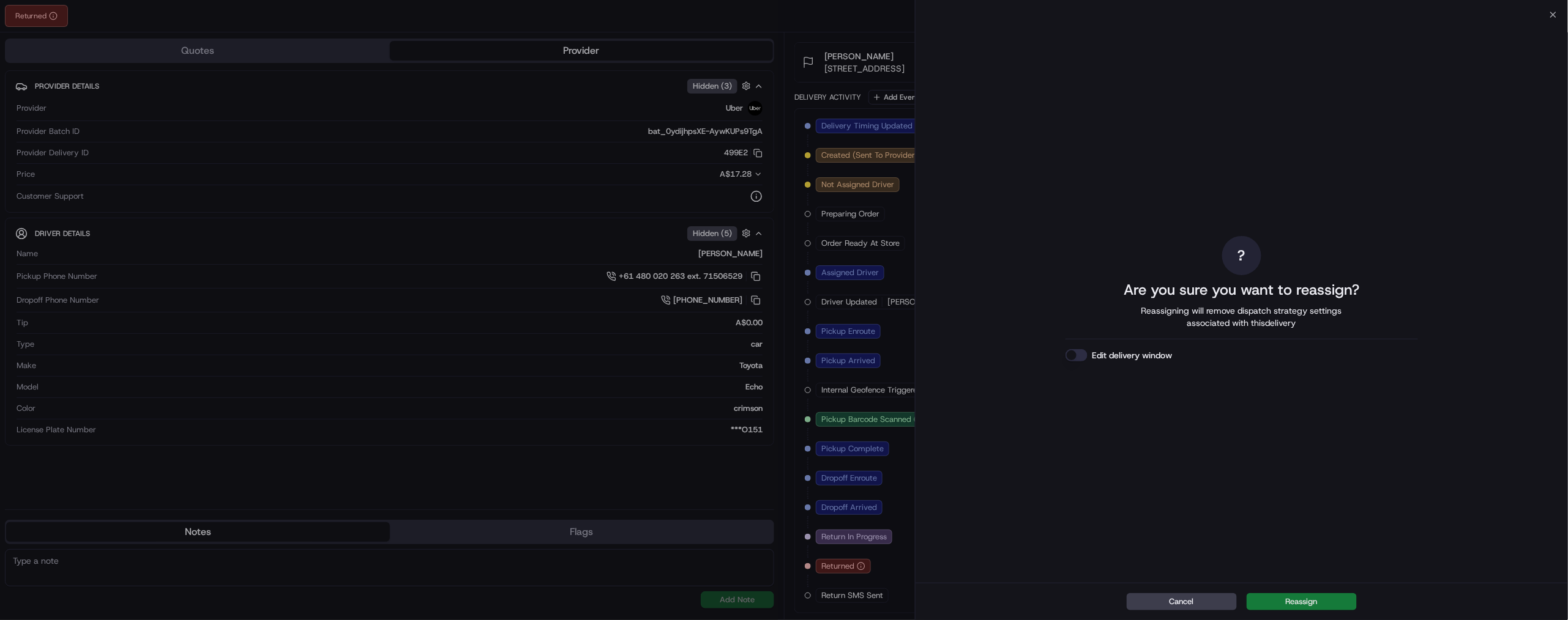
click at [1327, 596] on button "Reassign" at bounding box center [1302, 601] width 110 height 17
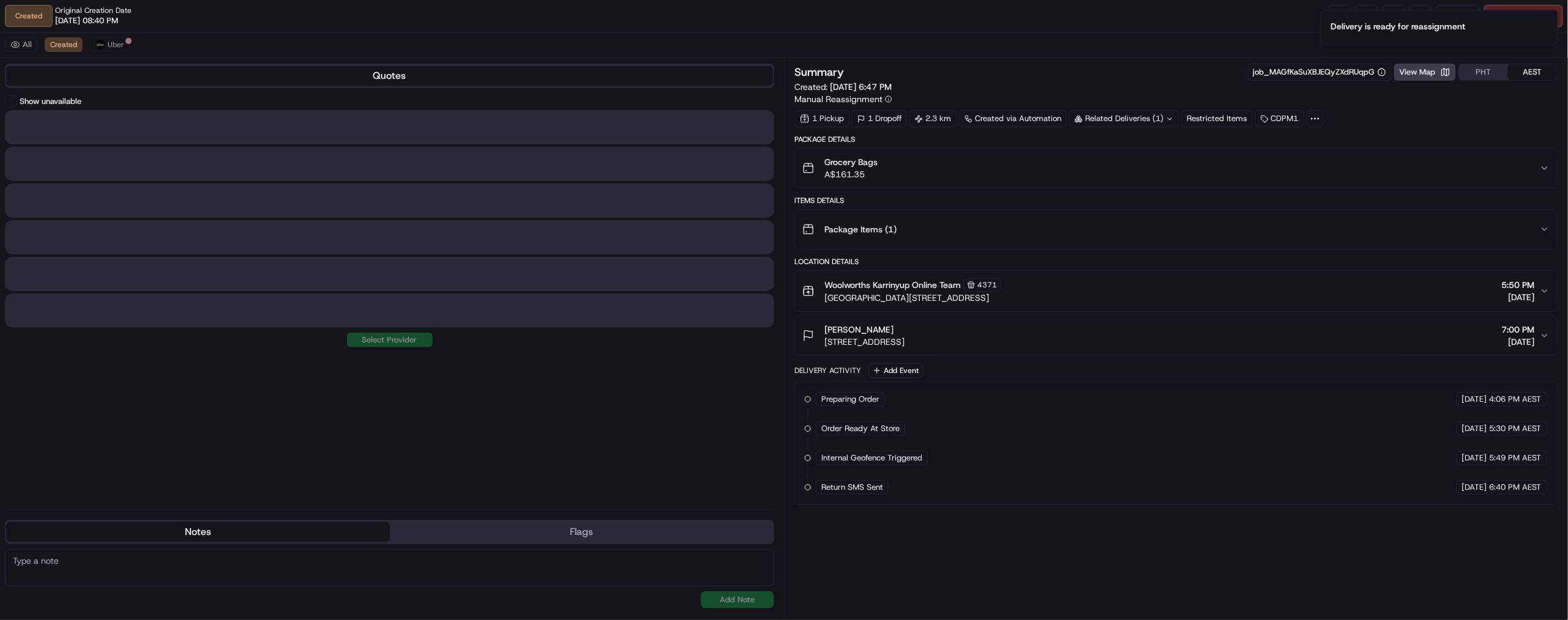
scroll to position [145, 0]
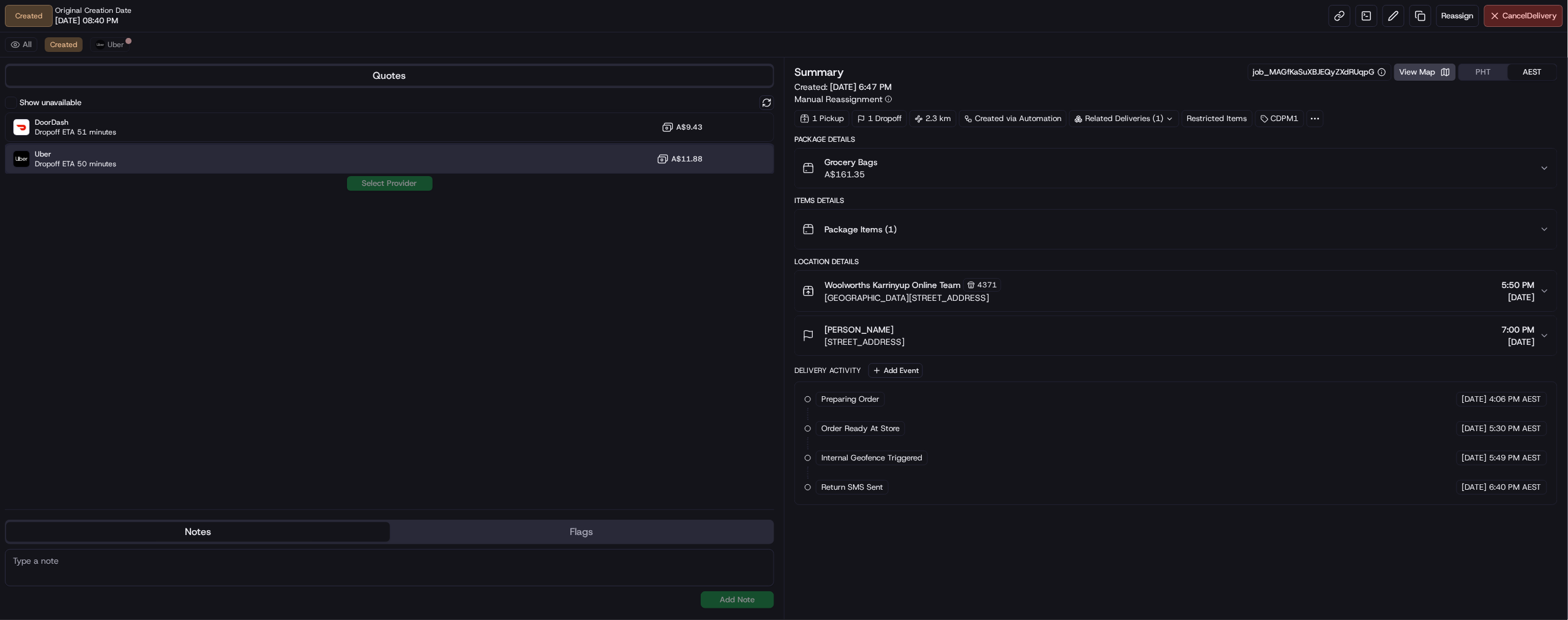
click at [408, 174] on div "Uber Dropoff ETA 50 minutes A$11.88" at bounding box center [390, 159] width 770 height 30
click at [419, 191] on button "Assign Provider" at bounding box center [389, 184] width 87 height 15
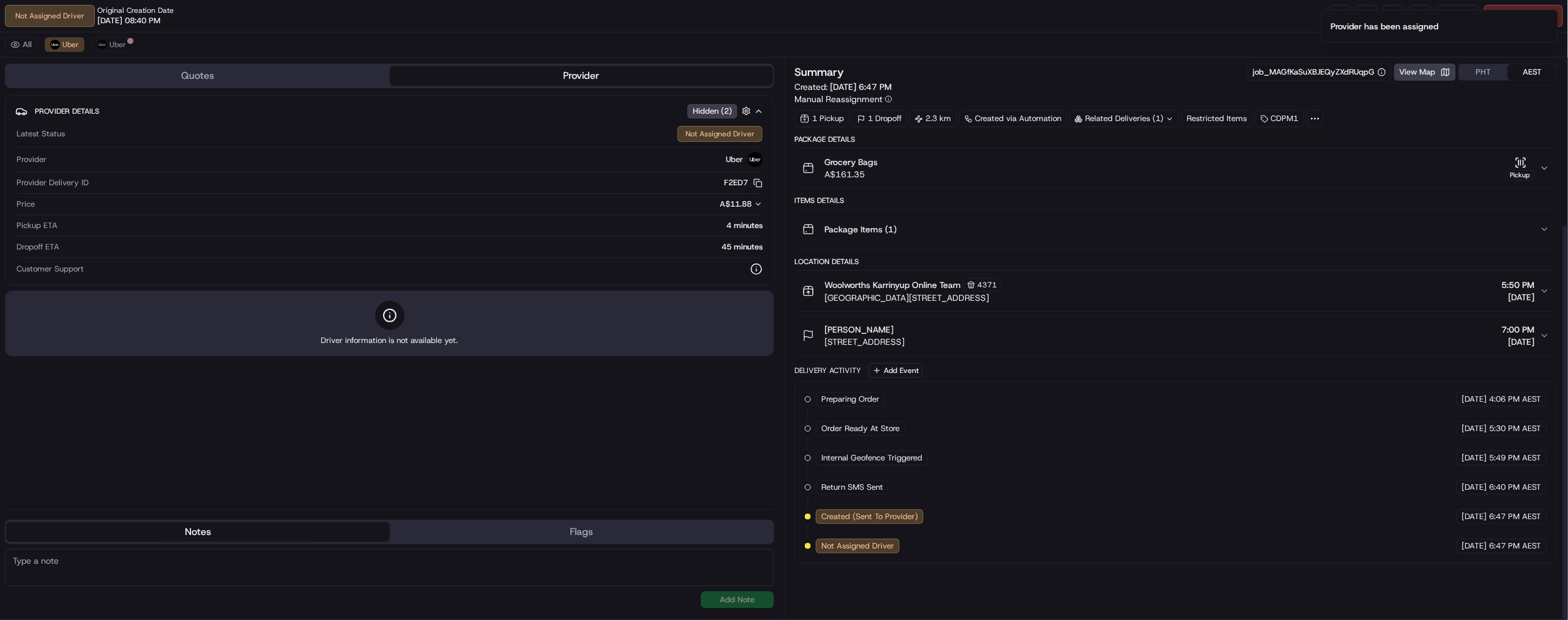
scroll to position [233, 0]
click at [1328, 24] on link at bounding box center [1339, 16] width 22 height 22
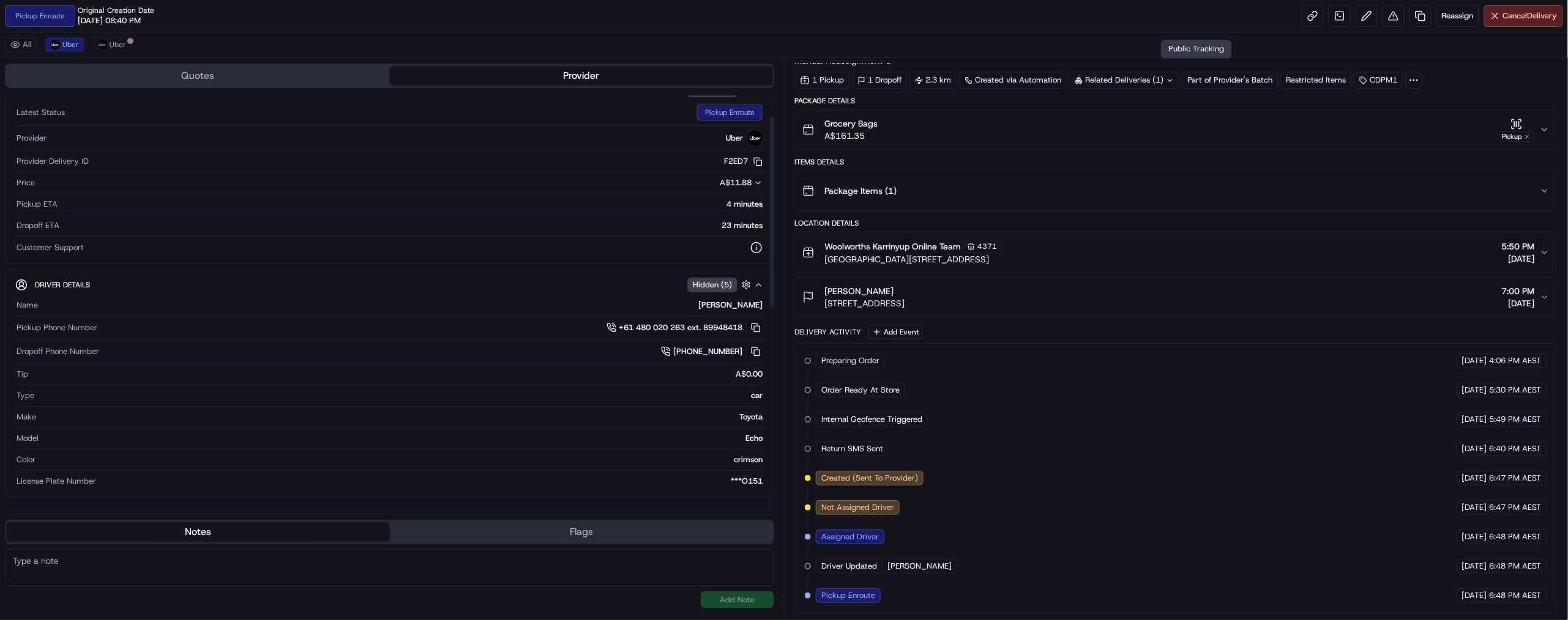
click at [715, 215] on div "Pickup ETA 4 minutes" at bounding box center [389, 207] width 746 height 16
click at [722, 210] on div "4 minutes" at bounding box center [413, 203] width 700 height 11
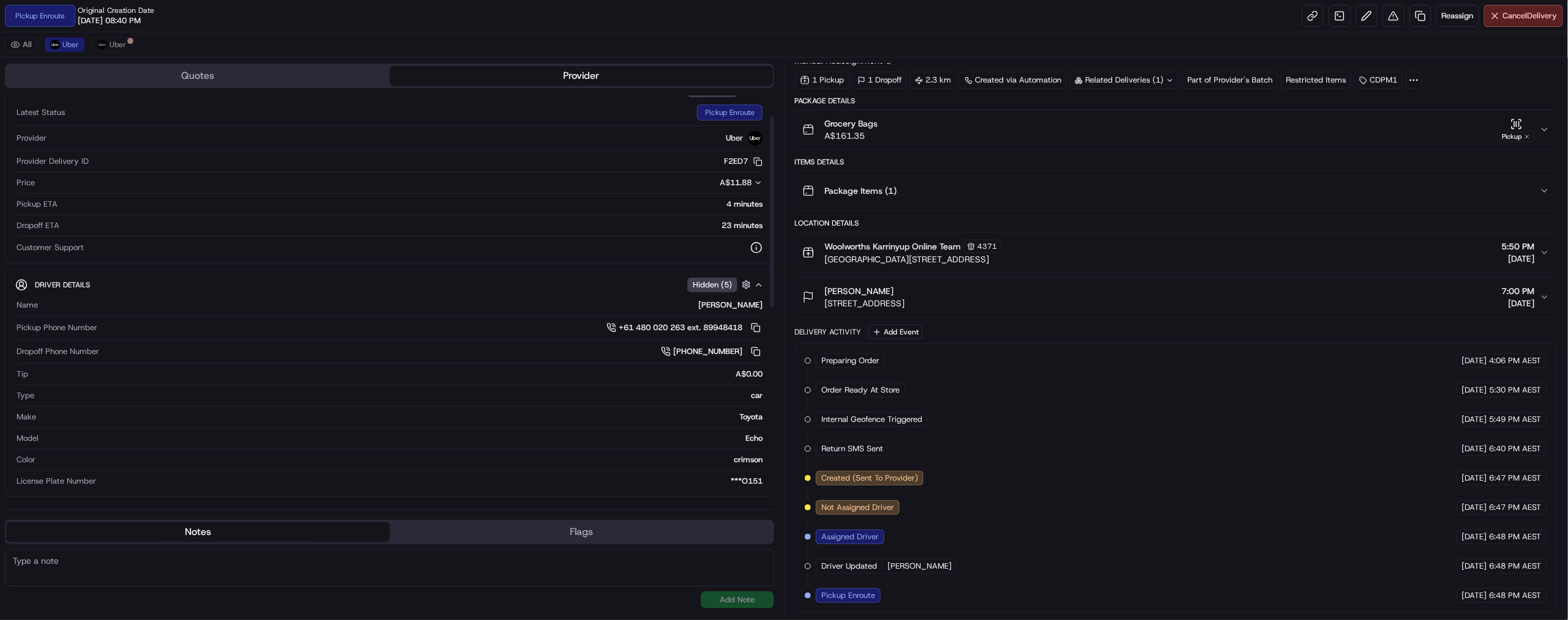
click at [728, 231] on div "23 minutes" at bounding box center [413, 225] width 698 height 11
click at [730, 210] on div "4 minutes" at bounding box center [413, 203] width 700 height 11
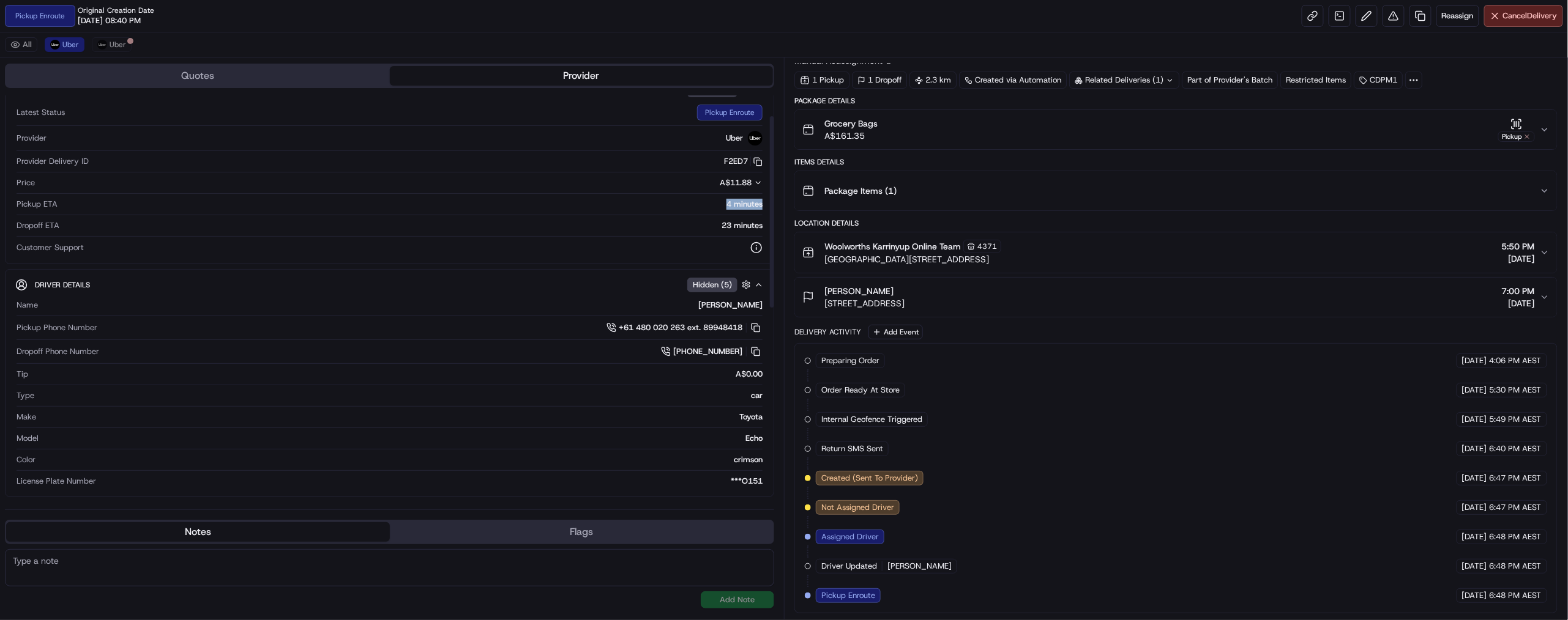
click at [730, 210] on div "4 minutes" at bounding box center [413, 203] width 700 height 11
click at [730, 231] on div "23 minutes" at bounding box center [413, 225] width 698 height 11
click at [733, 210] on div "4 minutes" at bounding box center [413, 203] width 700 height 11
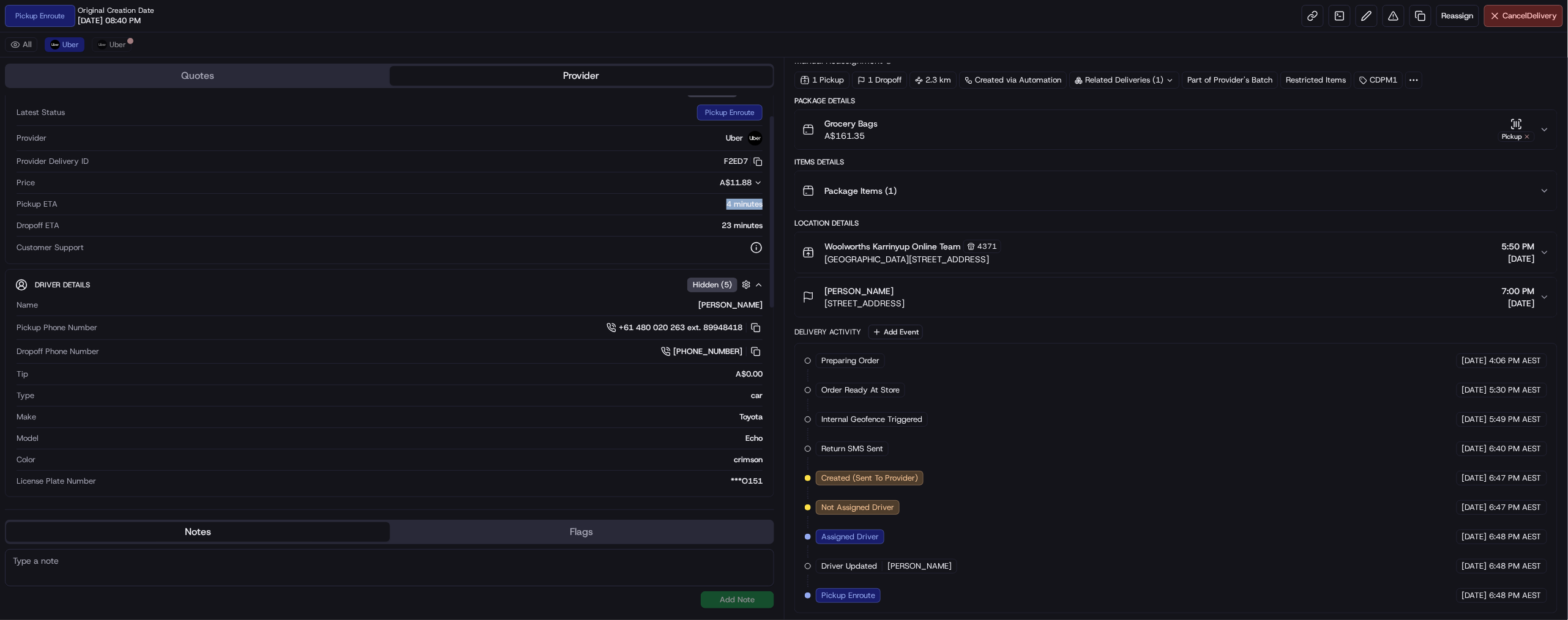
click at [733, 210] on div "4 minutes" at bounding box center [413, 203] width 700 height 11
click at [779, 191] on div "Quotes Provider Provider Details Hidden ( 2 ) Latest Status Pickup Enroute Prov…" at bounding box center [391, 338] width 784 height 562
click at [918, 473] on span "Created (Sent To Provider)" at bounding box center [869, 478] width 96 height 11
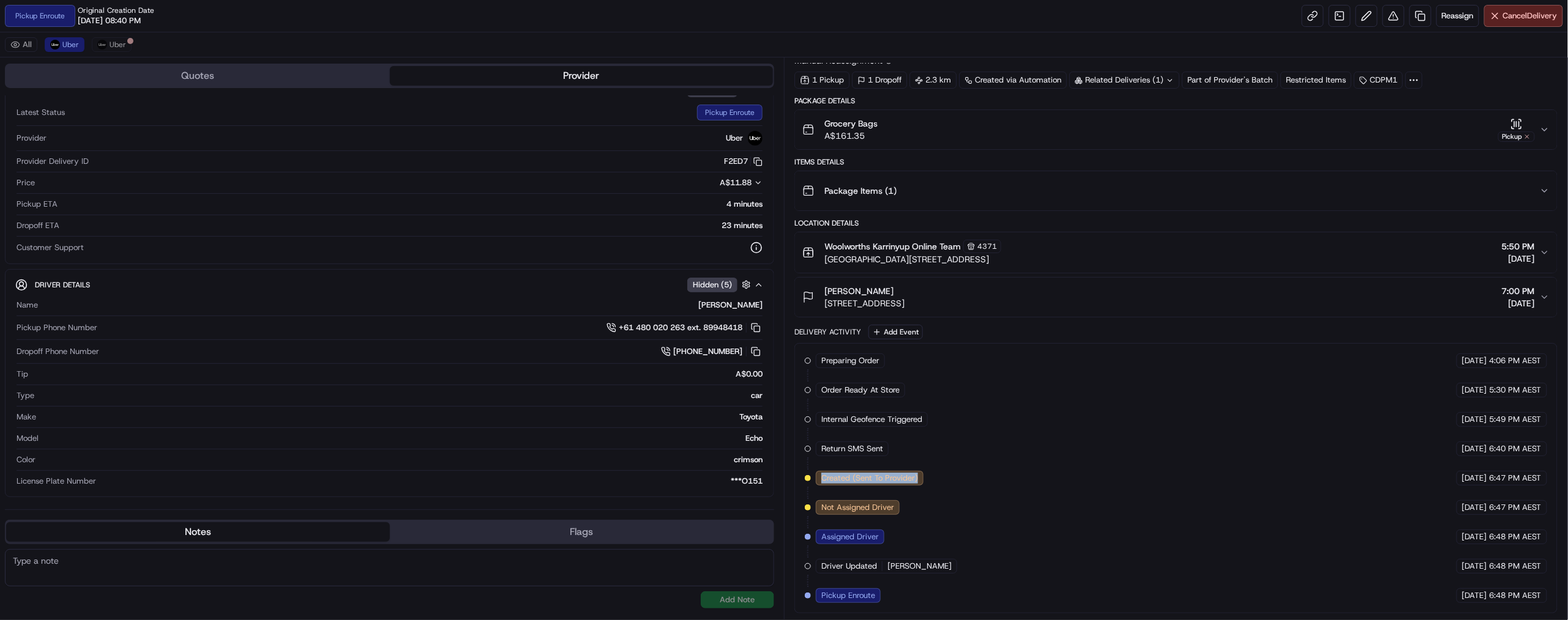
click at [918, 473] on span "Created (Sent To Provider)" at bounding box center [869, 478] width 96 height 11
click at [894, 502] on span "Not Assigned Driver" at bounding box center [858, 507] width 73 height 11
click at [918, 473] on span "Created (Sent To Provider)" at bounding box center [869, 478] width 96 height 11
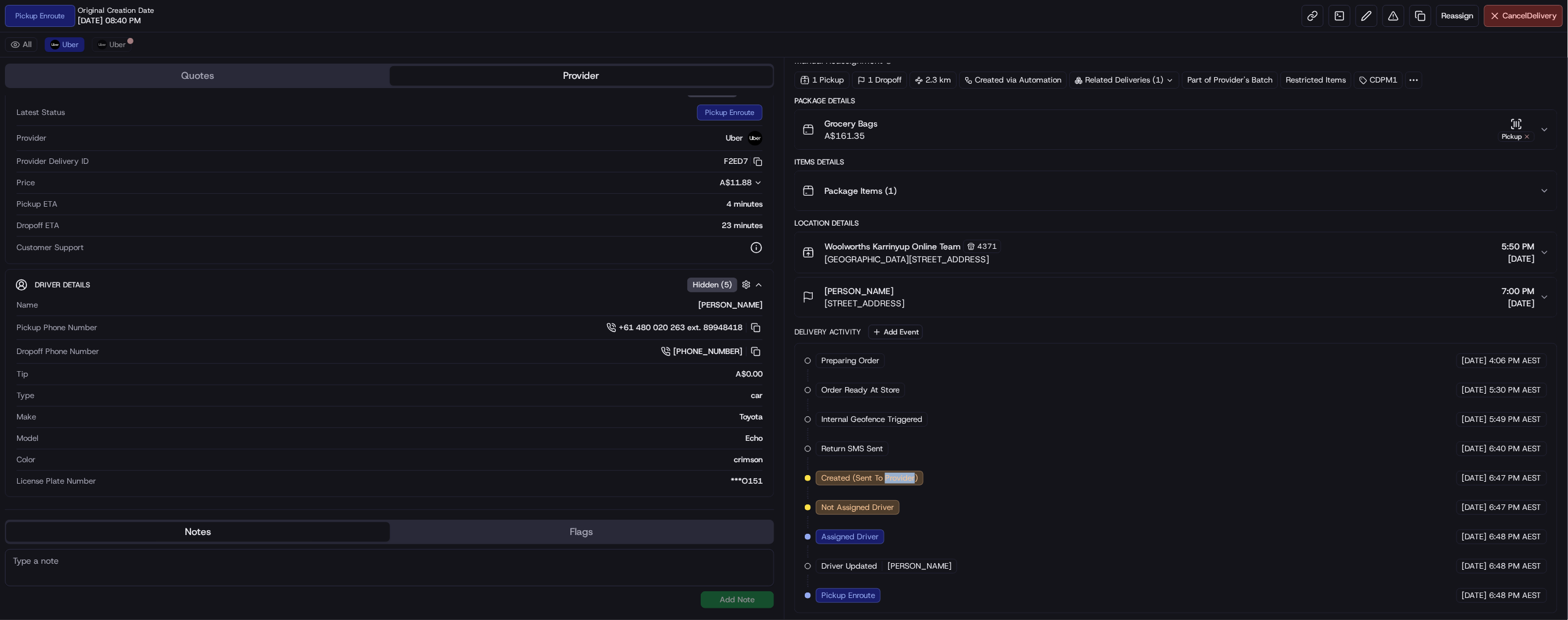
click at [918, 473] on span "Created (Sent To Provider)" at bounding box center [869, 478] width 96 height 11
click at [894, 502] on span "Not Assigned Driver" at bounding box center [858, 507] width 73 height 11
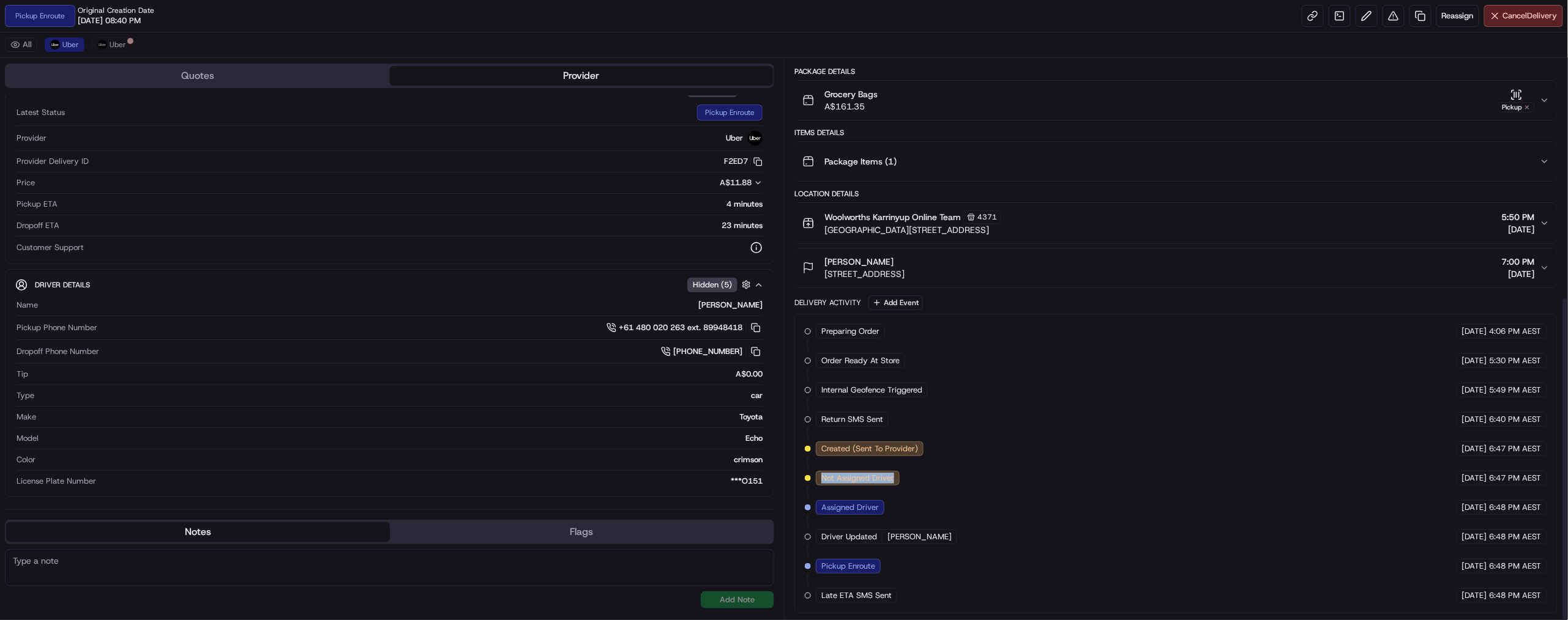
scroll to position [408, 0]
click at [906, 487] on div "Preparing Order HomeRun [DATE] 4:06 PM AEST Order Ready At Store HomeRun [DATE]…" at bounding box center [1176, 464] width 742 height 279
click at [894, 473] on span "Not Assigned Driver" at bounding box center [858, 478] width 73 height 11
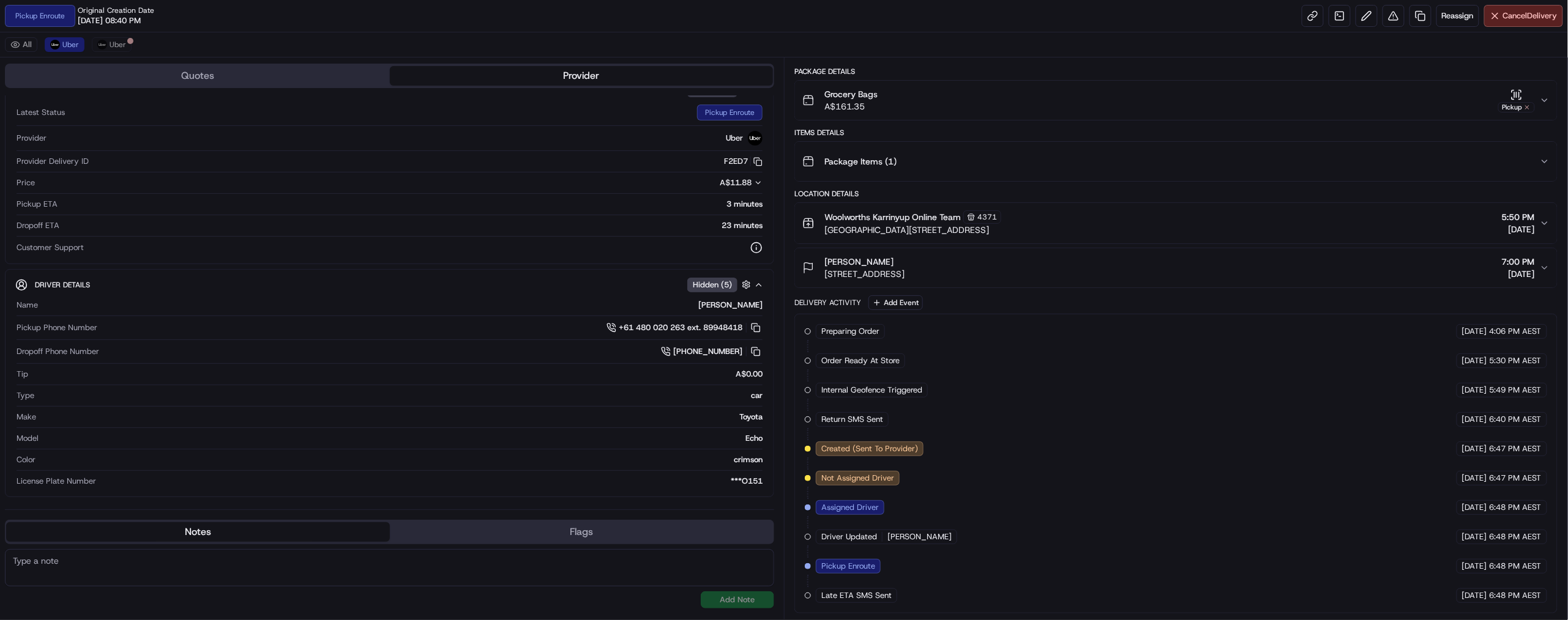
click at [881, 32] on div "Pickup Enroute Original Creation Date [DATE] 08:40 PM Reassign Cancel Delivery" at bounding box center [784, 16] width 1568 height 32
click at [952, 531] on span "[PERSON_NAME]" at bounding box center [920, 536] width 64 height 11
click at [1014, 522] on div "Preparing Order HomeRun [DATE] 4:06 PM AEST Order Ready At Store HomeRun [DATE]…" at bounding box center [1176, 464] width 742 height 279
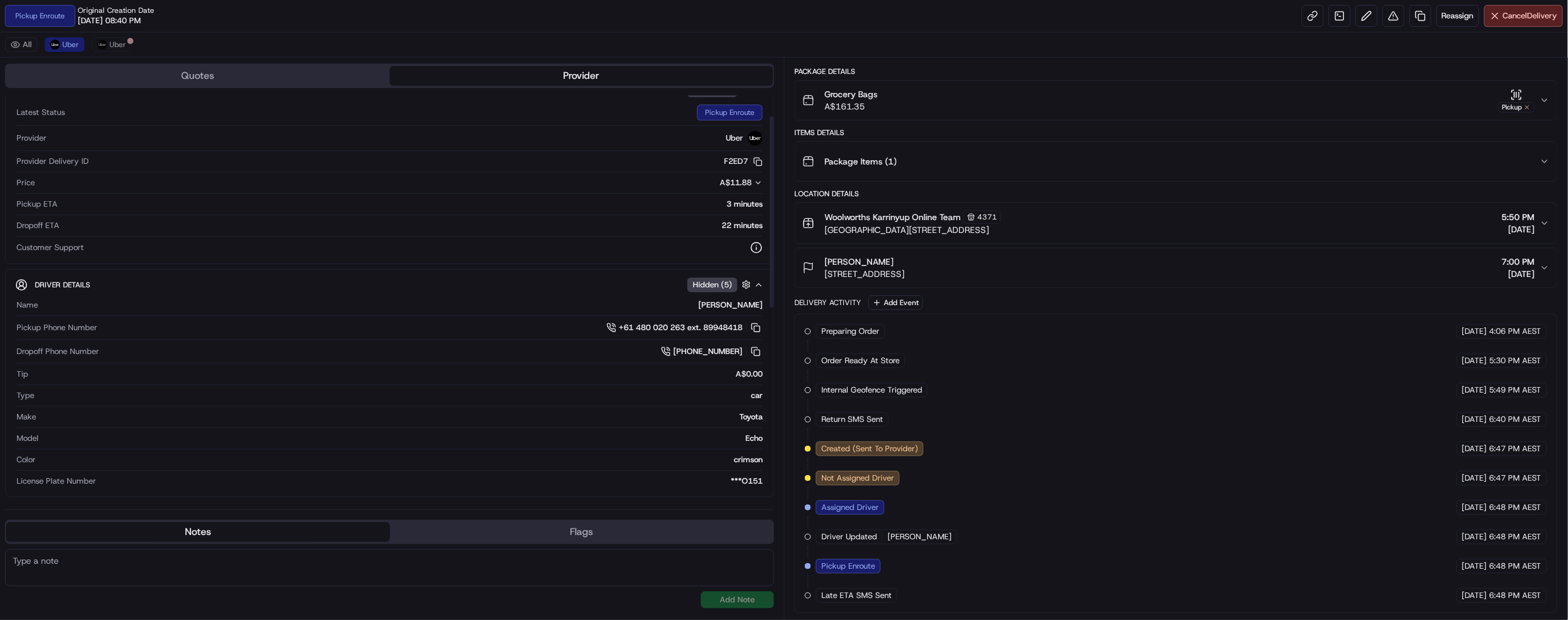
click at [715, 231] on div "22 minutes" at bounding box center [413, 225] width 698 height 11
click at [590, 231] on div "21 minutes" at bounding box center [413, 225] width 698 height 11
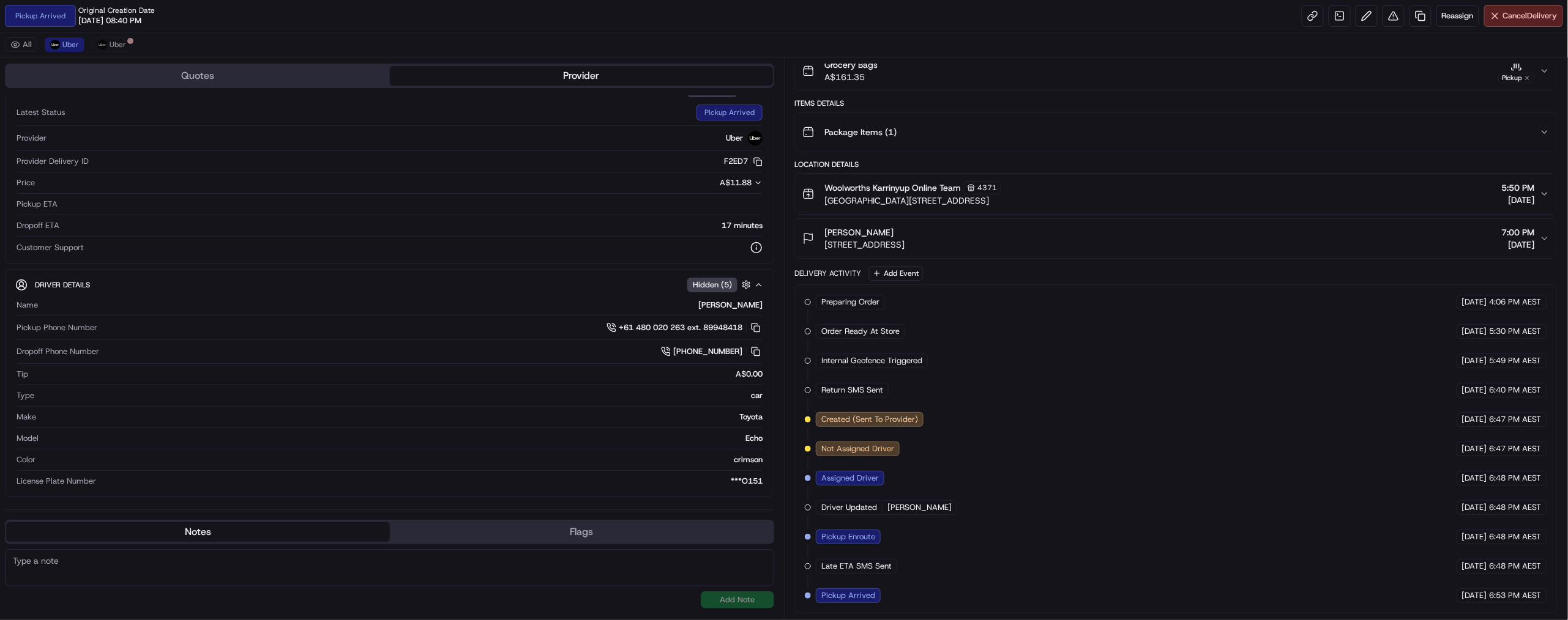
scroll to position [453, 0]
